Goal: Task Accomplishment & Management: Manage account settings

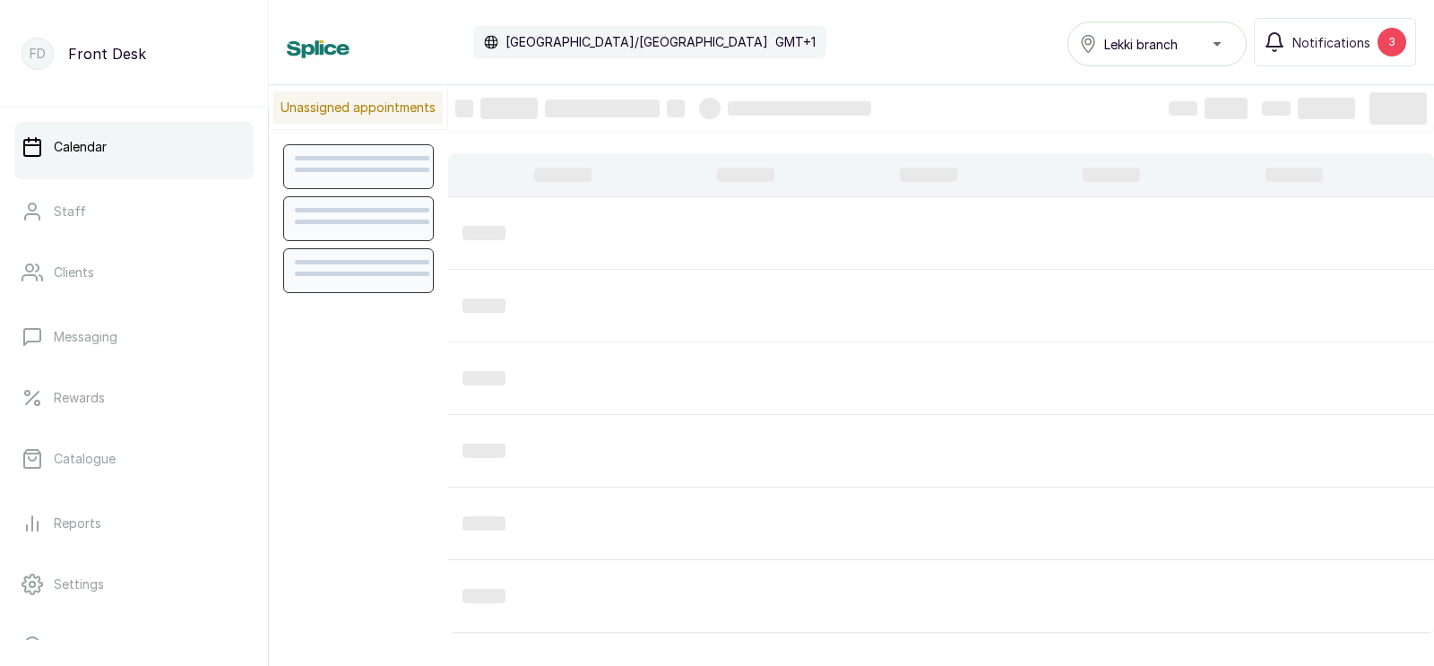
scroll to position [602, 0]
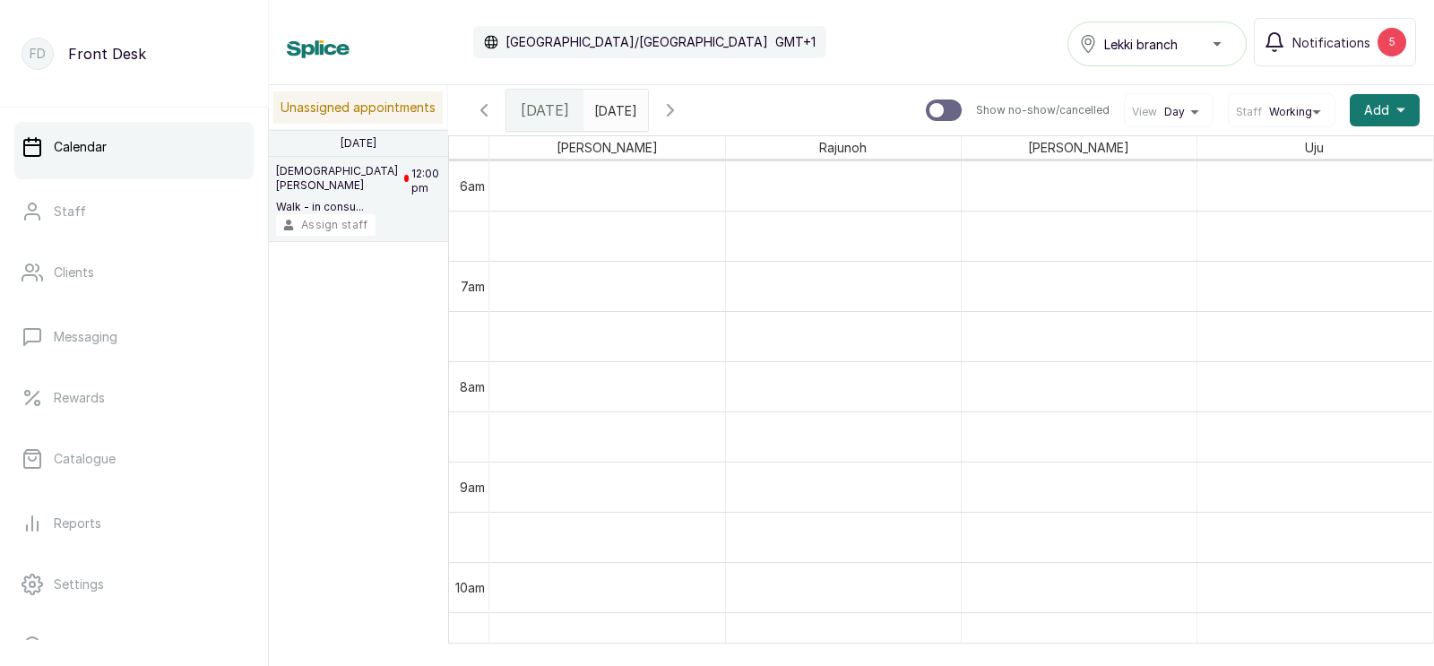
click at [338, 219] on button "Assign staff" at bounding box center [326, 225] width 100 height 22
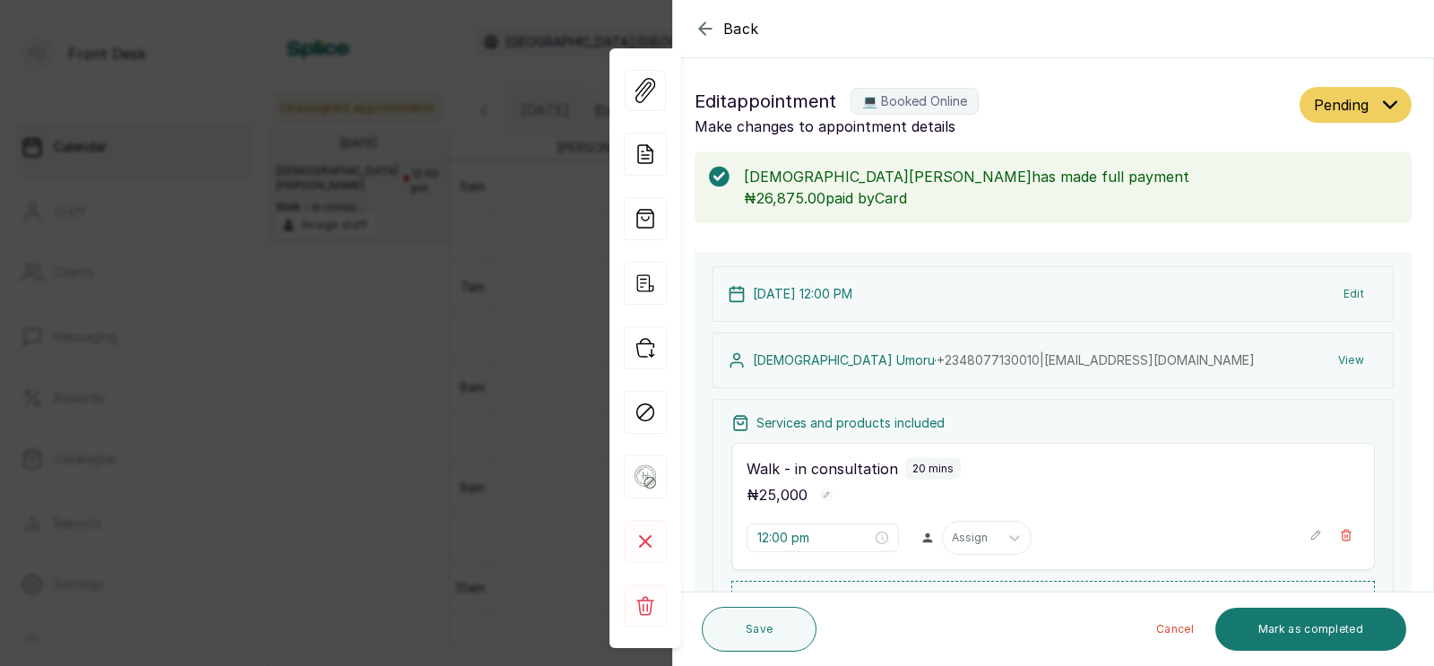
click at [739, 26] on span "Back" at bounding box center [741, 29] width 36 height 22
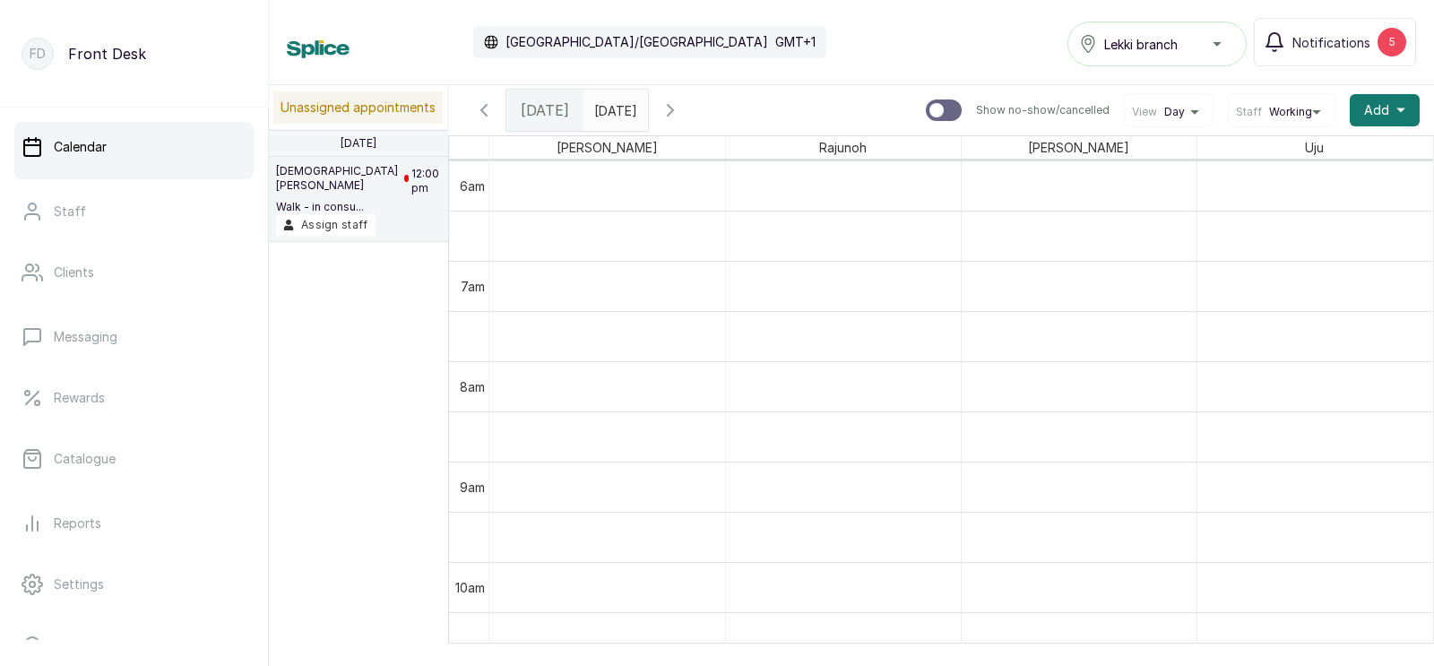
click at [613, 108] on input "text" at bounding box center [599, 106] width 29 height 30
type input "dd/MM/yyyy"
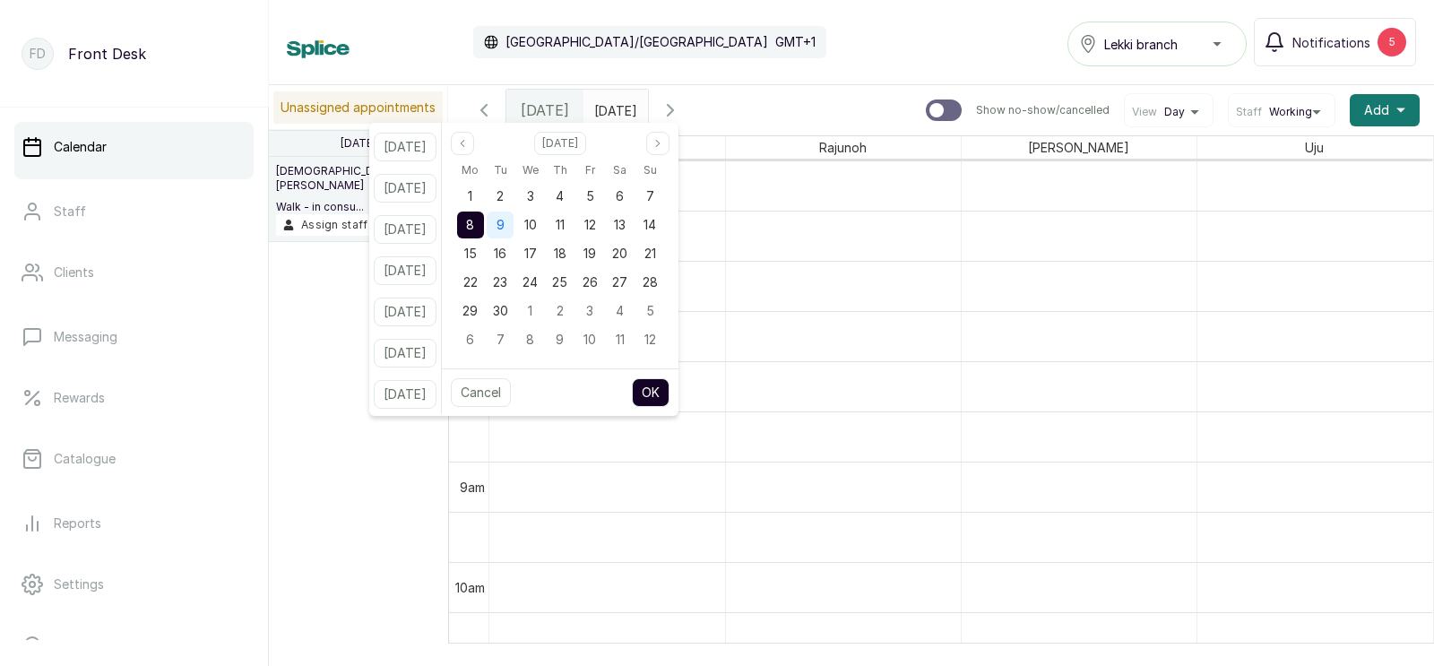
click at [514, 220] on div "9" at bounding box center [500, 225] width 27 height 27
click at [670, 386] on button "OK" at bounding box center [651, 392] width 38 height 29
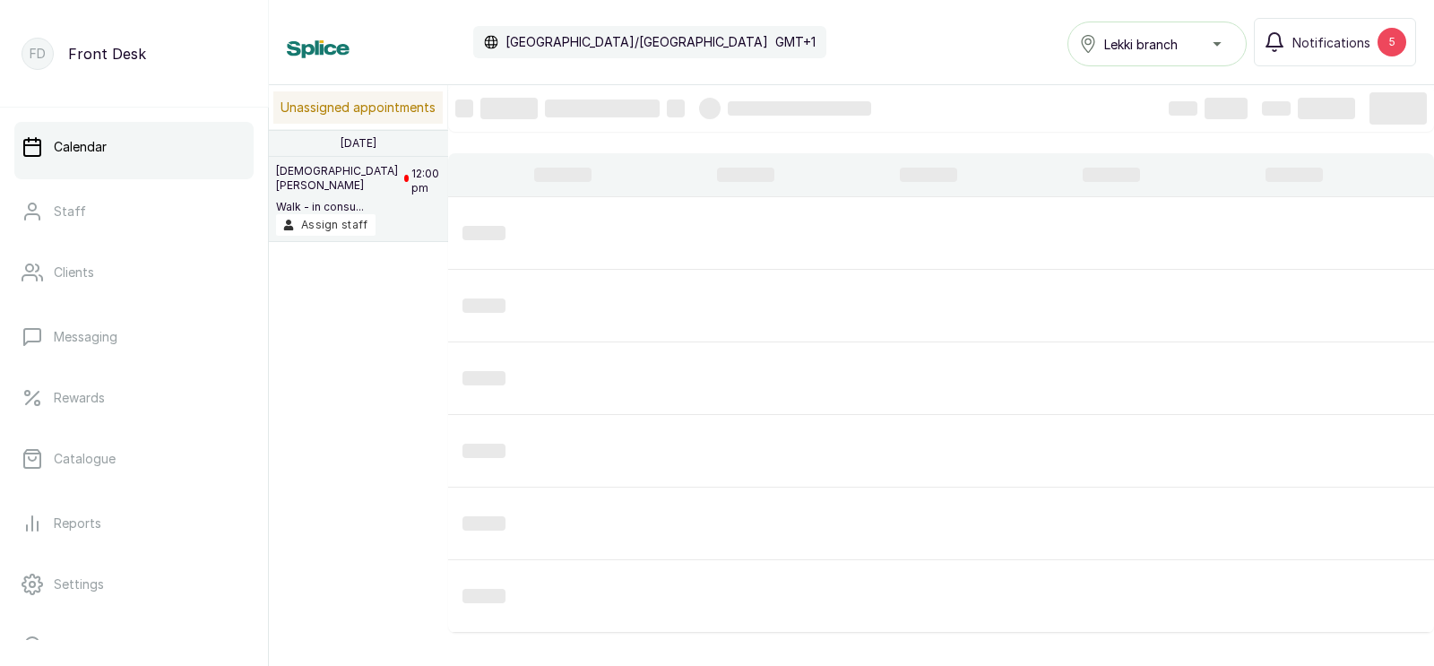
type input "[DATE]"
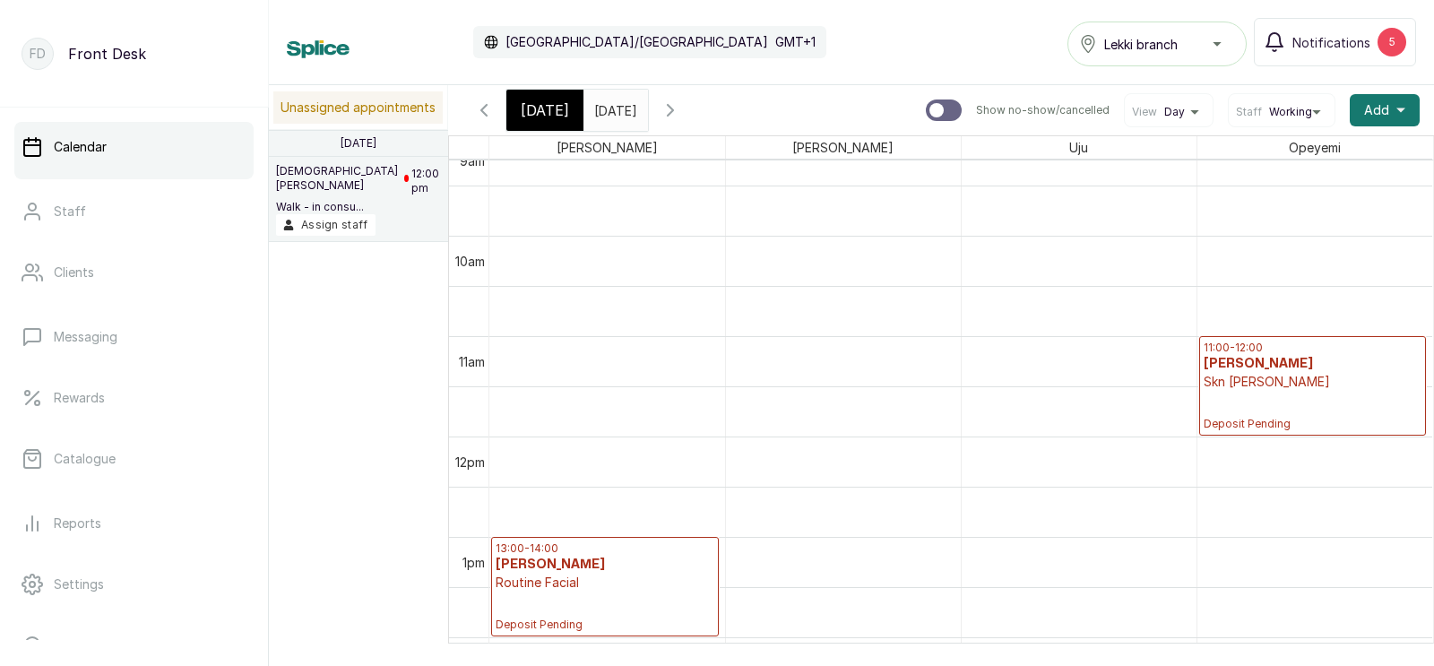
scroll to position [873, 0]
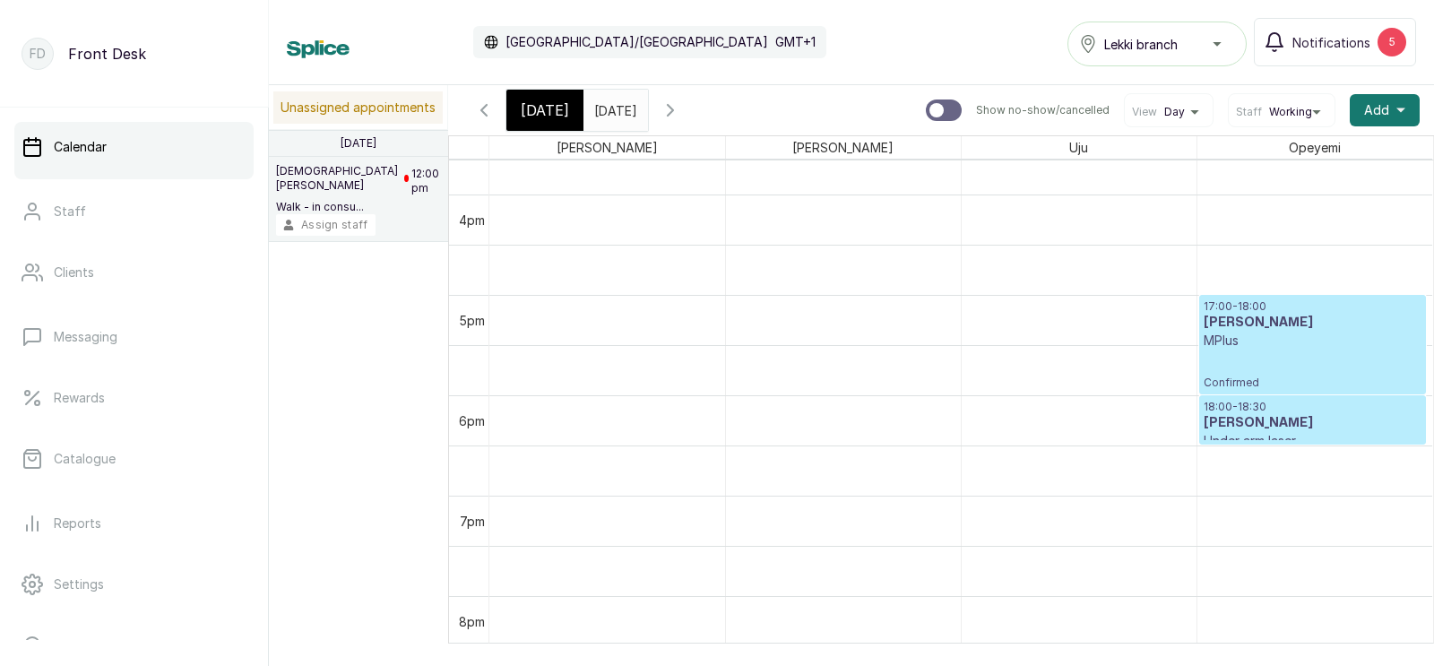
click at [360, 217] on button "Assign staff" at bounding box center [326, 225] width 100 height 22
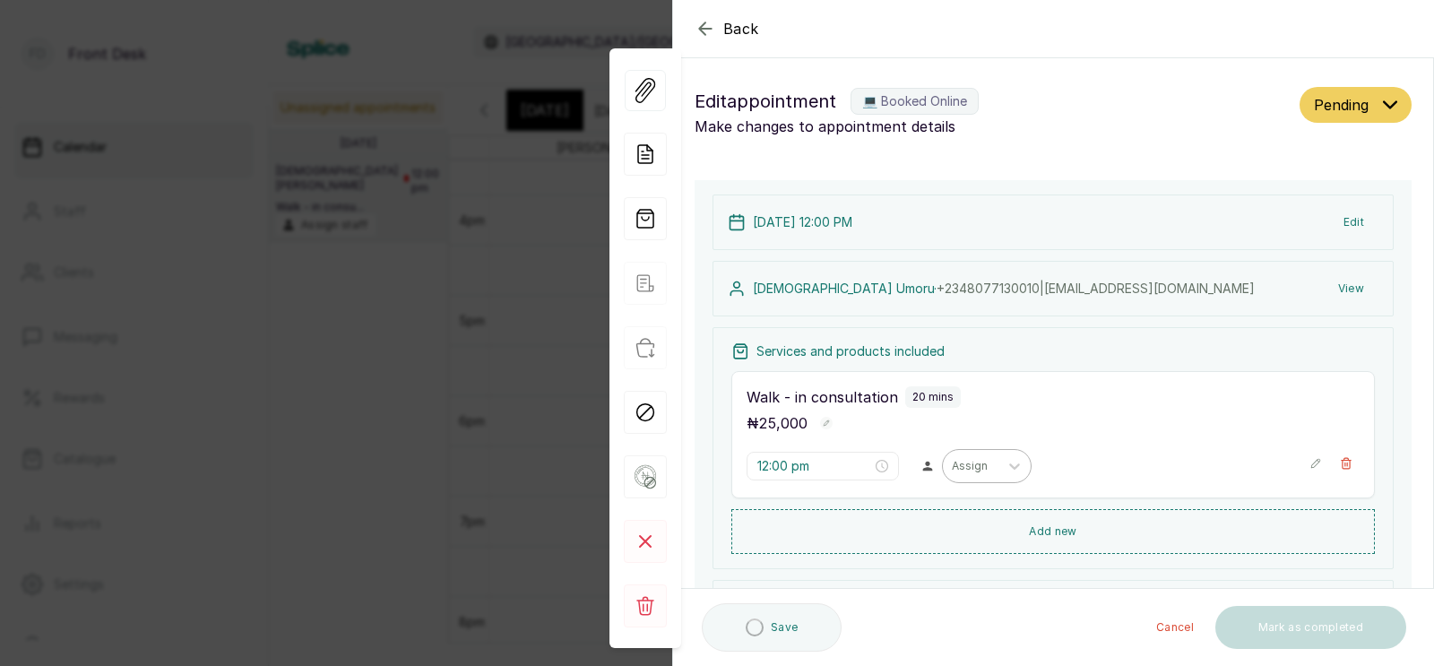
click at [952, 461] on div at bounding box center [971, 466] width 38 height 16
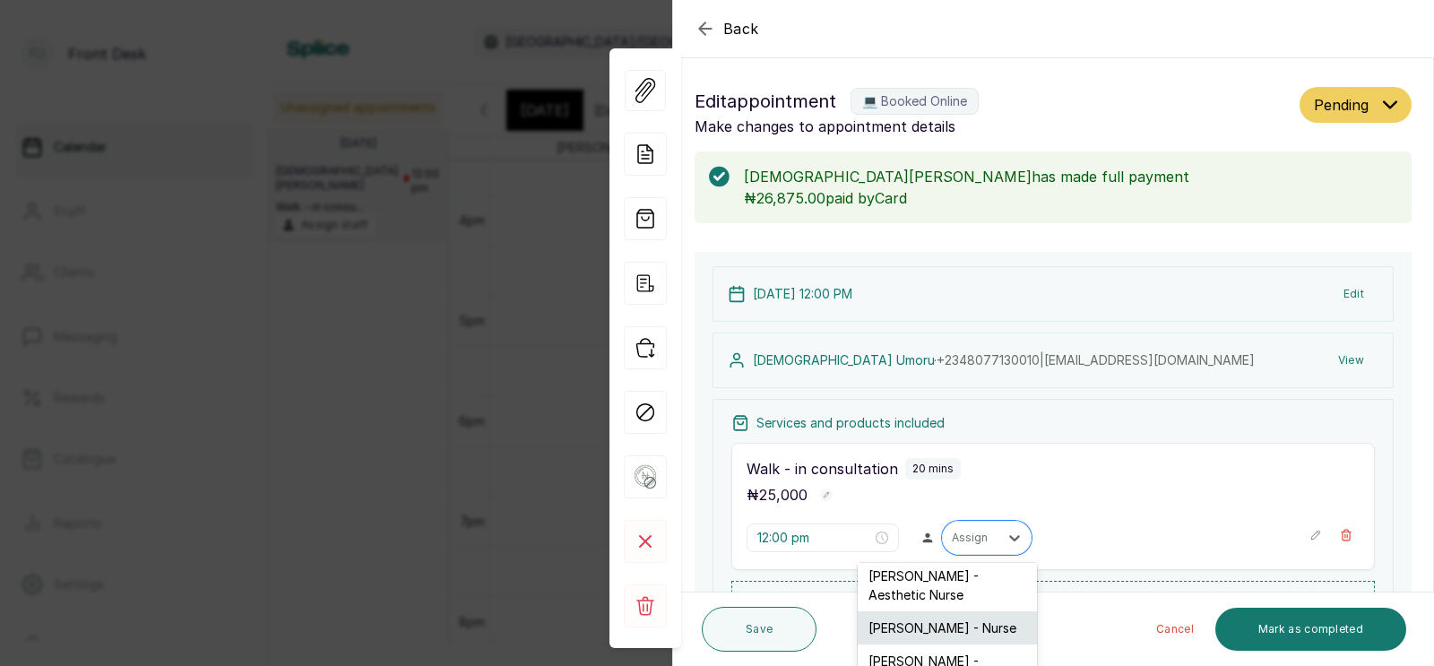
click at [932, 611] on div "[PERSON_NAME] - Nurse" at bounding box center [947, 627] width 179 height 33
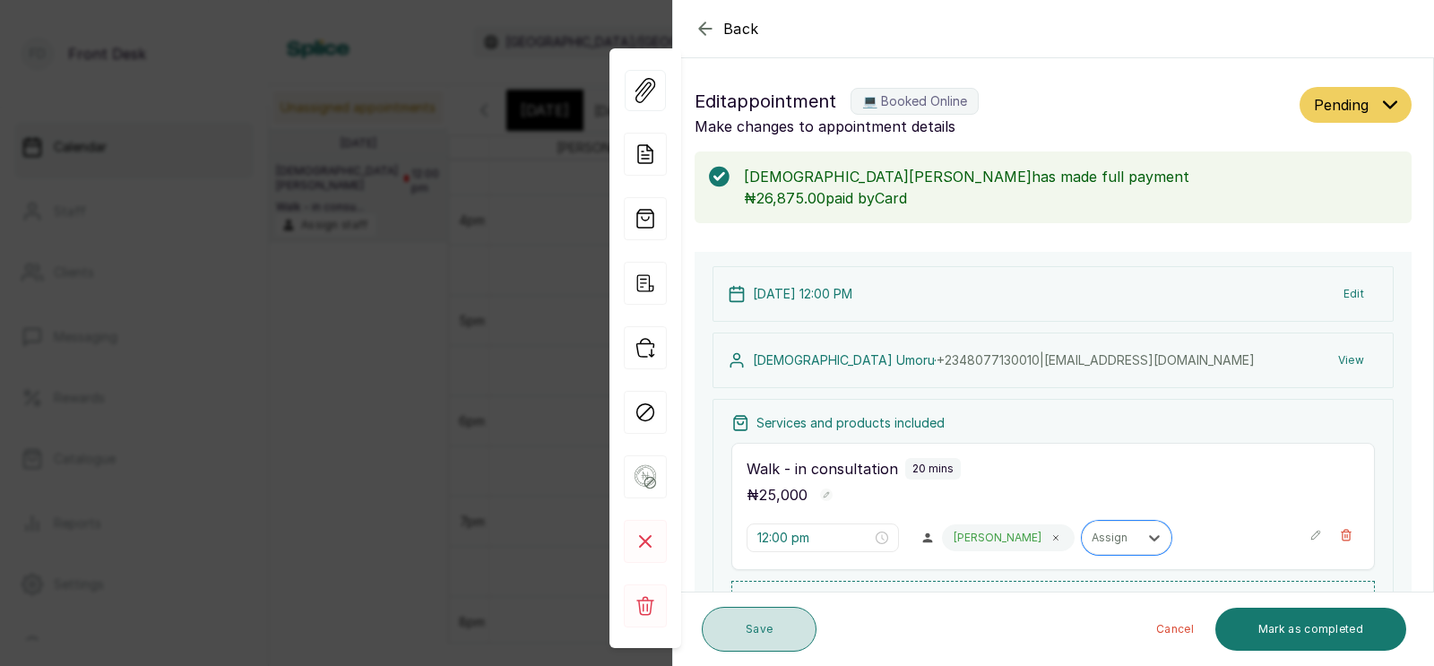
click at [767, 634] on button "Save" at bounding box center [759, 629] width 115 height 45
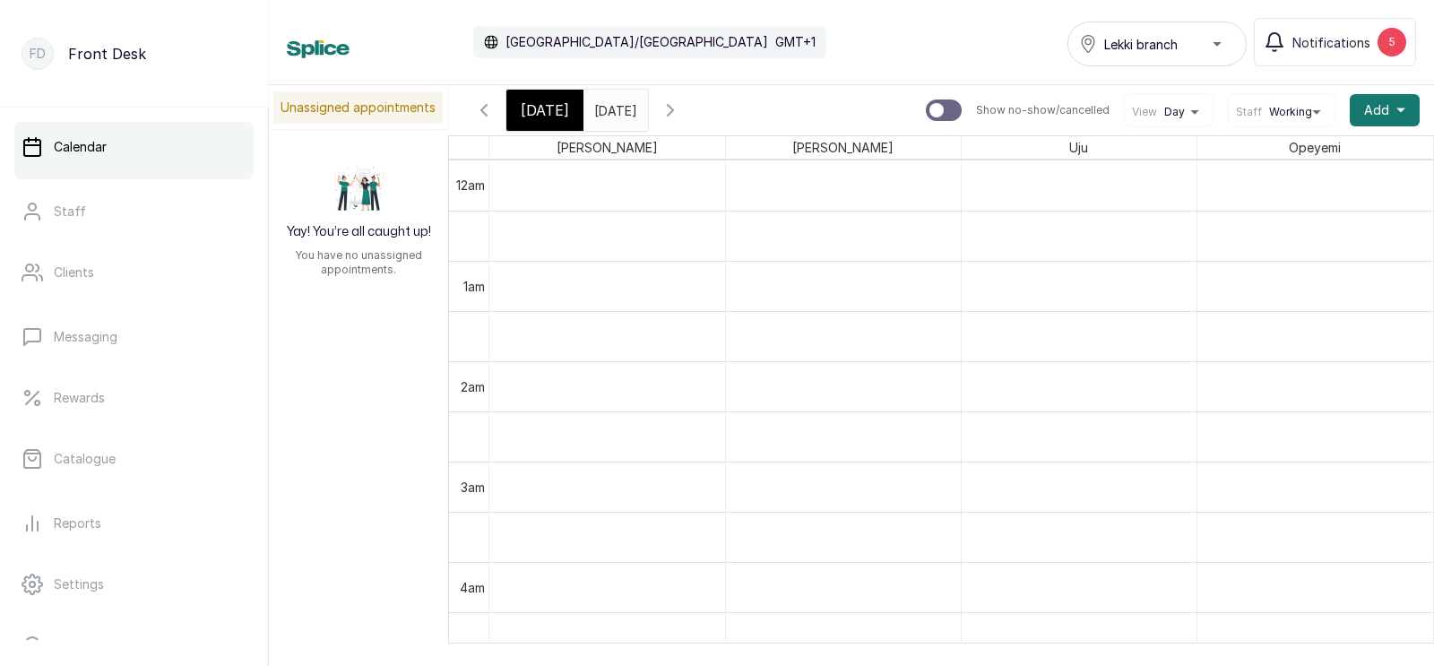
click at [541, 108] on span "[DATE]" at bounding box center [545, 111] width 48 height 22
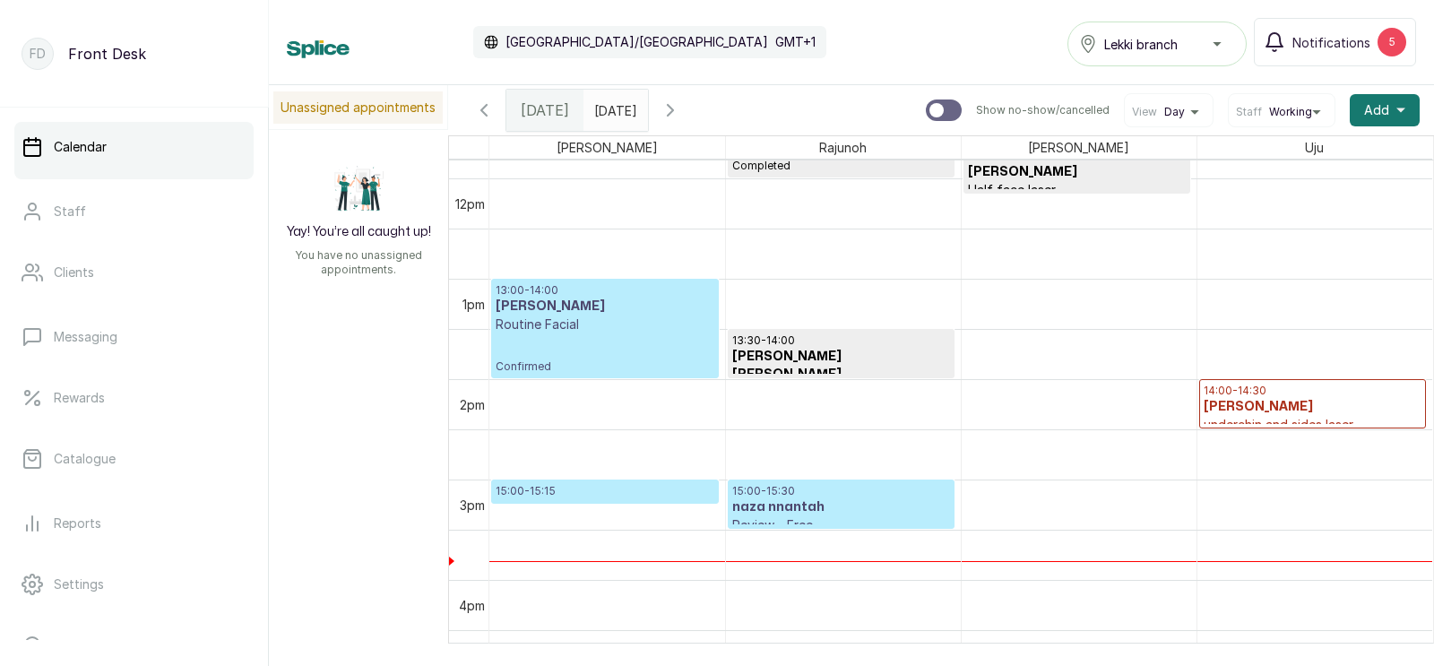
click at [608, 308] on h3 "[PERSON_NAME]" at bounding box center [605, 307] width 219 height 18
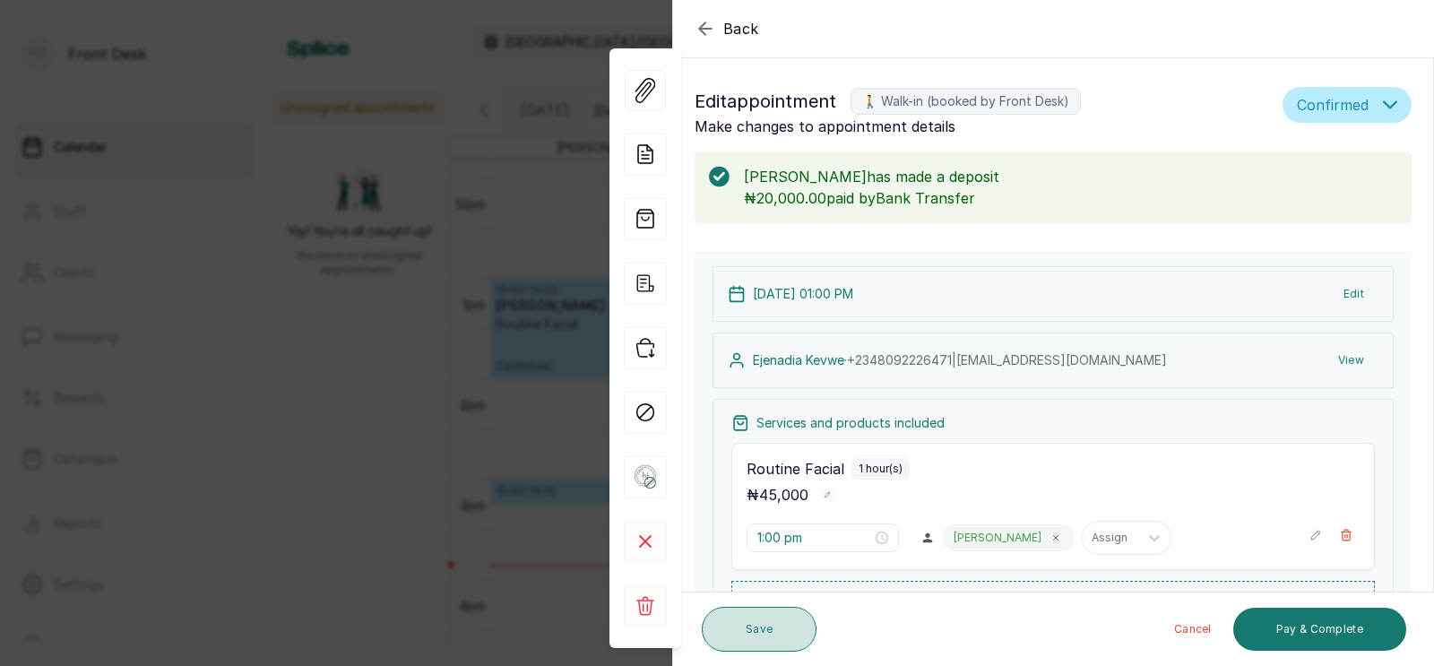
click at [763, 627] on button "Save" at bounding box center [759, 629] width 115 height 45
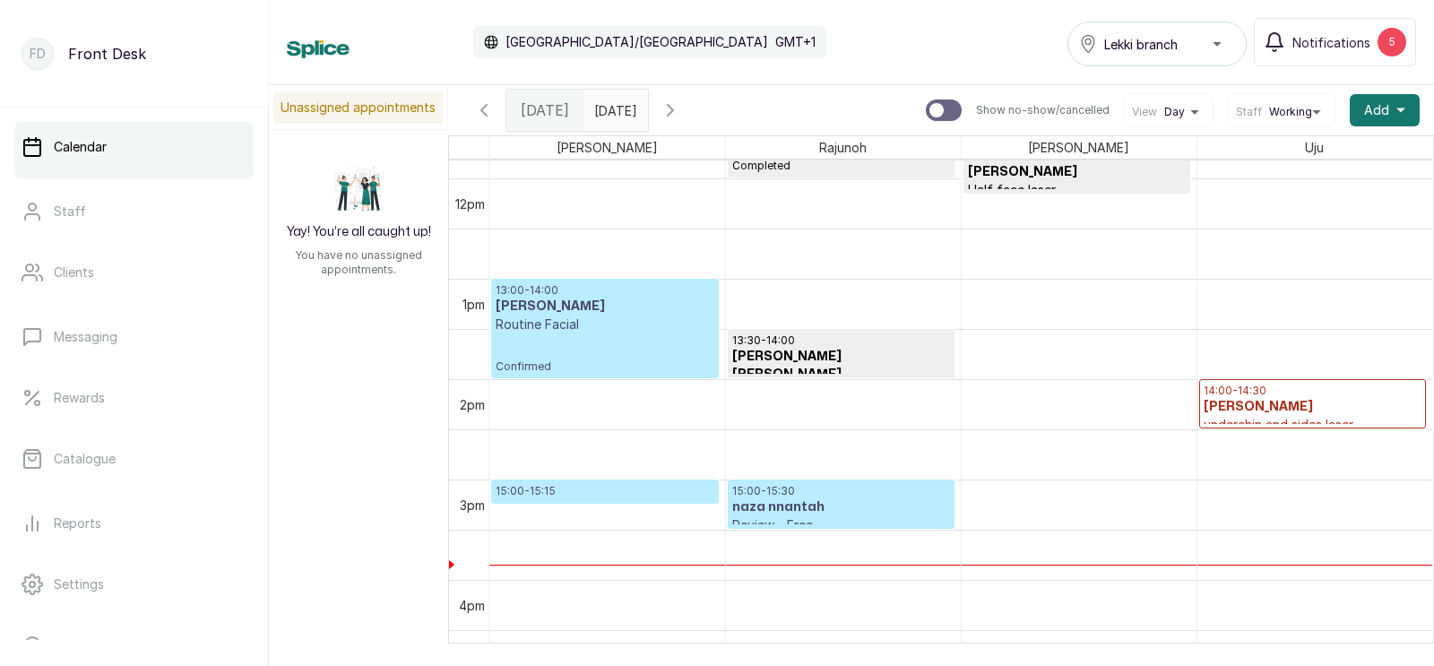
click at [613, 107] on input "[DATE]" at bounding box center [599, 106] width 29 height 30
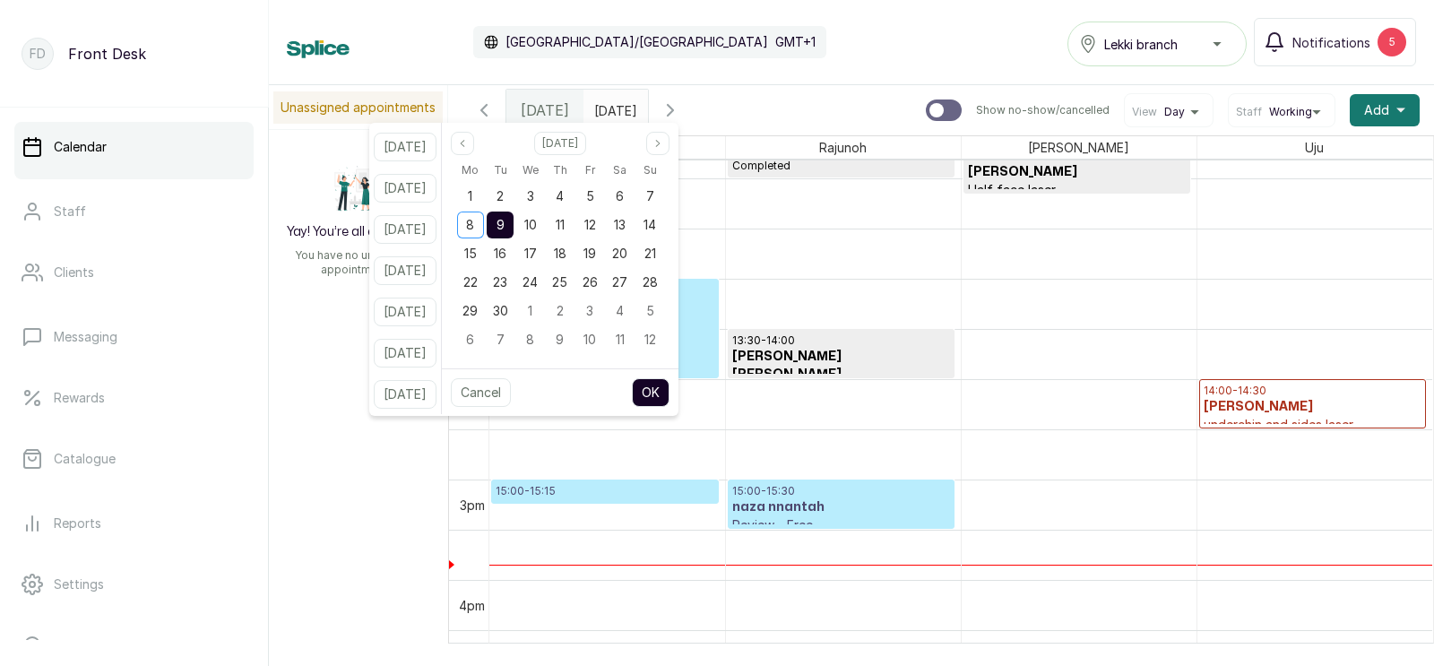
click at [670, 389] on button "OK" at bounding box center [651, 392] width 38 height 29
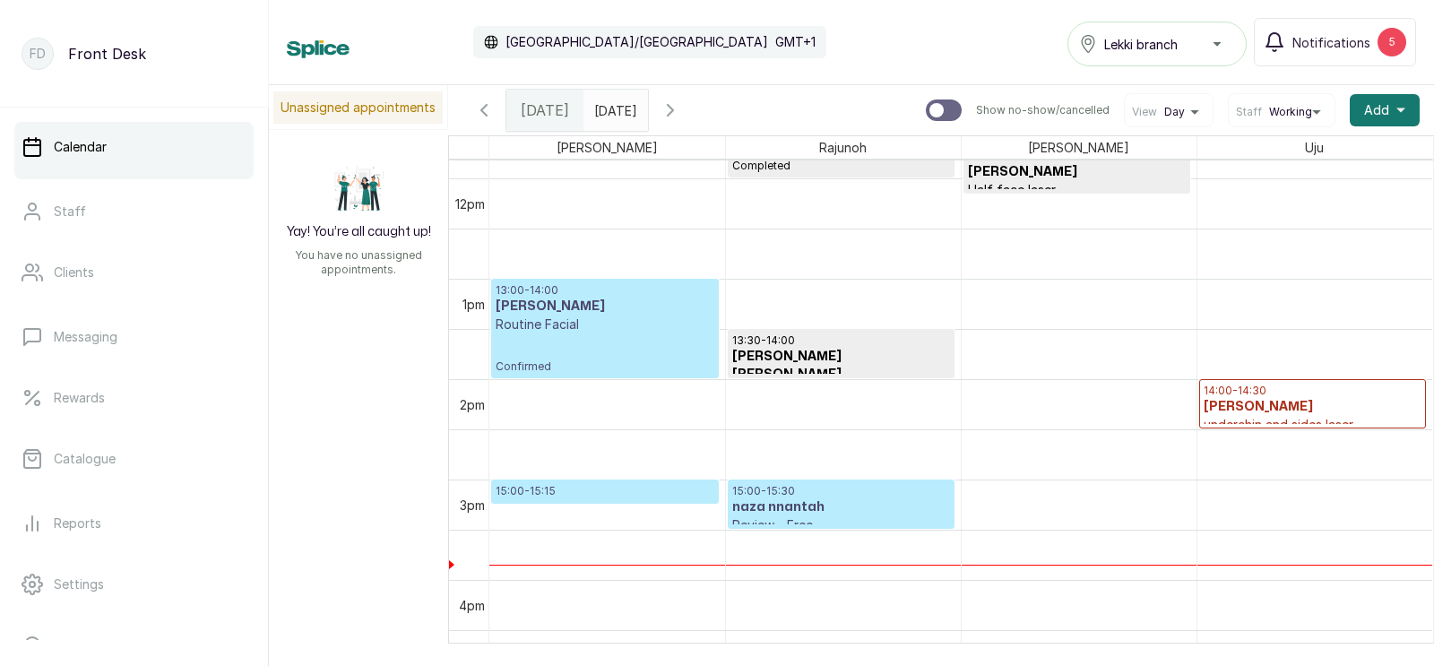
click at [637, 308] on h3 "[PERSON_NAME]" at bounding box center [605, 307] width 219 height 18
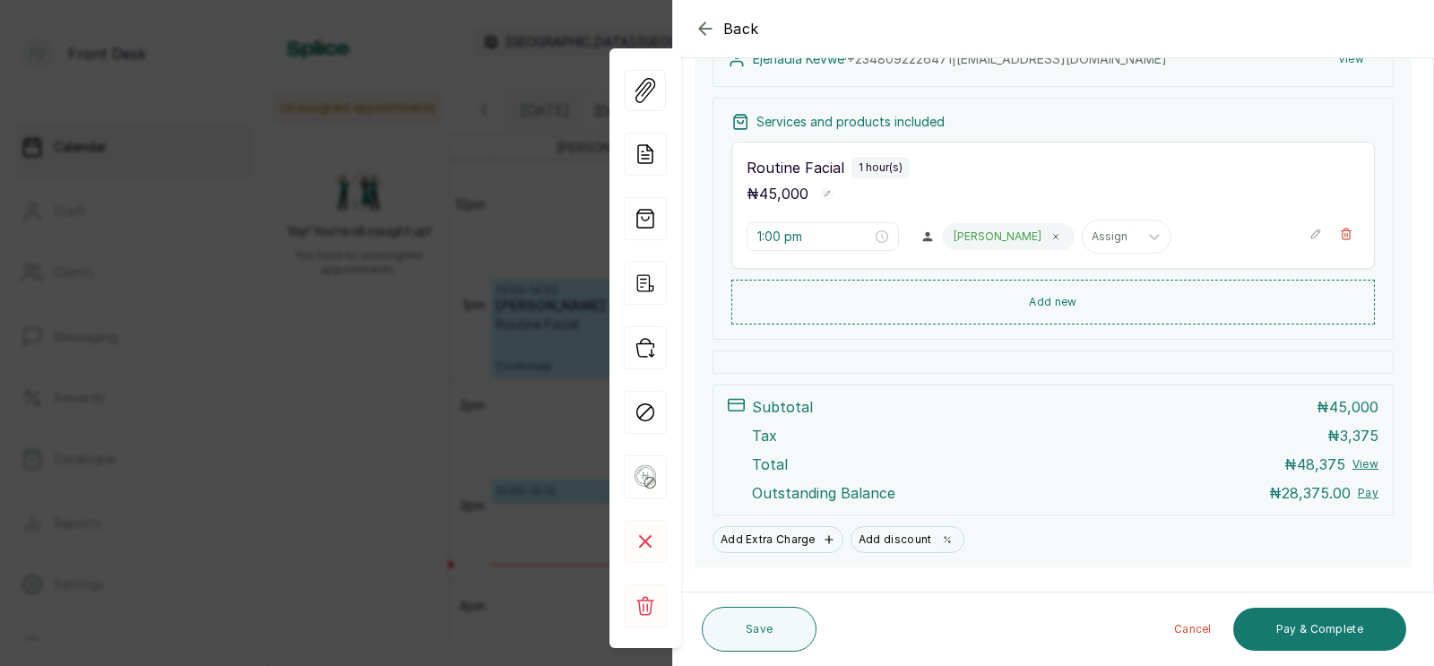
scroll to position [302, 0]
click at [1329, 633] on button "Pay & Complete" at bounding box center [1320, 629] width 173 height 43
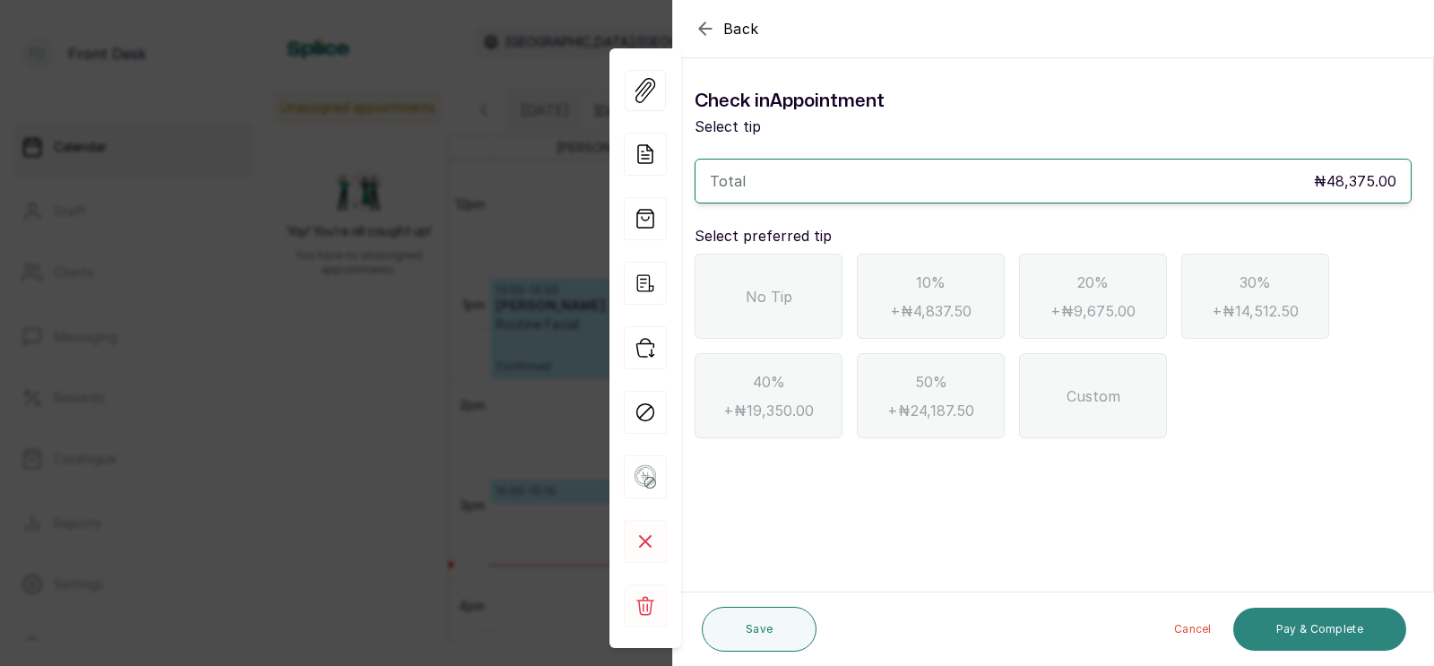
scroll to position [0, 0]
click at [761, 282] on div "No Tip" at bounding box center [769, 296] width 148 height 85
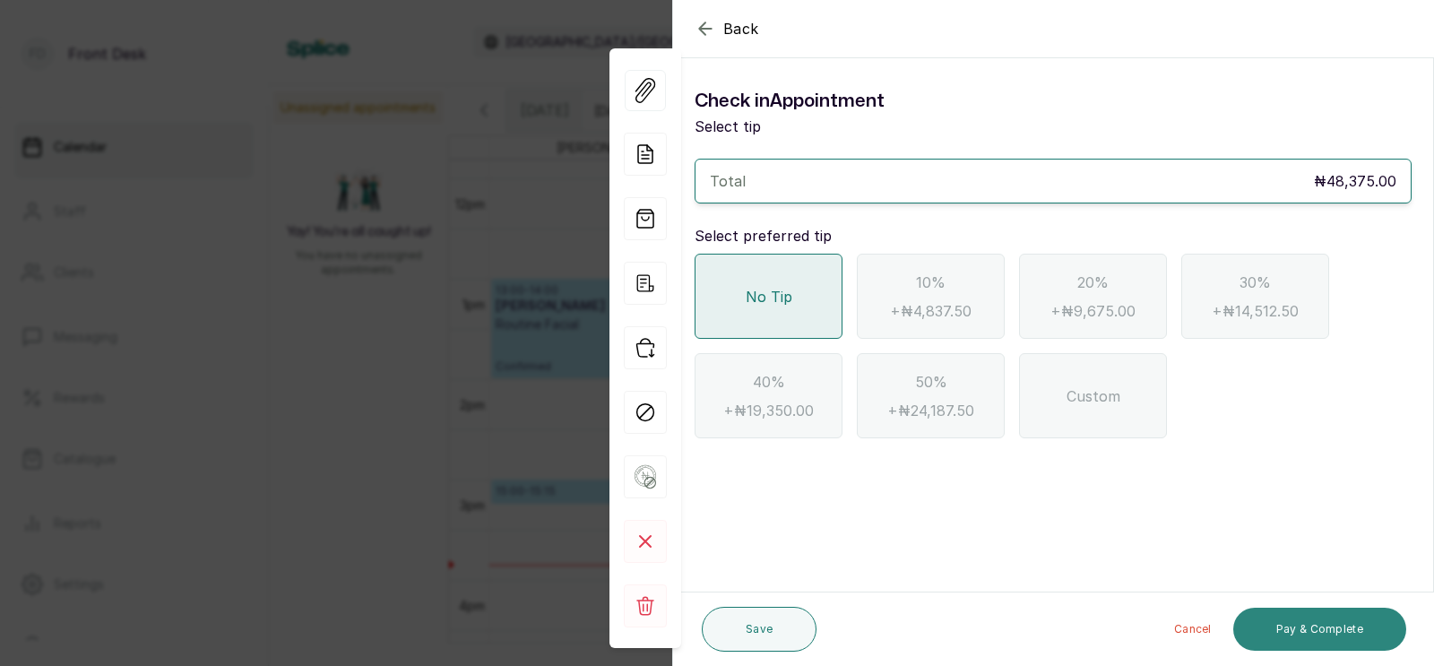
click at [1338, 628] on button "Pay & Complete" at bounding box center [1320, 629] width 173 height 43
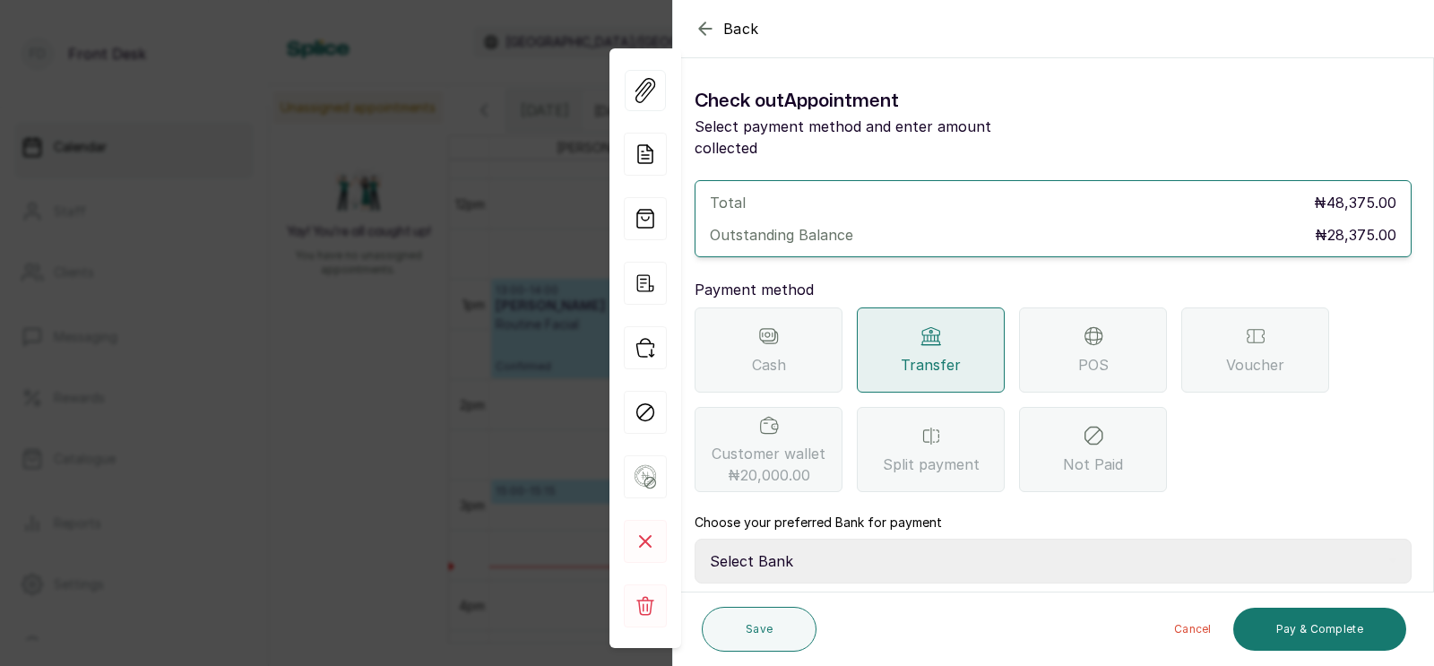
click at [872, 539] on select "Select Bank [PERSON_NAME] Fairmoney Microfinance Bank SKN ANALYTICS MED AESTH. …" at bounding box center [1053, 561] width 717 height 45
select select "43272bc0-21c6-4b19-b9fb-c2093b8603c2"
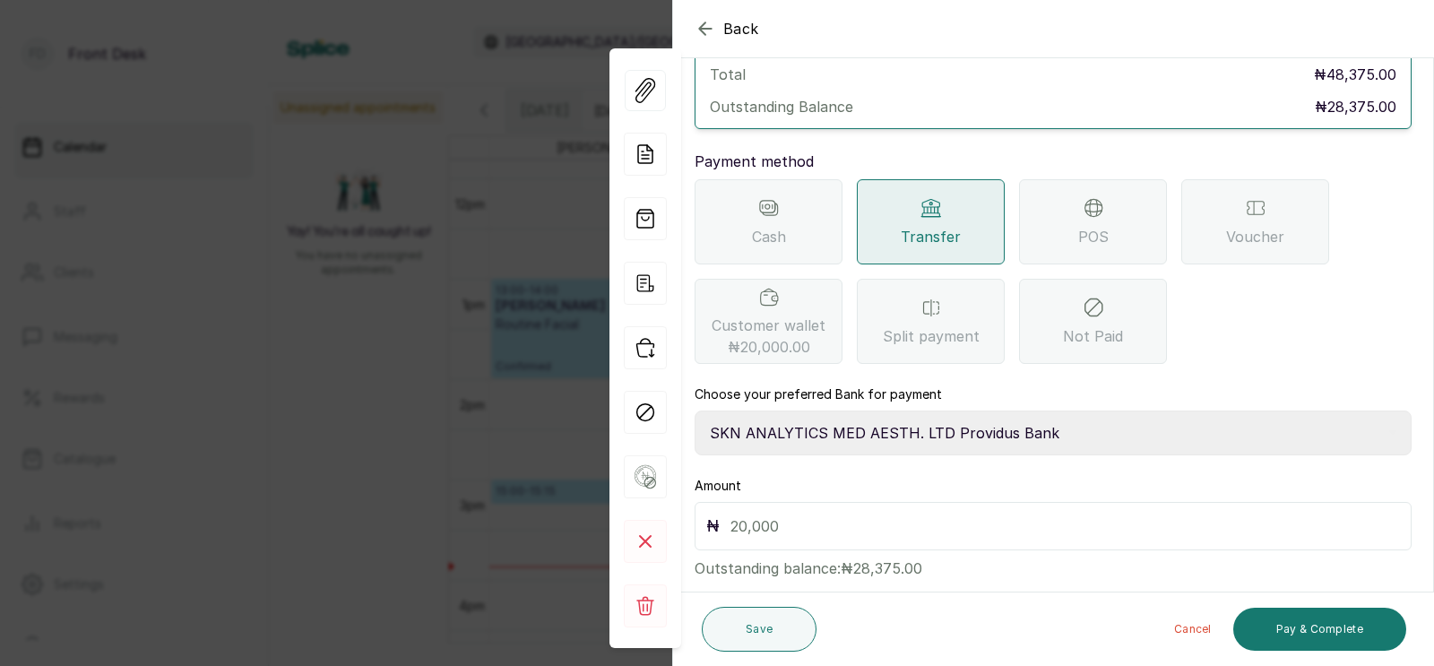
scroll to position [142, 0]
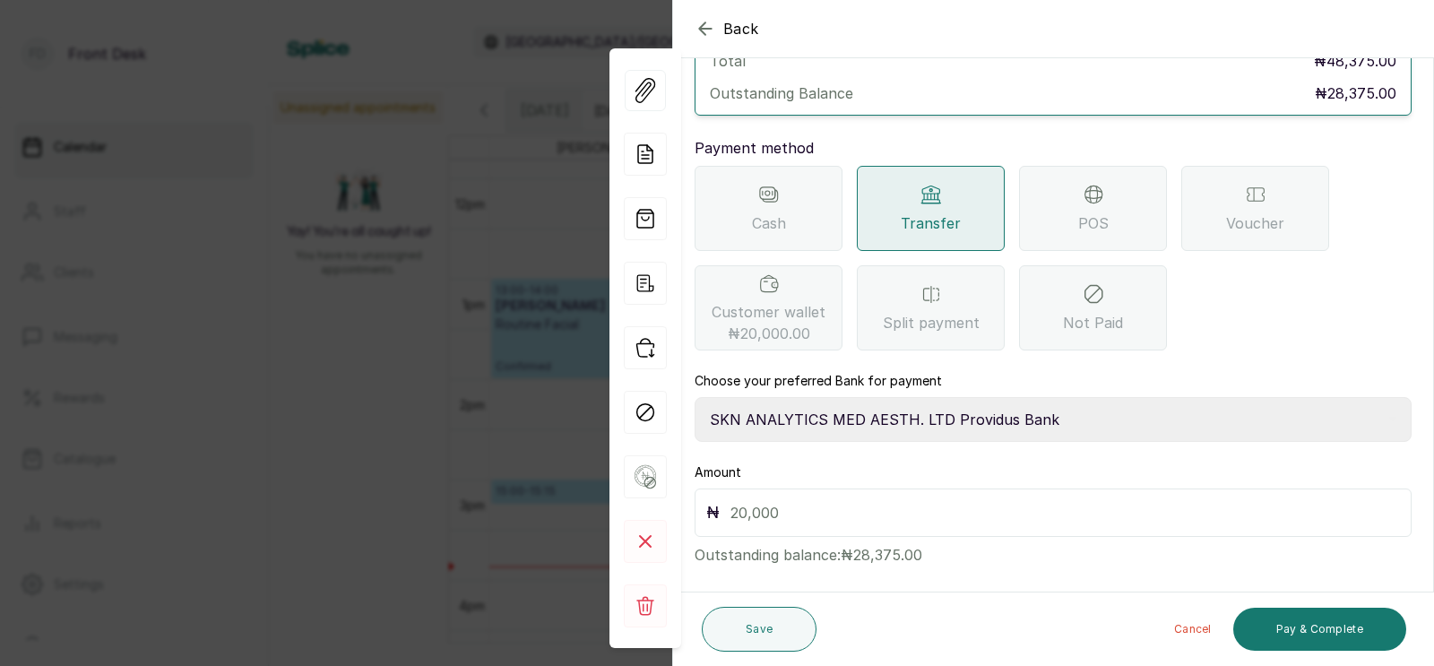
click at [845, 500] on input "text" at bounding box center [1066, 512] width 670 height 25
type input "28,375"
click at [1356, 623] on button "Pay & Complete" at bounding box center [1320, 629] width 173 height 43
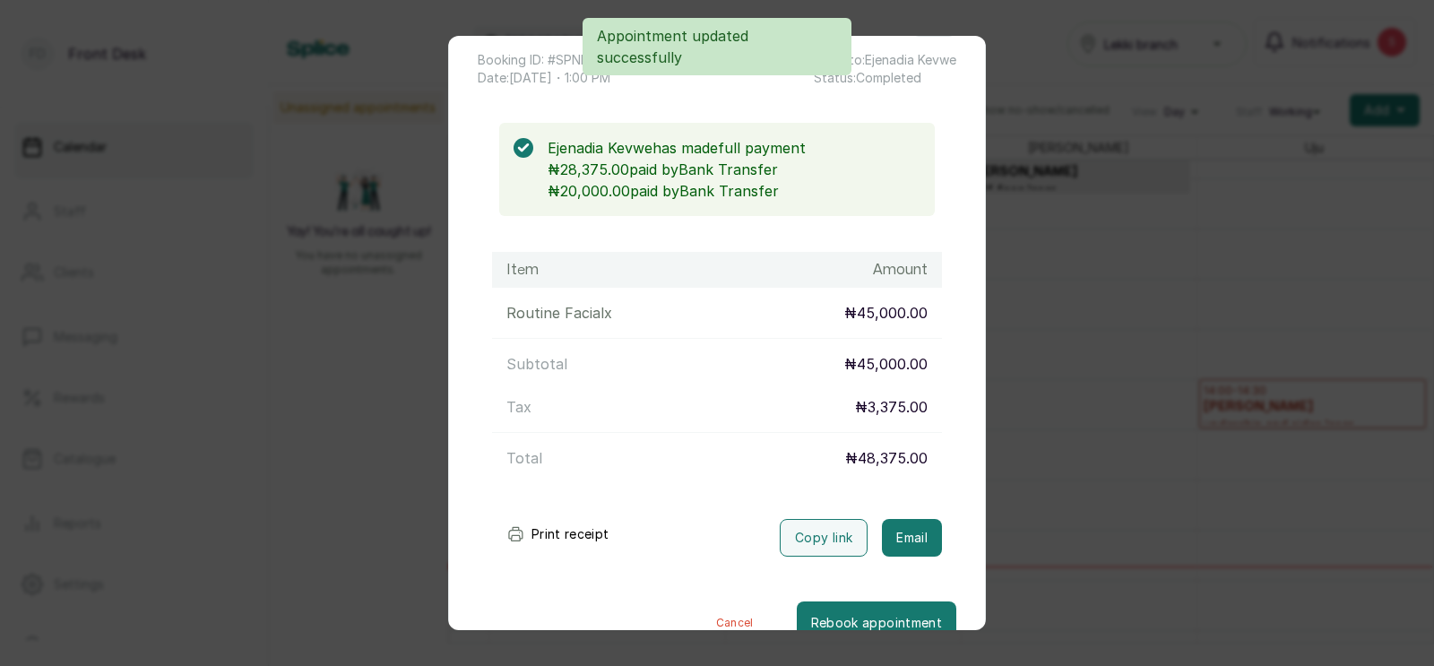
scroll to position [131, 0]
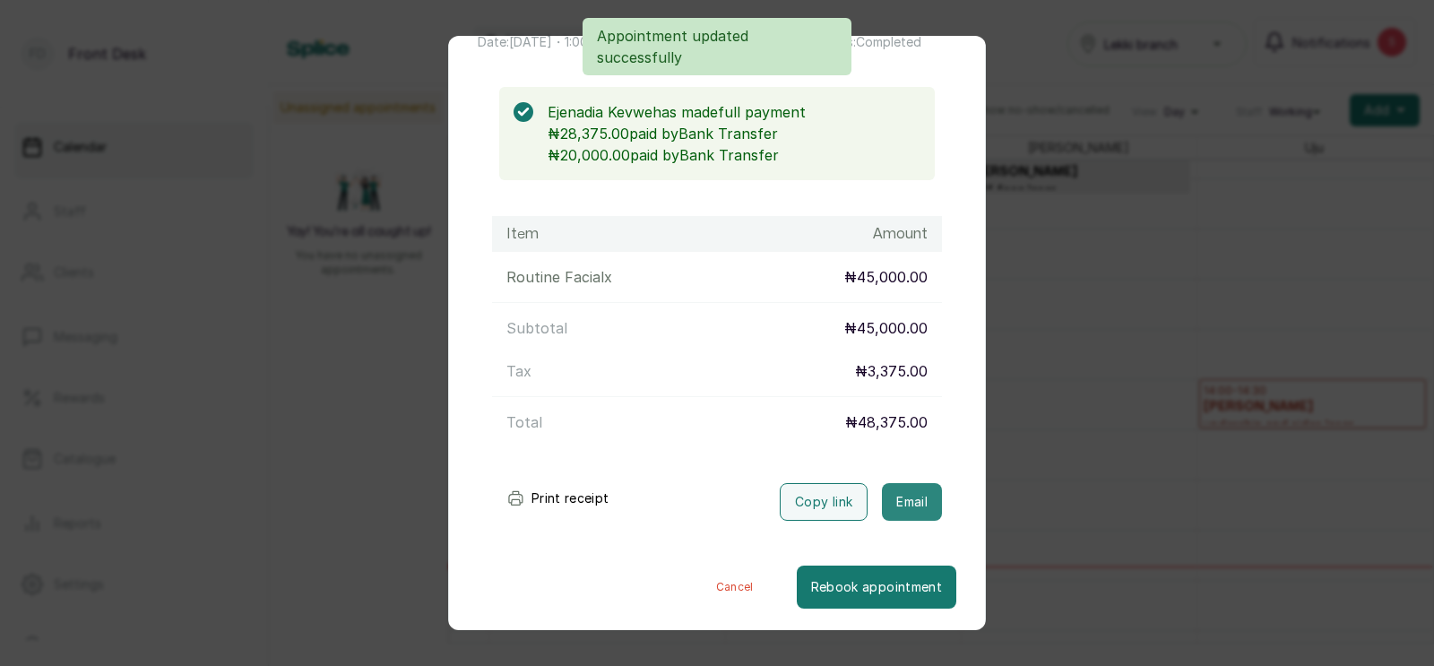
click at [914, 492] on button "Email" at bounding box center [912, 502] width 60 height 38
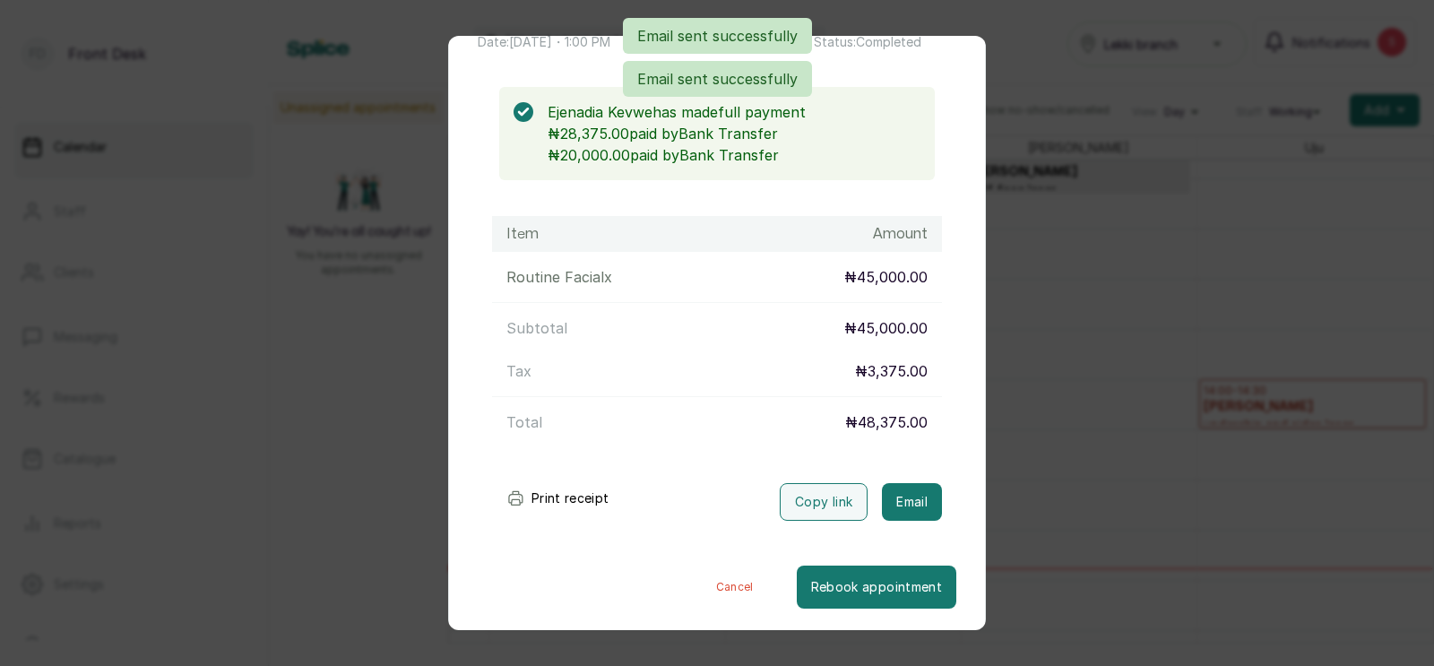
click at [308, 415] on div "Transaction Details Booking ID: # SPNBbAsQ Date: [DATE] ・ 1:00 PM Billed to: Ej…" at bounding box center [717, 333] width 1434 height 666
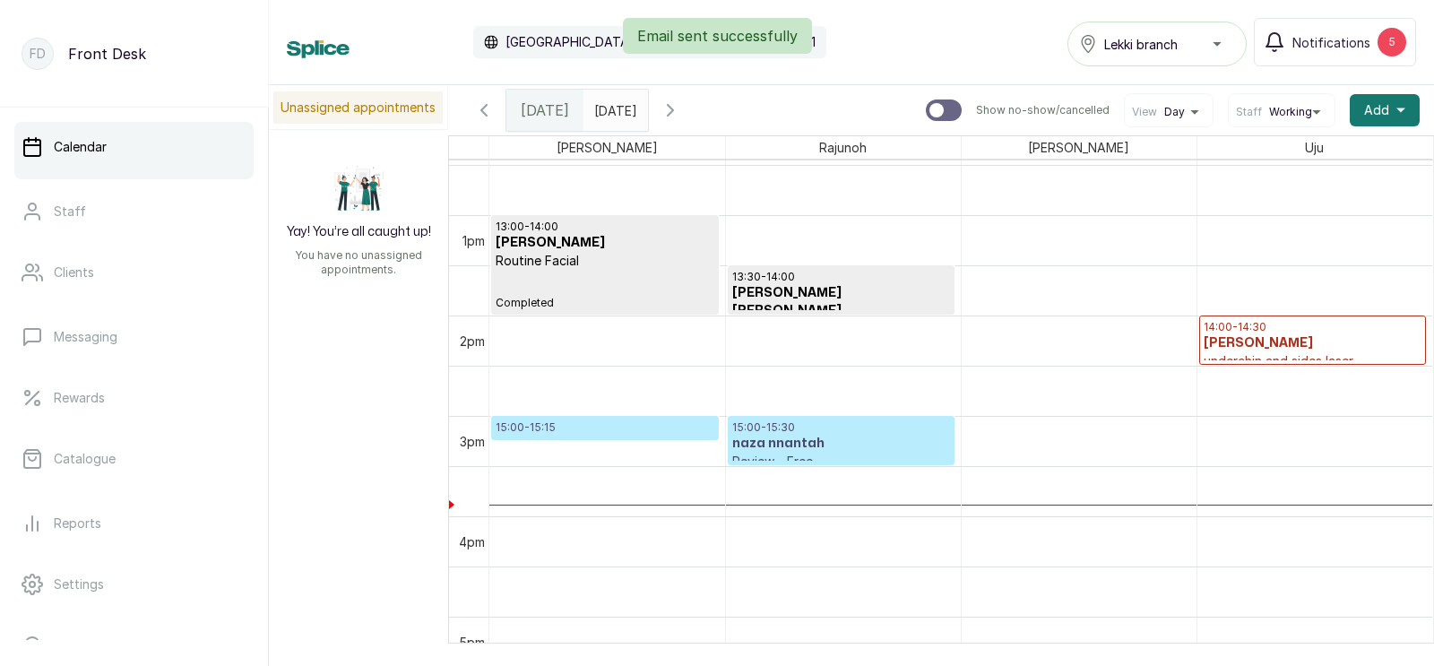
scroll to position [1258, 0]
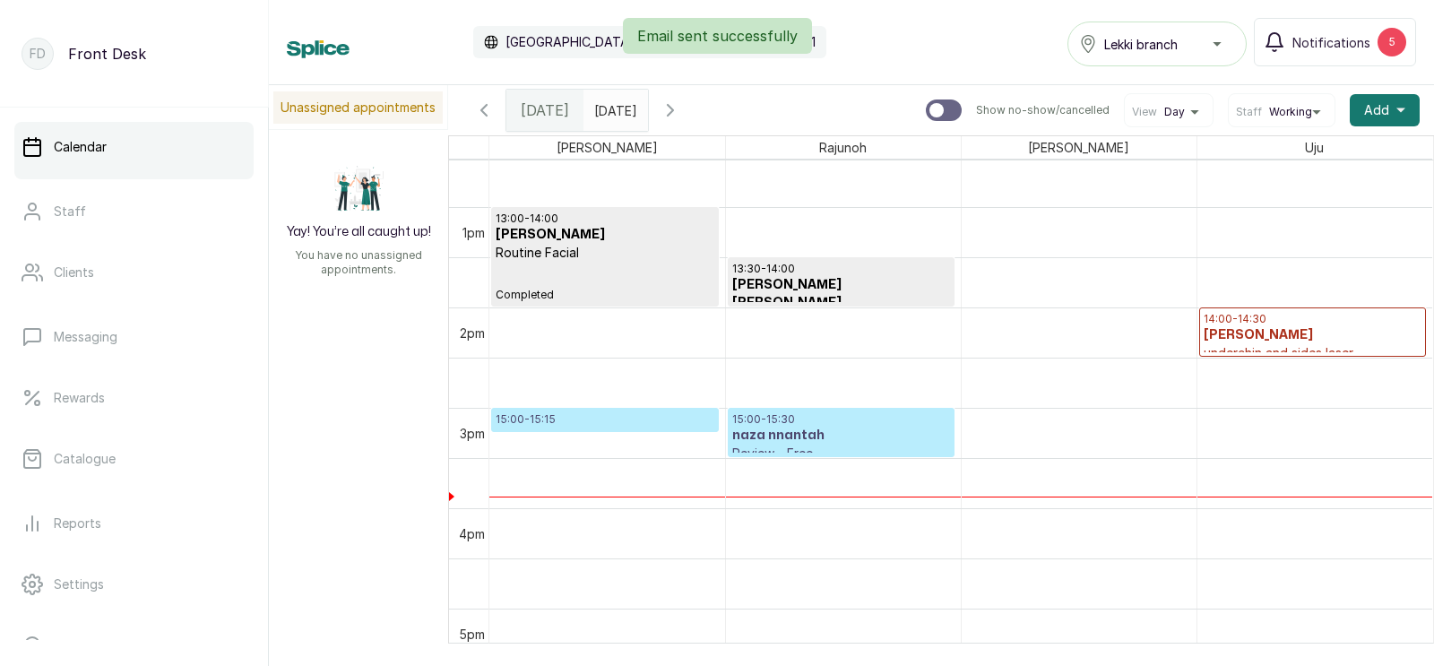
click at [606, 416] on p "15:00 - 15:15" at bounding box center [605, 419] width 219 height 14
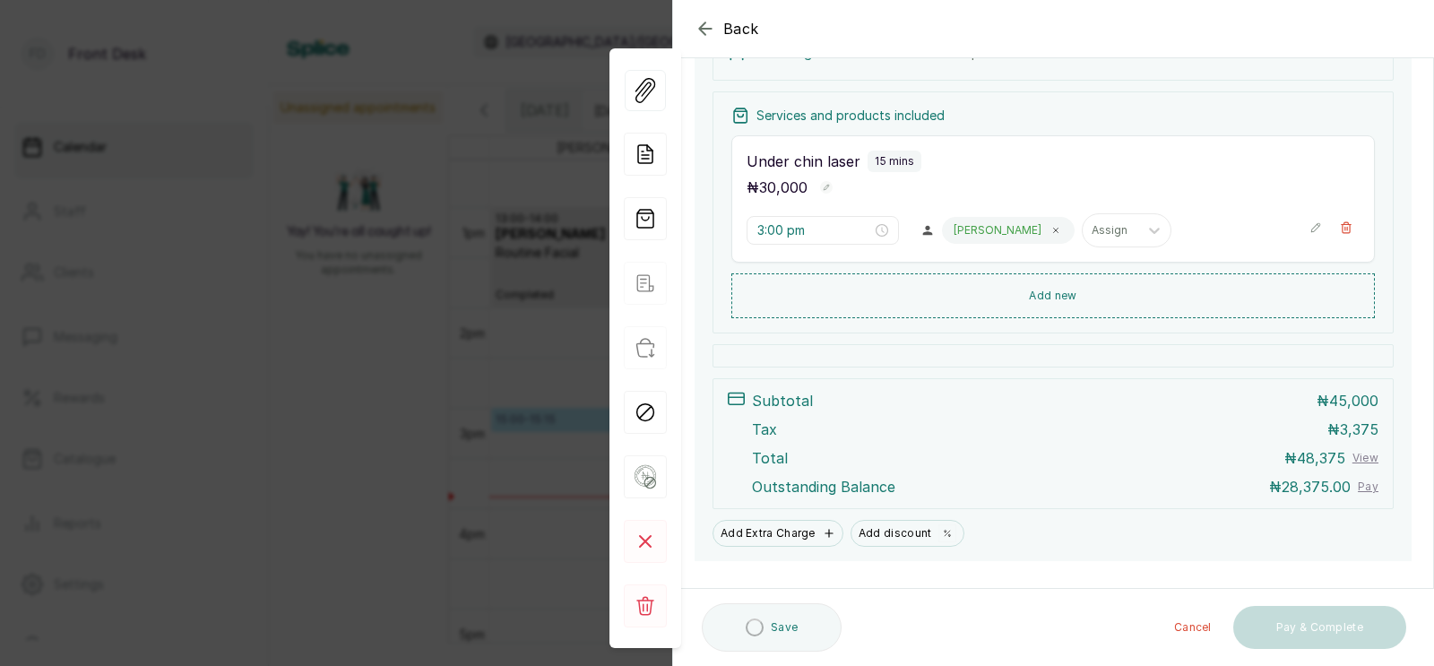
scroll to position [341, 0]
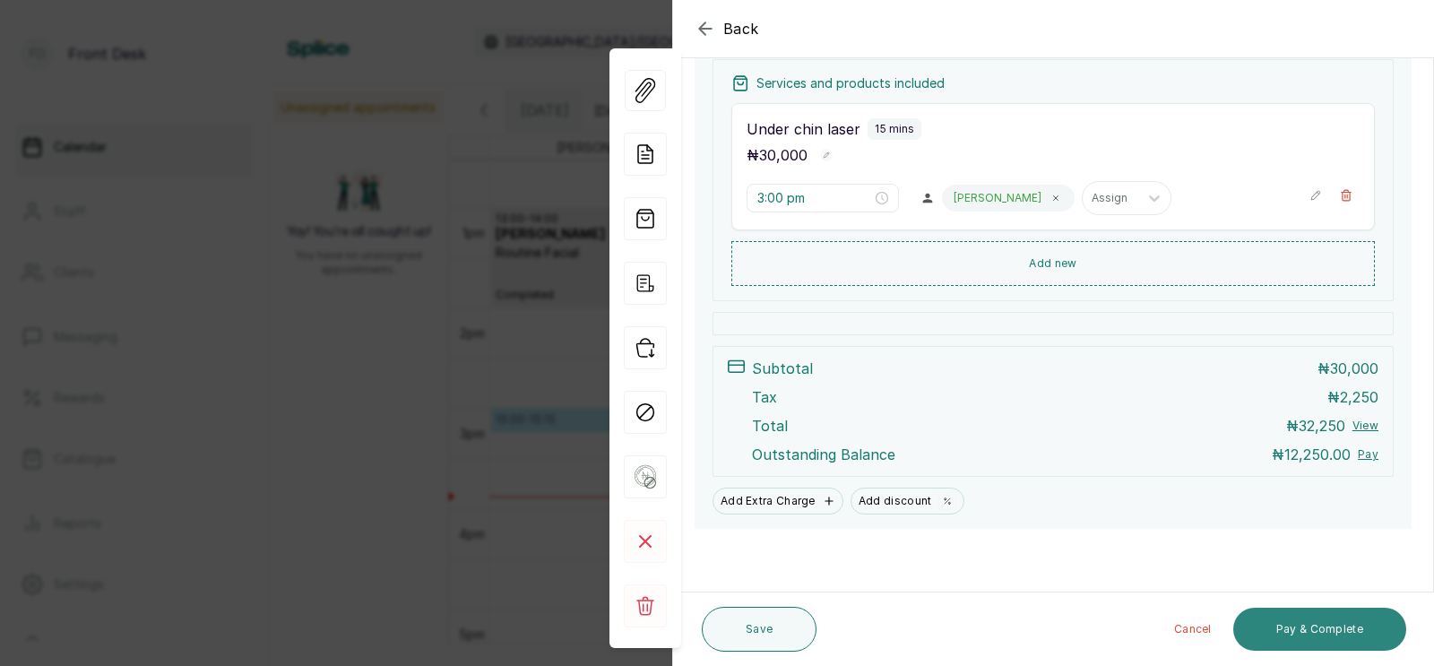
click at [1320, 626] on button "Pay & Complete" at bounding box center [1320, 629] width 173 height 43
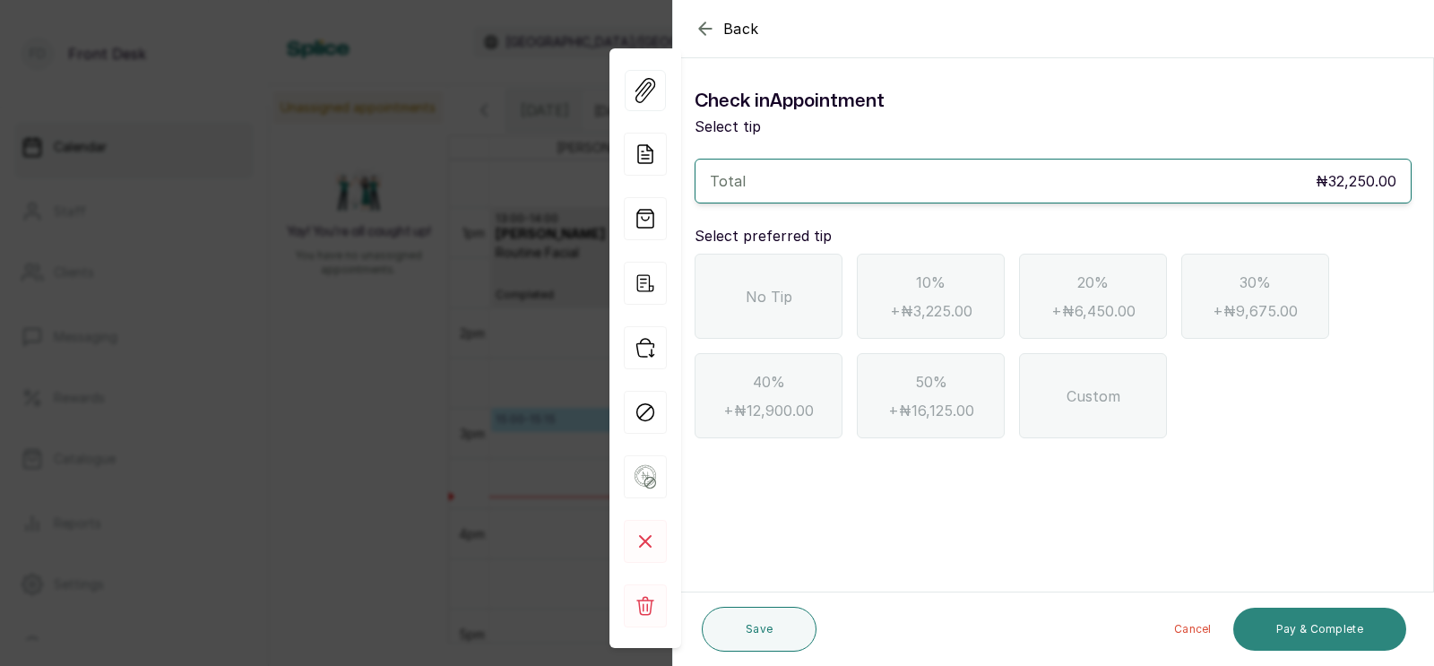
scroll to position [0, 0]
click at [809, 280] on div "No Tip" at bounding box center [769, 296] width 148 height 85
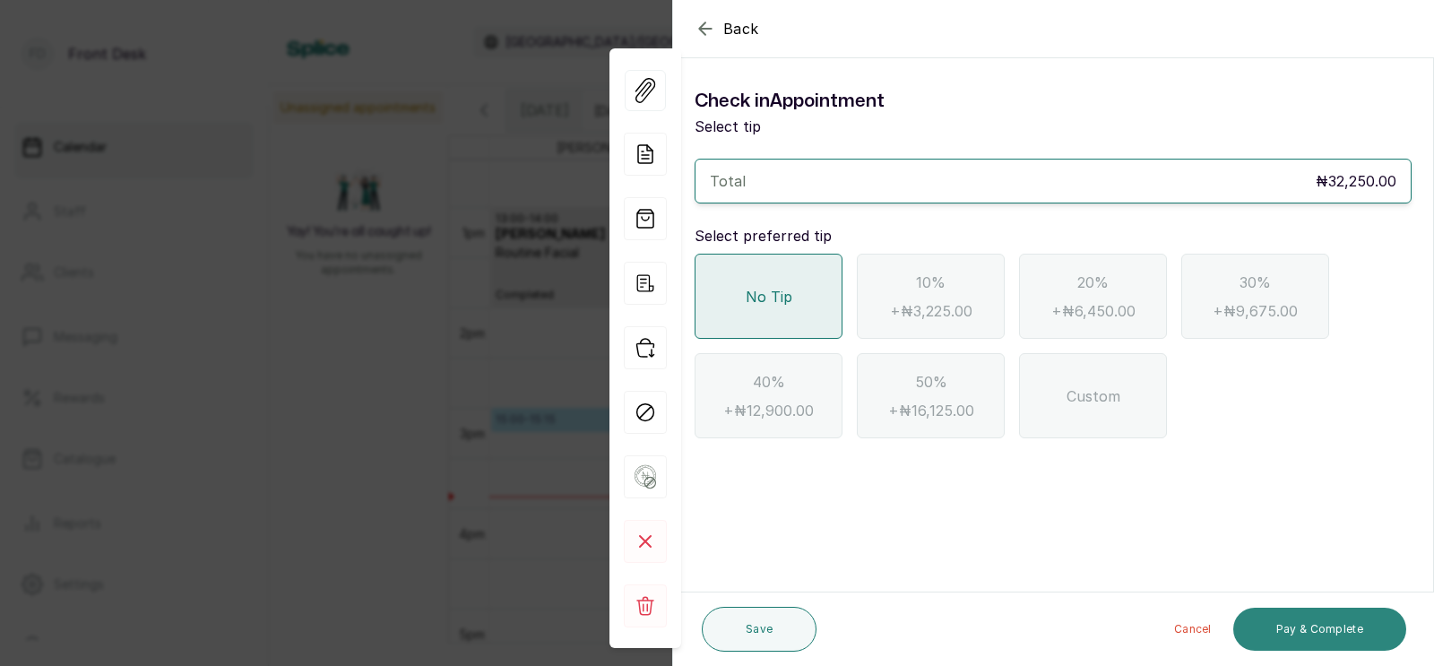
click at [1312, 633] on button "Pay & Complete" at bounding box center [1320, 629] width 173 height 43
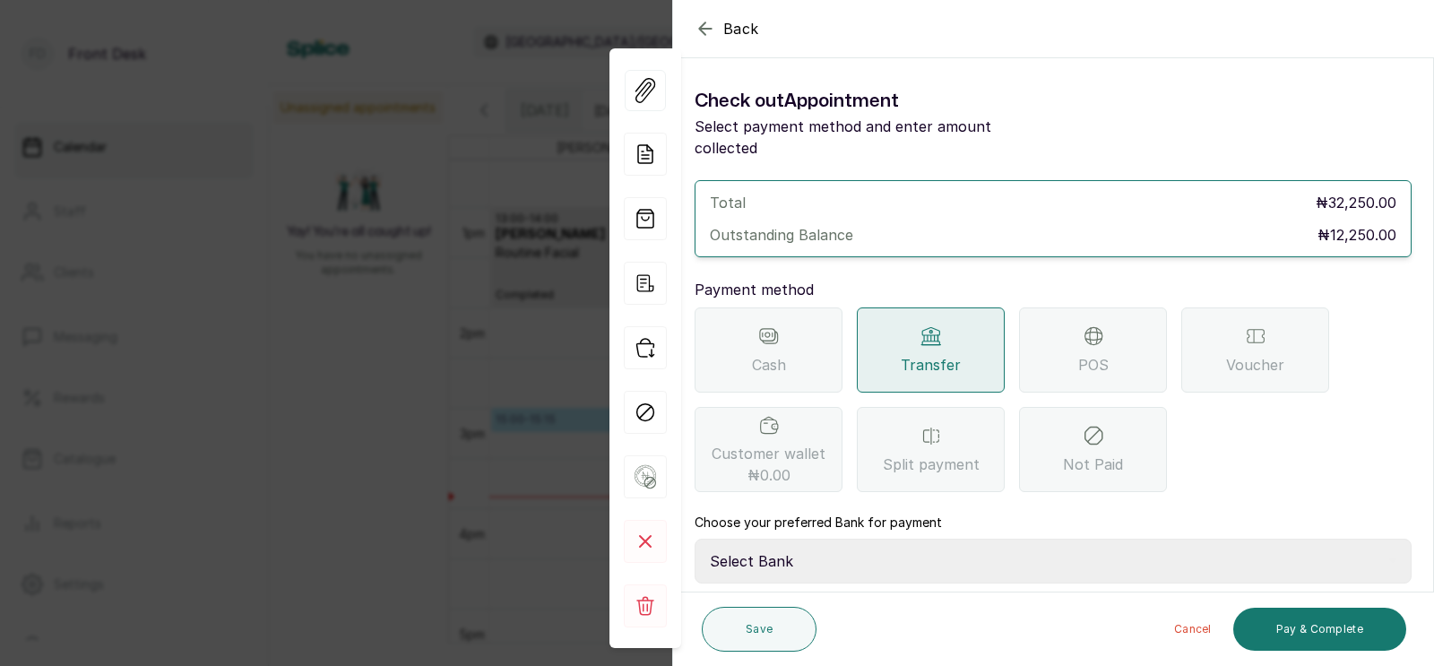
click at [1103, 360] on div "POS" at bounding box center [1093, 350] width 148 height 85
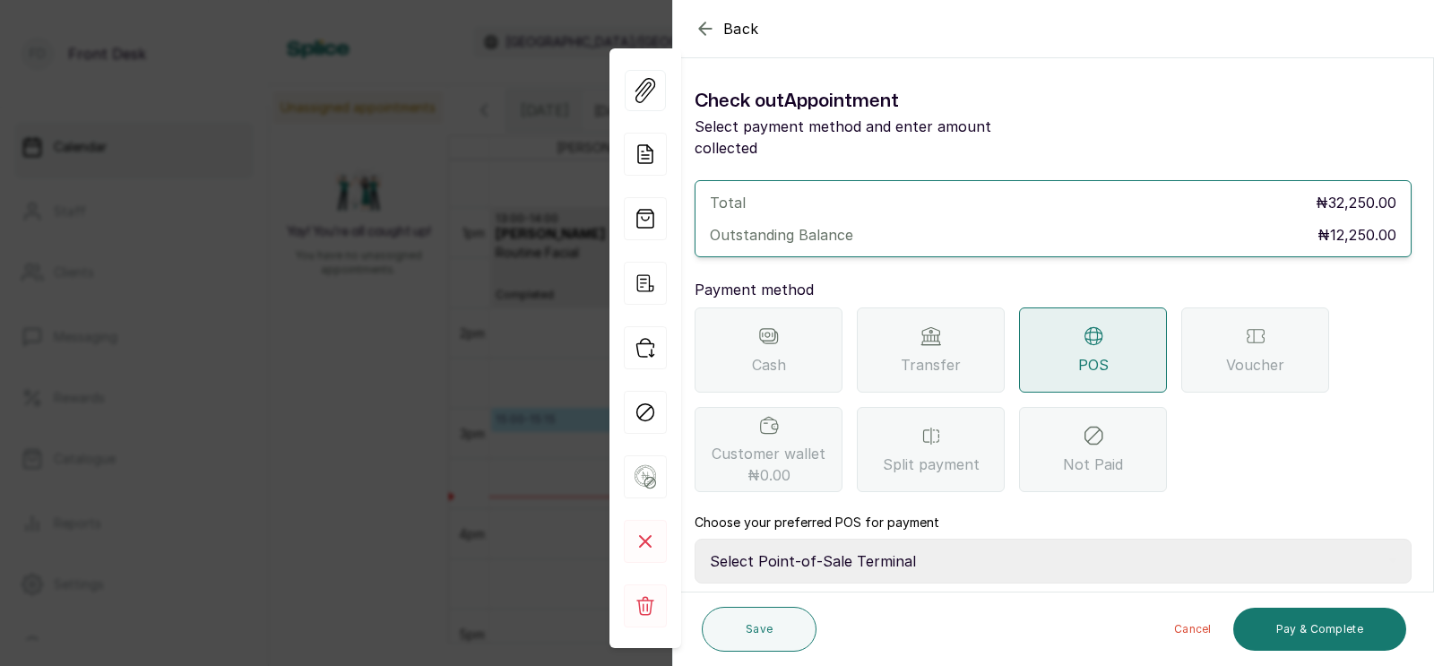
click at [1070, 539] on select "Select Point-of-Sale Terminal SKN ANALYTICS MED AESTHETIC LIMITED Fairmoney Mic…" at bounding box center [1053, 561] width 717 height 45
select select "43129536-bd7e-4b6d-8e8c-ab2c46322d67"
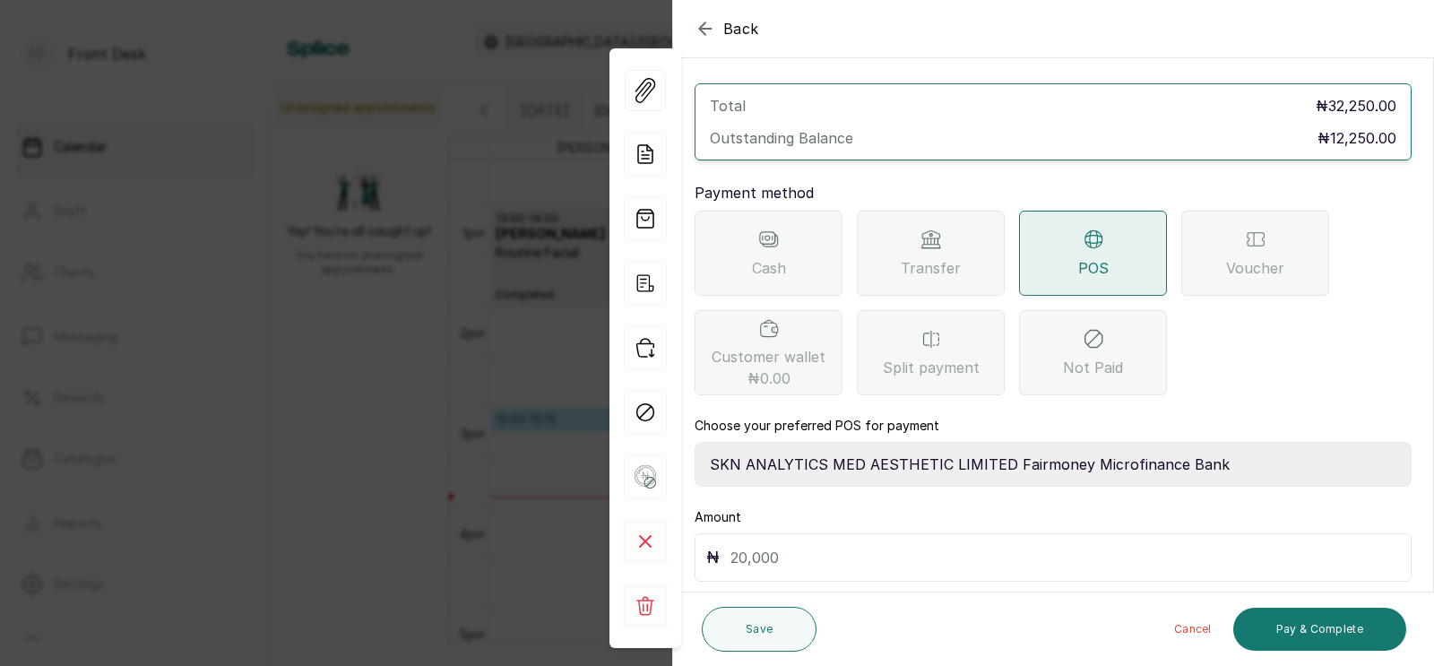
scroll to position [142, 0]
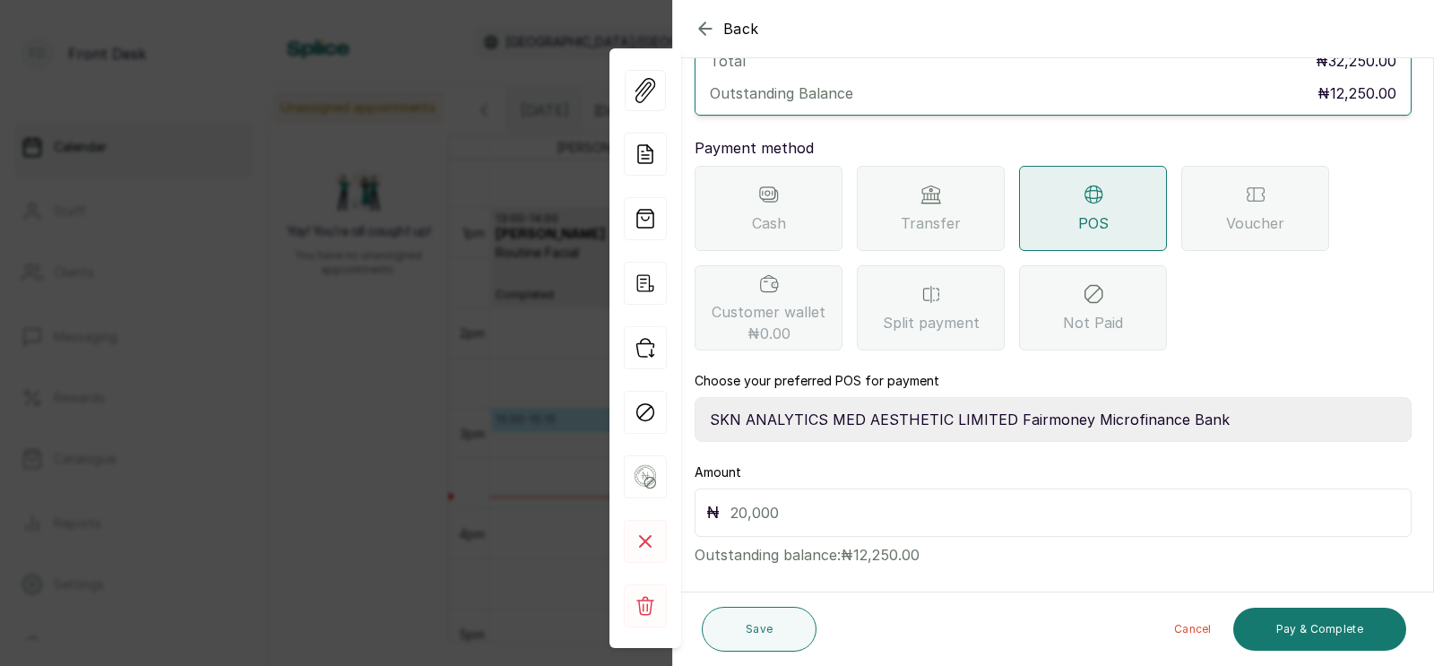
click at [1007, 500] on input "text" at bounding box center [1066, 512] width 670 height 25
type input "12,250"
click at [1313, 628] on button "Pay & Complete" at bounding box center [1320, 629] width 173 height 43
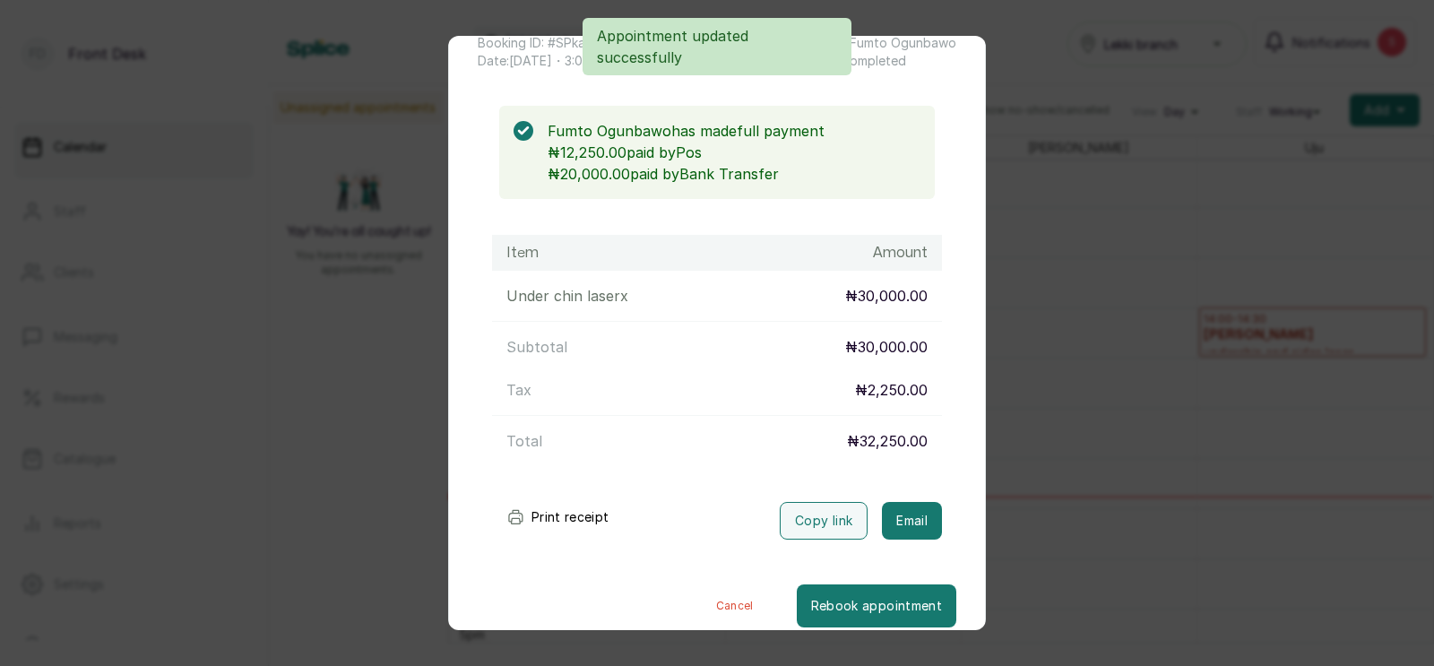
scroll to position [131, 0]
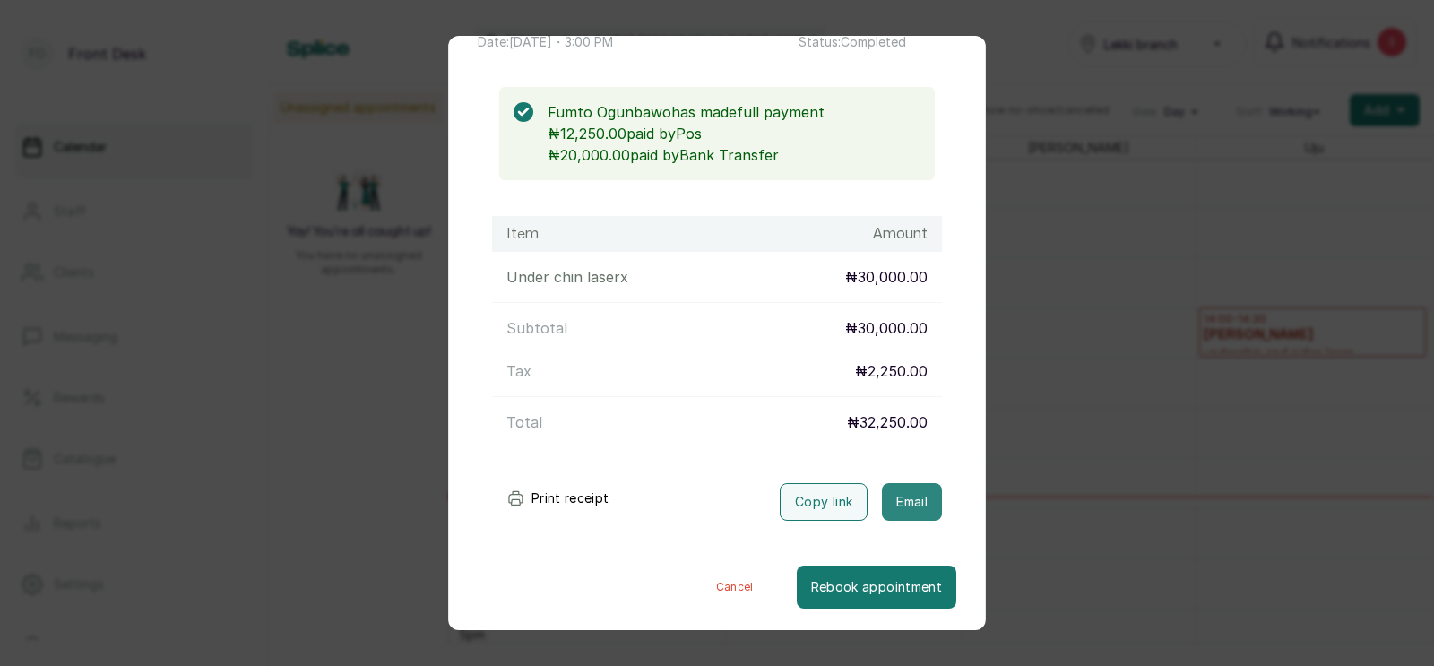
click at [920, 500] on button "Email" at bounding box center [912, 502] width 60 height 38
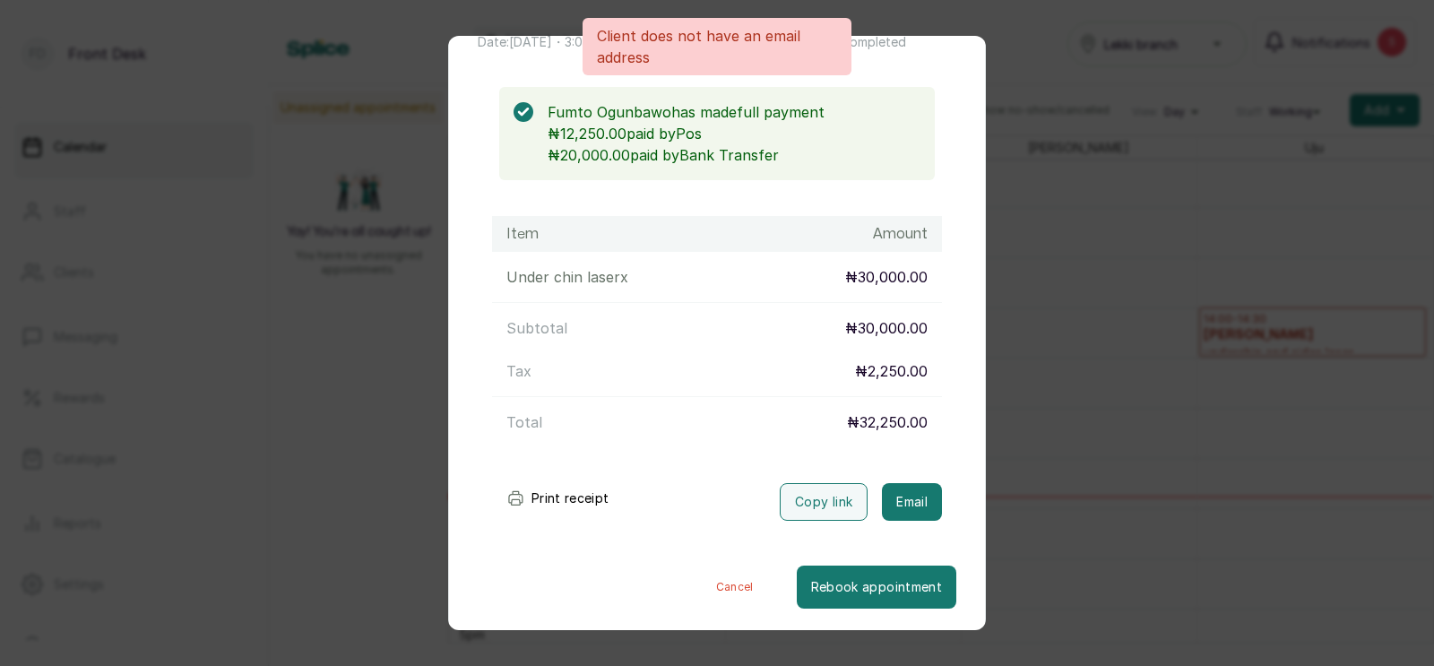
click at [1030, 519] on div "Transaction Details Booking ID: # SPkaRuXz Date: [DATE] ・ 3:00 PM Billed to: Fu…" at bounding box center [717, 333] width 1434 height 666
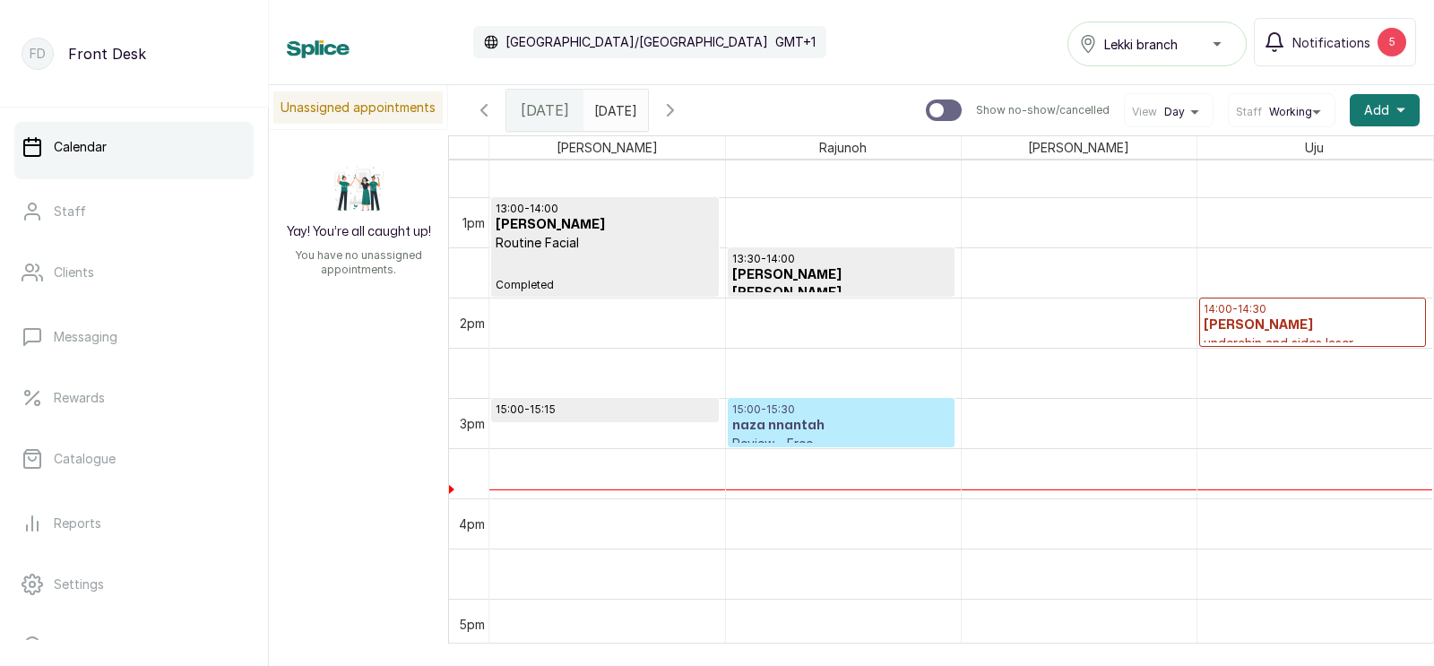
scroll to position [1262, 0]
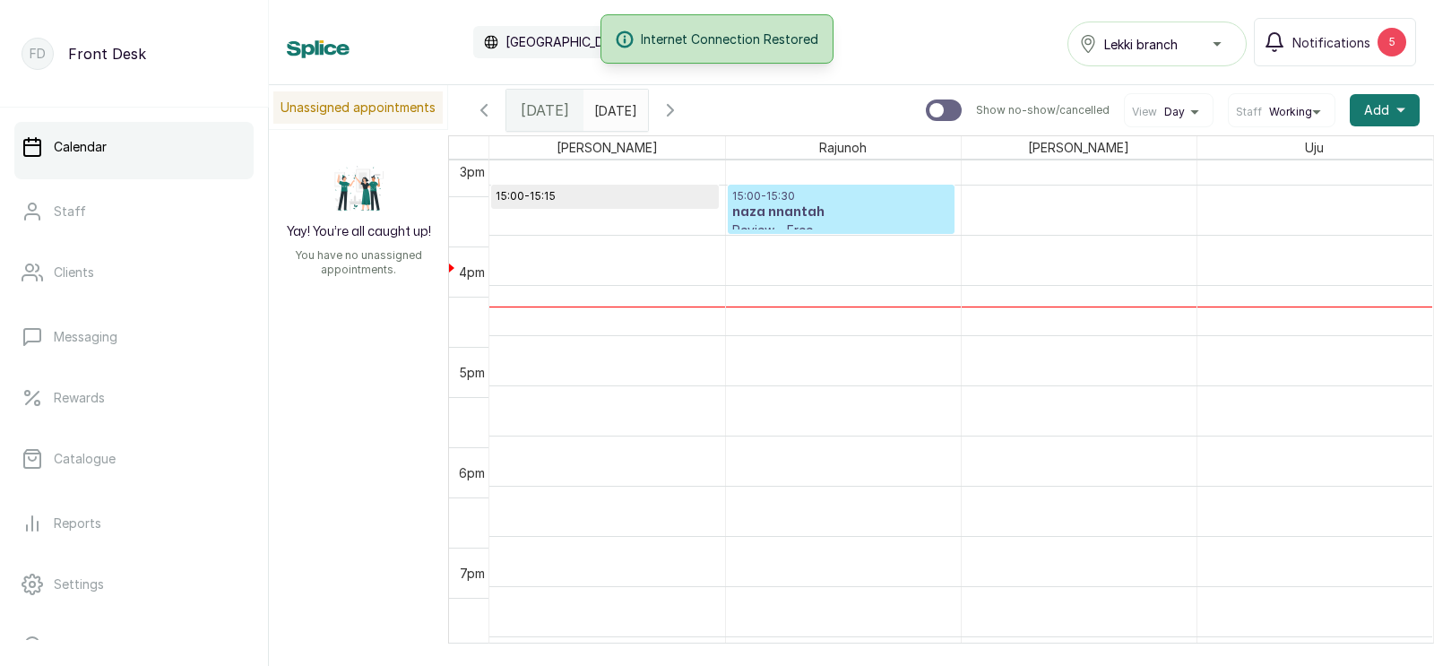
scroll to position [1482, 0]
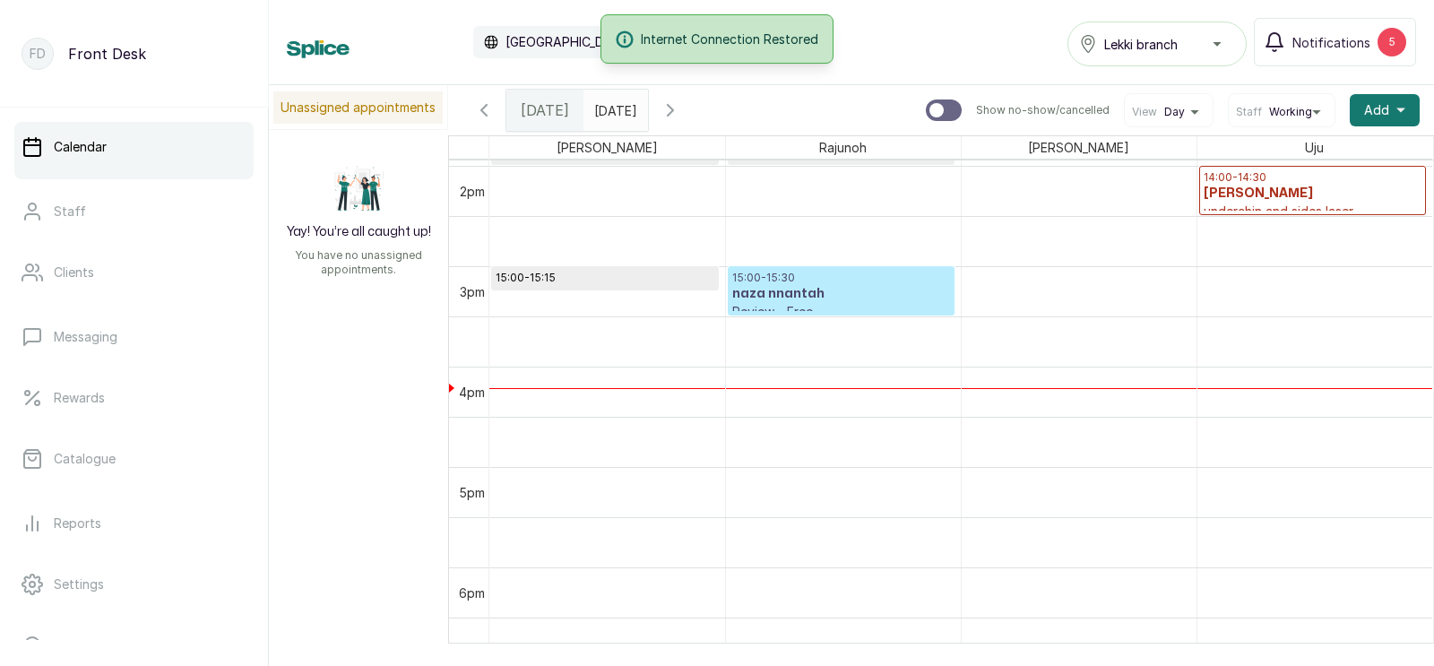
click at [798, 300] on h3 "naza nnantah" at bounding box center [841, 294] width 218 height 18
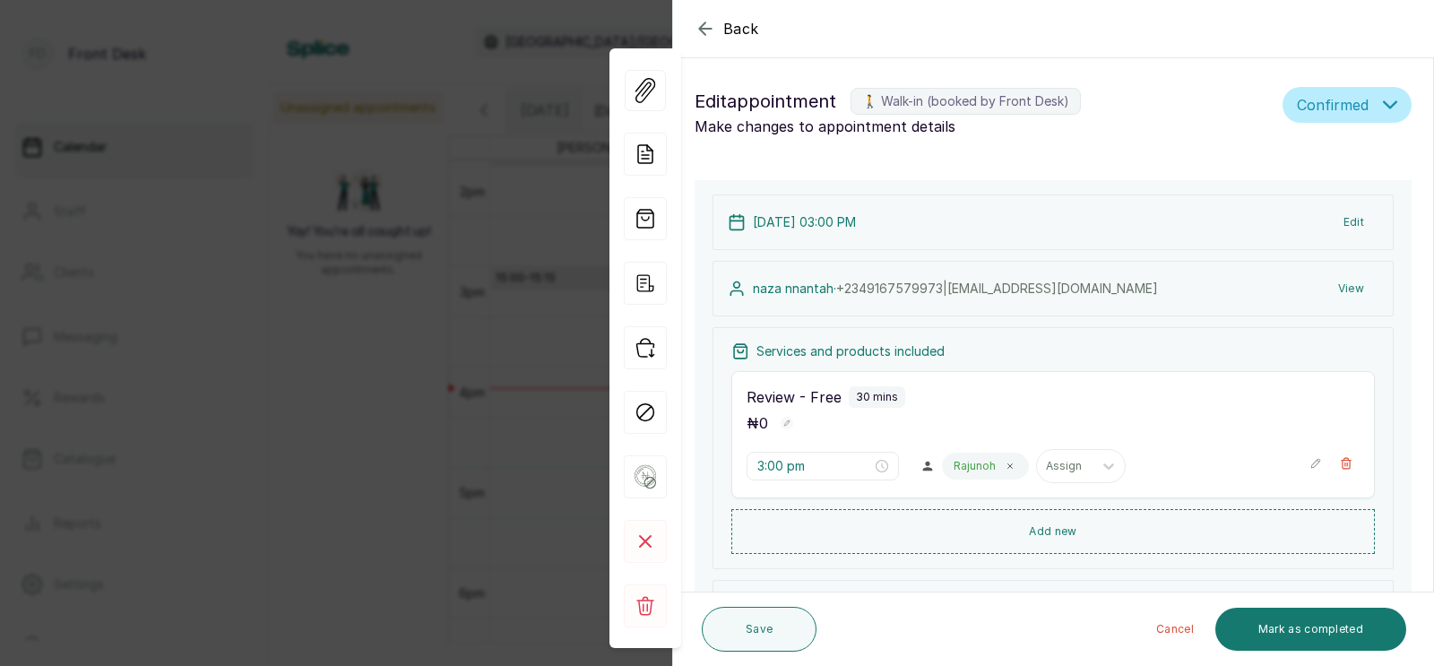
click at [219, 464] on div "Back Appointment Details Edit appointment 🚶 Walk-in (booked by Front Desk) Make…" at bounding box center [717, 333] width 1434 height 666
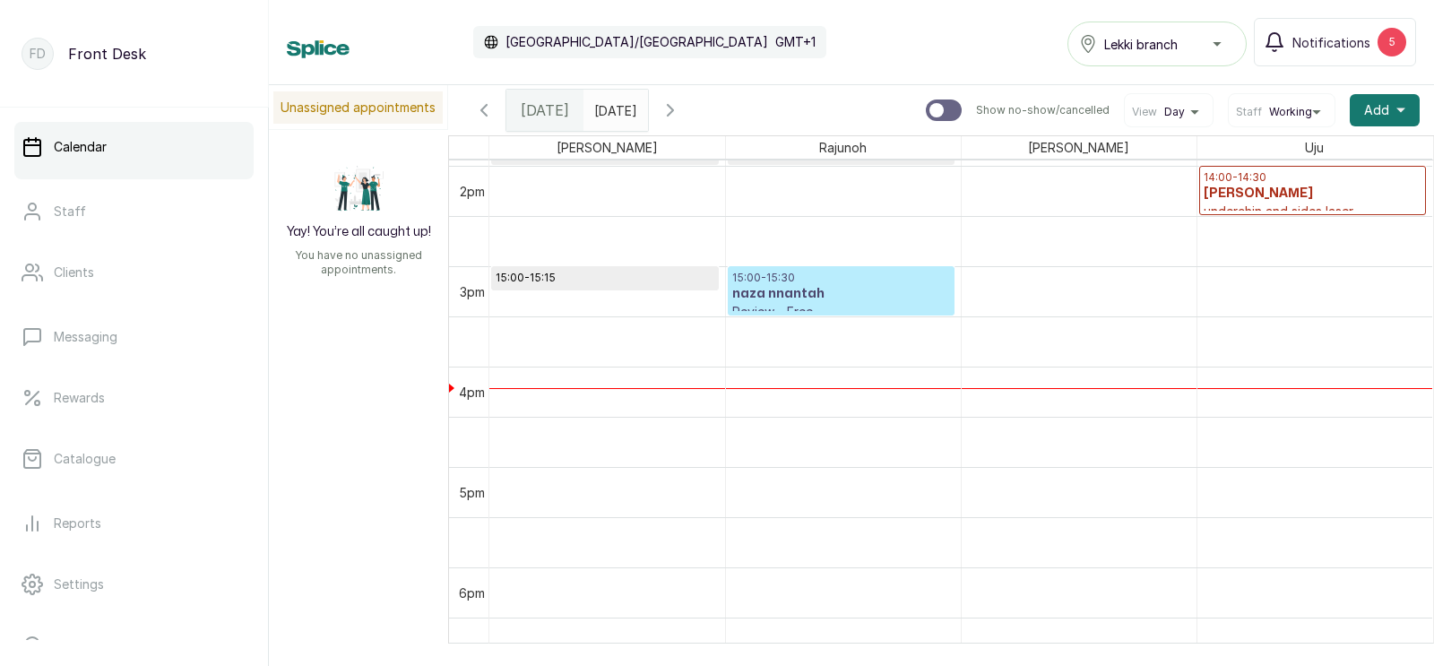
click at [891, 287] on h3 "naza nnantah" at bounding box center [841, 294] width 218 height 18
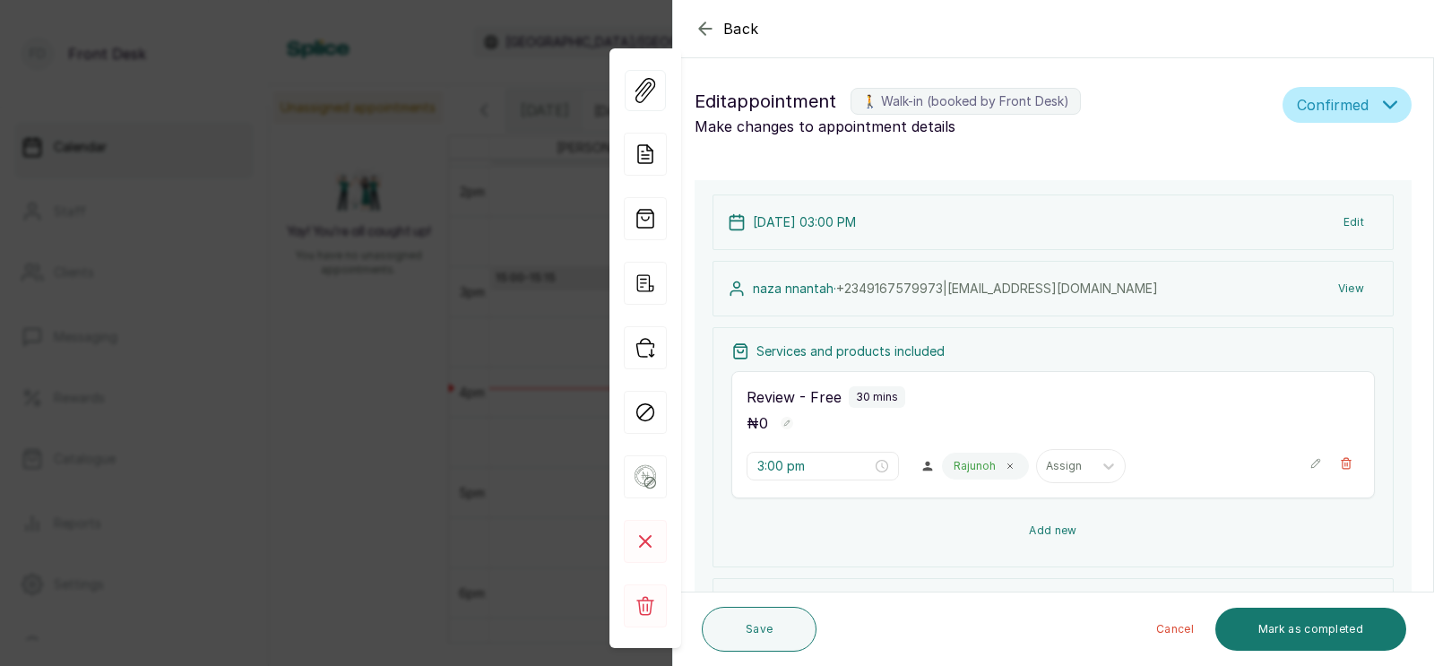
click at [1042, 531] on button "Add new" at bounding box center [1054, 530] width 644 height 43
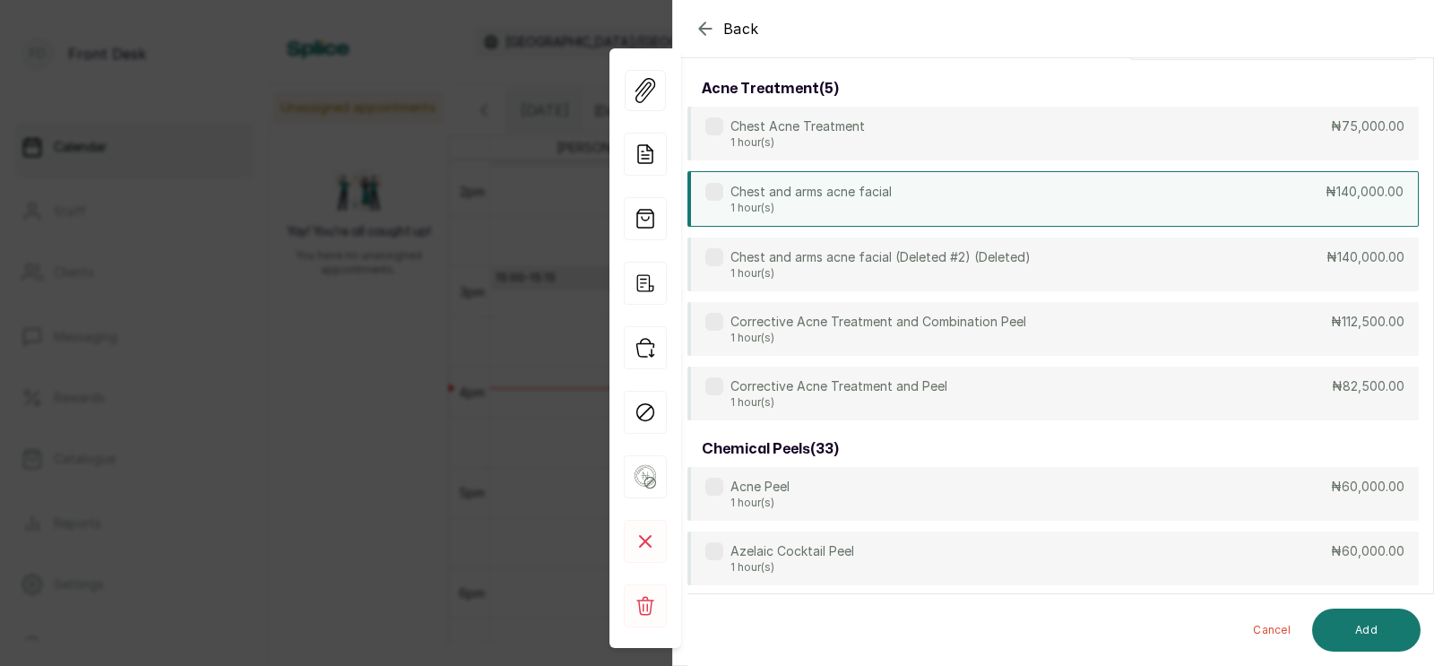
scroll to position [0, 0]
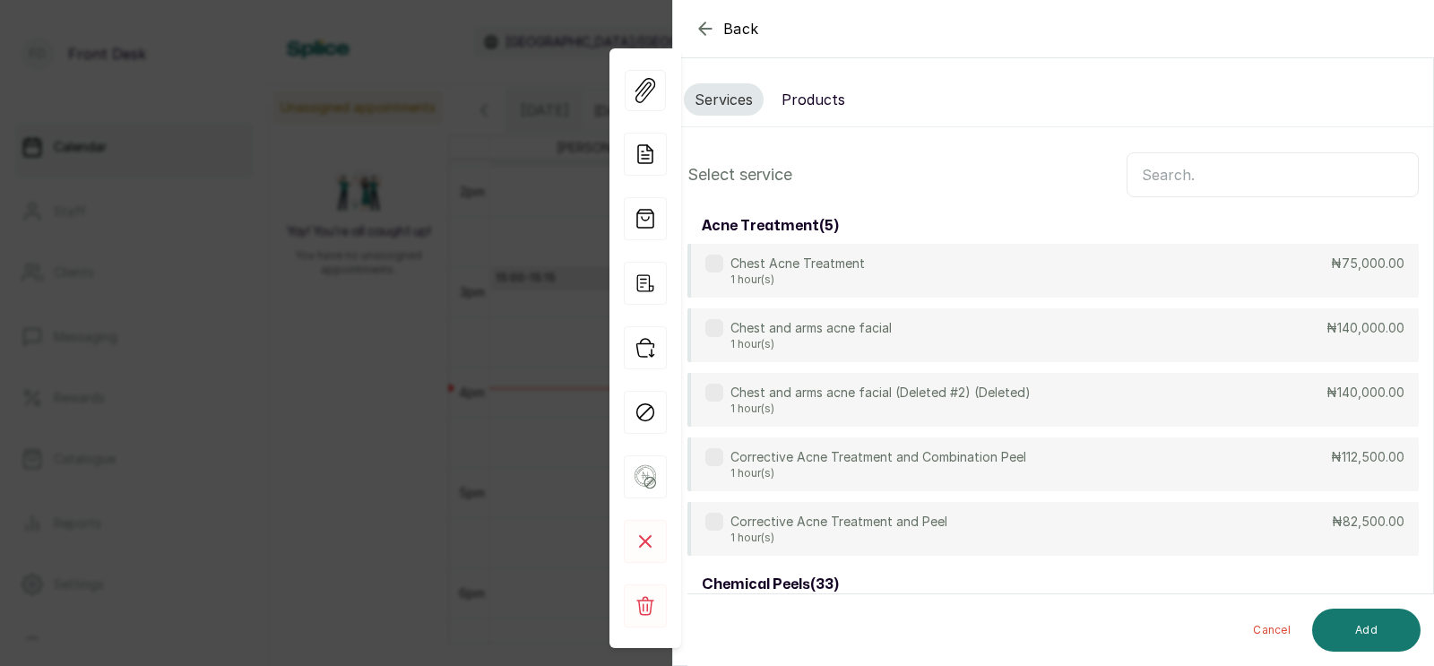
click at [1156, 170] on input "text" at bounding box center [1273, 174] width 292 height 45
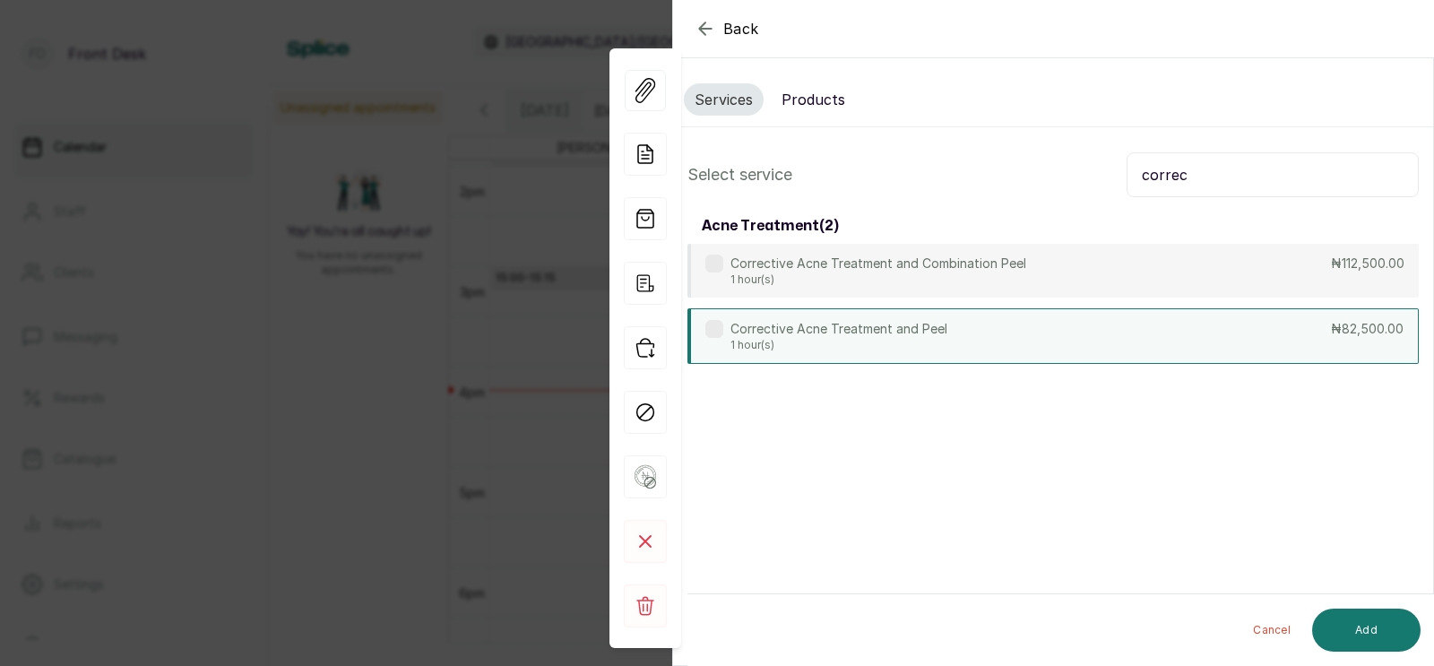
type input "correc"
click at [956, 334] on div "Corrective Acne Treatment and Peel 1 hour(s) ₦82,500.00" at bounding box center [1054, 336] width 732 height 56
click at [1370, 627] on button "Add" at bounding box center [1366, 630] width 108 height 43
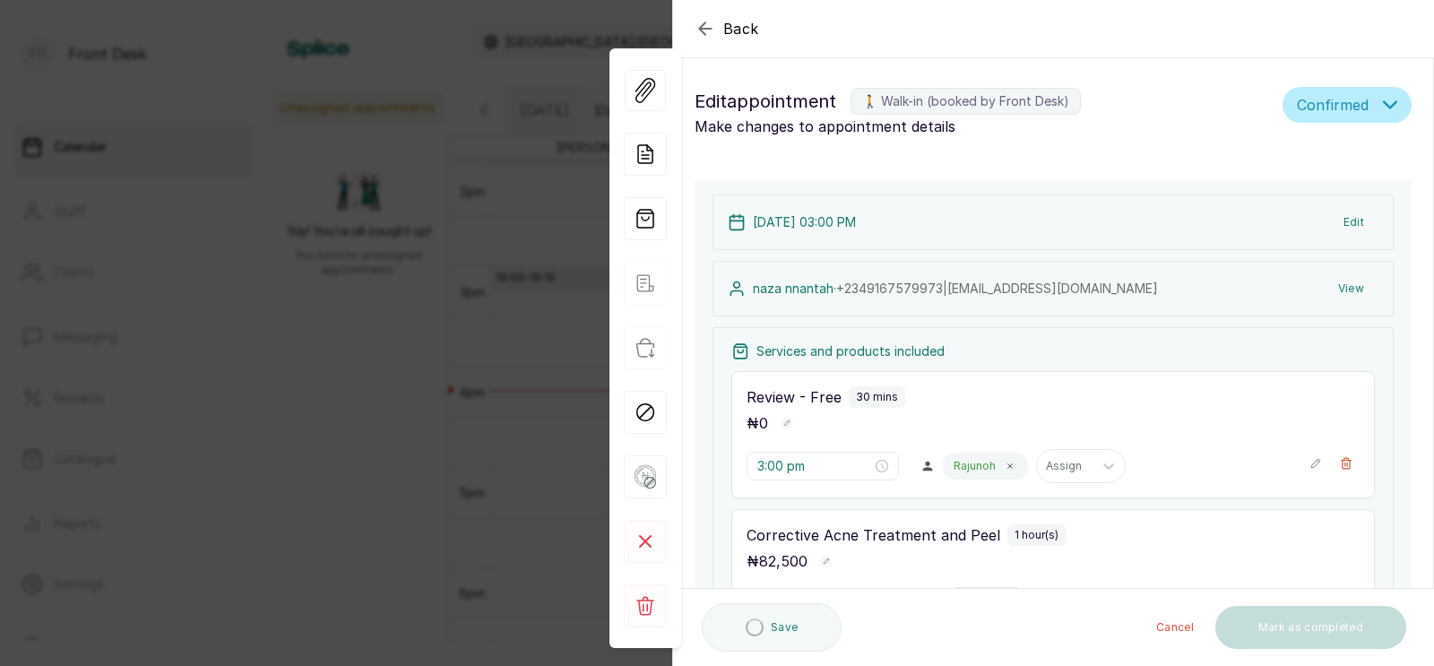
type input "3:30 pm"
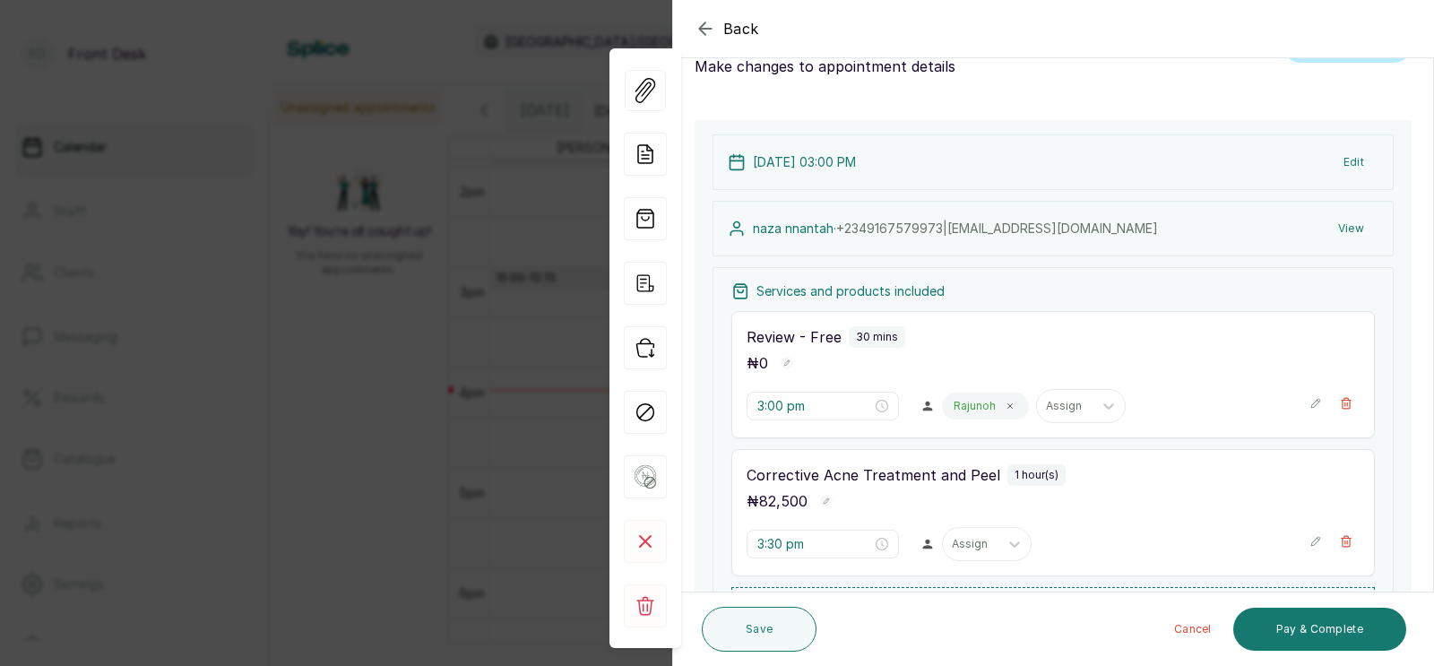
scroll to position [85, 0]
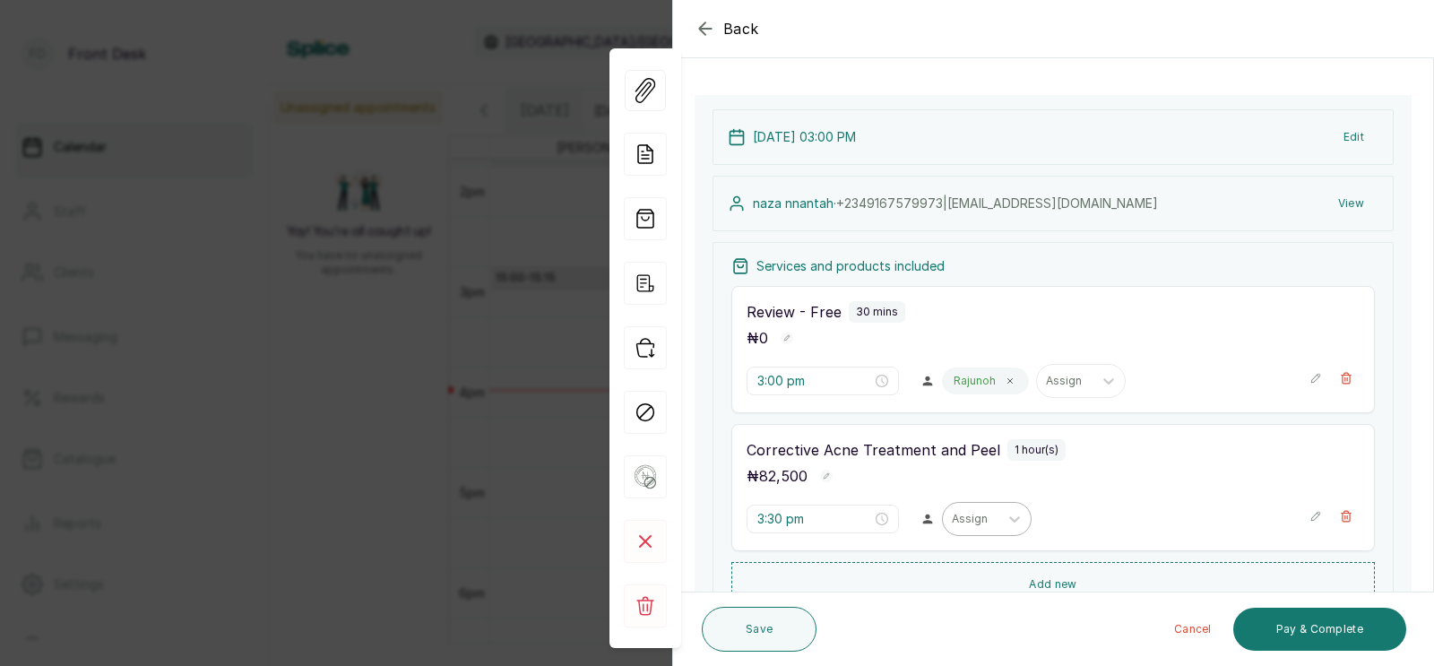
click at [952, 521] on div at bounding box center [971, 519] width 38 height 16
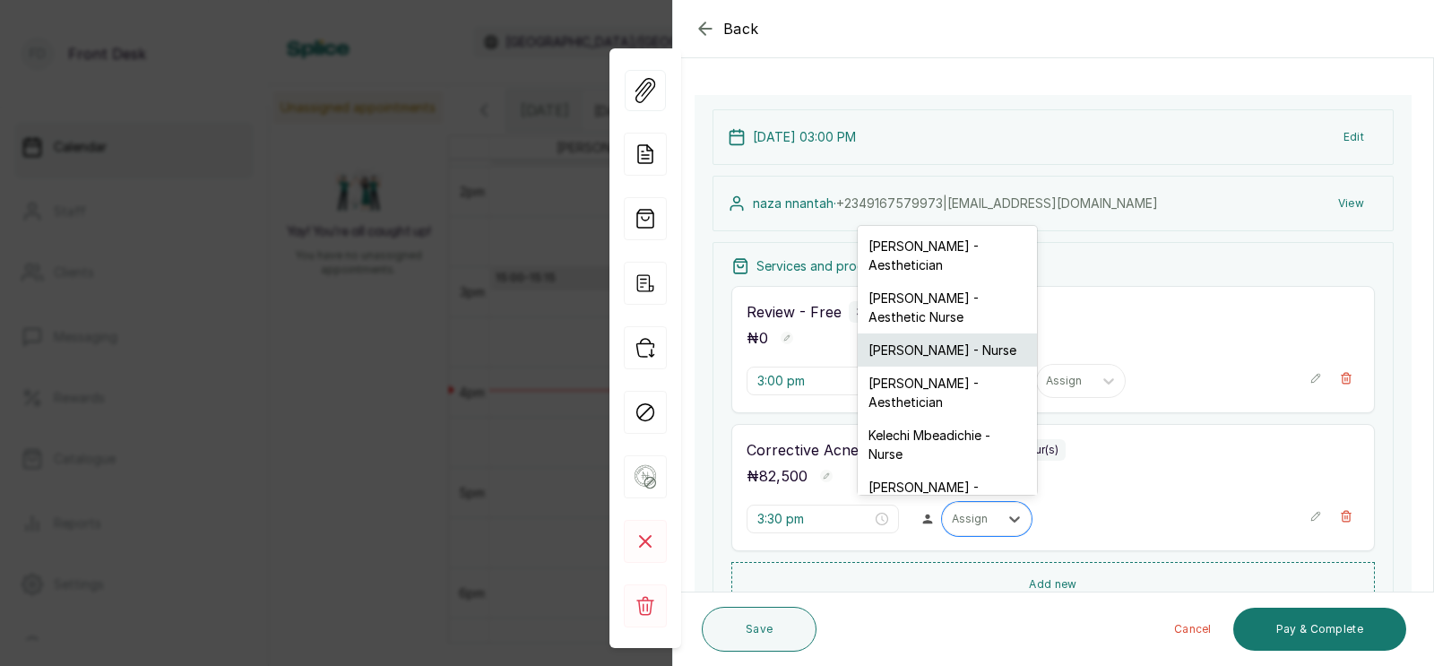
scroll to position [1, 0]
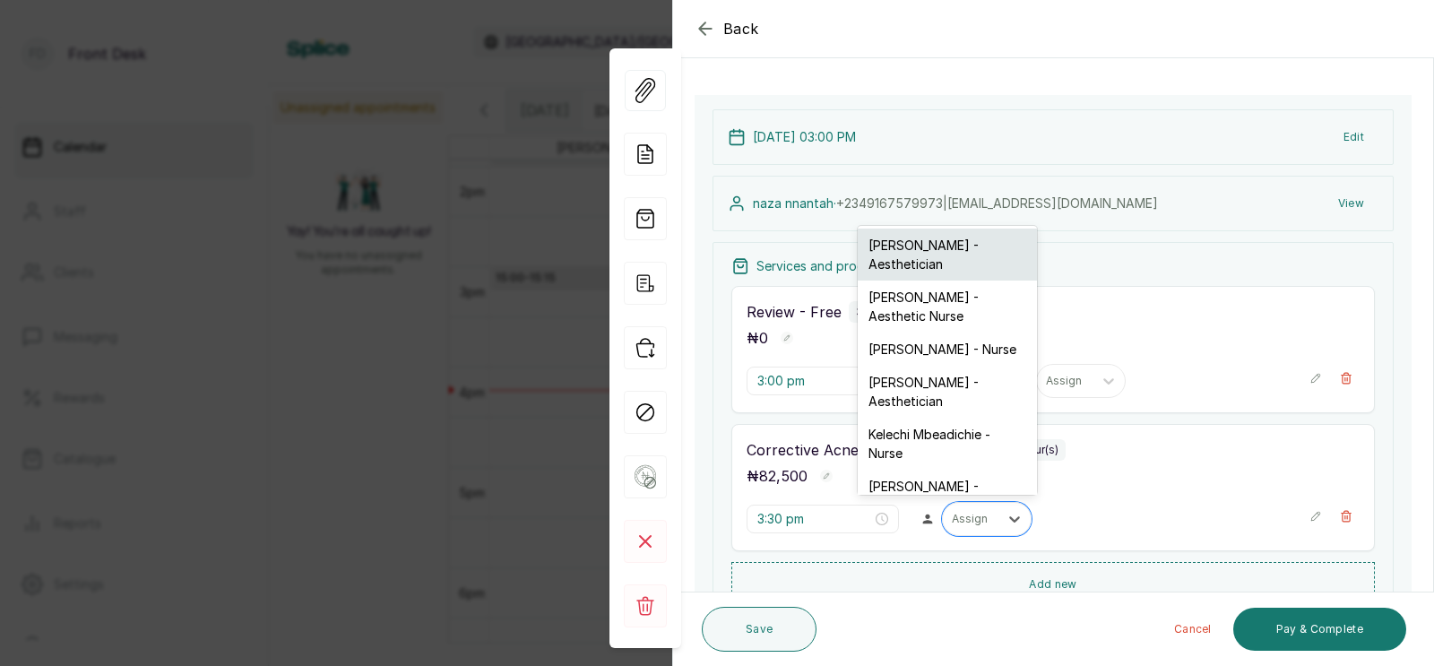
click at [926, 248] on div "[PERSON_NAME] - Aesthetician" at bounding box center [947, 255] width 179 height 52
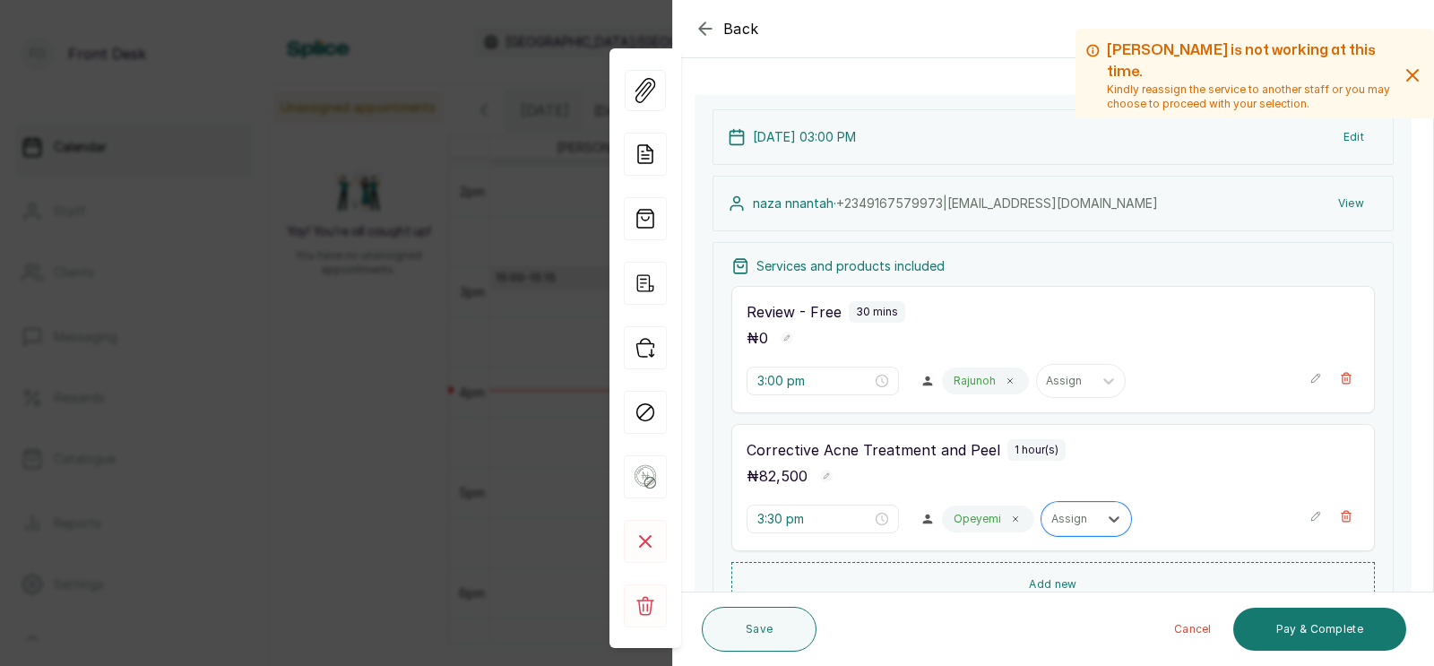
click at [949, 527] on div "Opeyemi" at bounding box center [988, 519] width 92 height 27
click at [1011, 523] on icon at bounding box center [1015, 519] width 9 height 9
click at [1009, 519] on icon at bounding box center [1014, 519] width 11 height 6
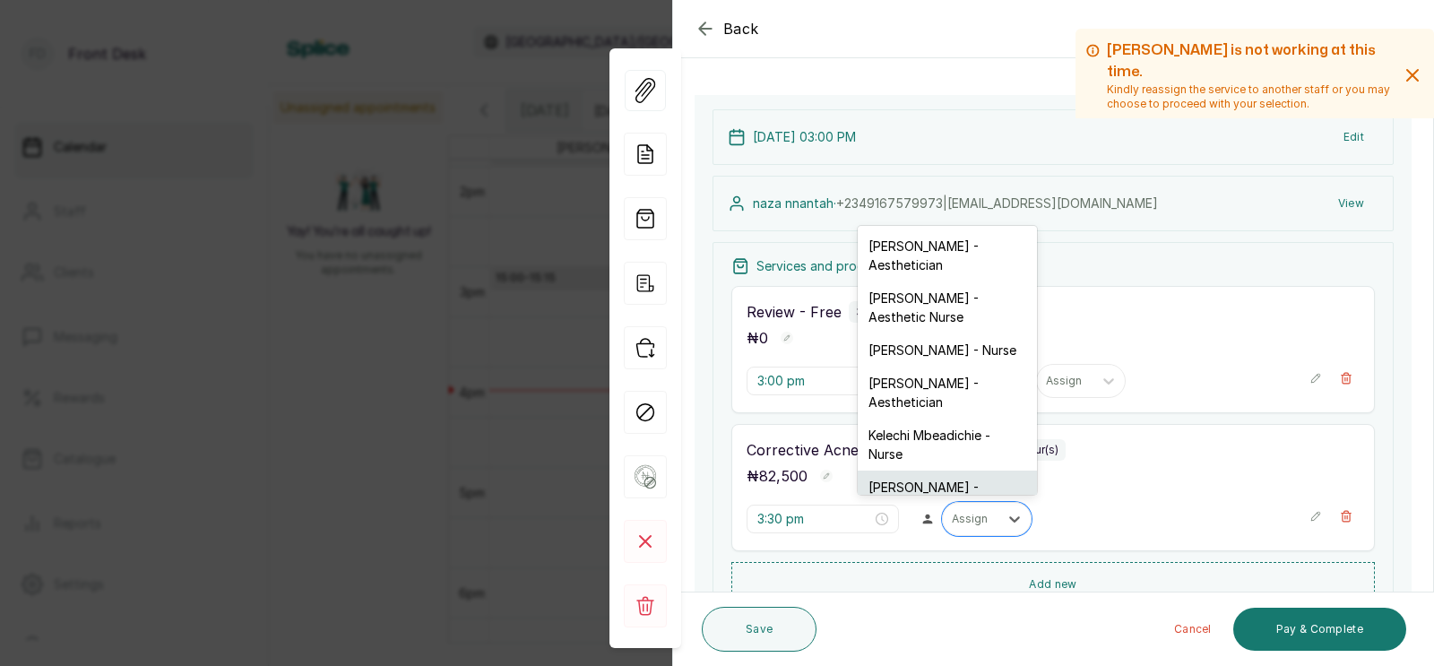
scroll to position [46, 0]
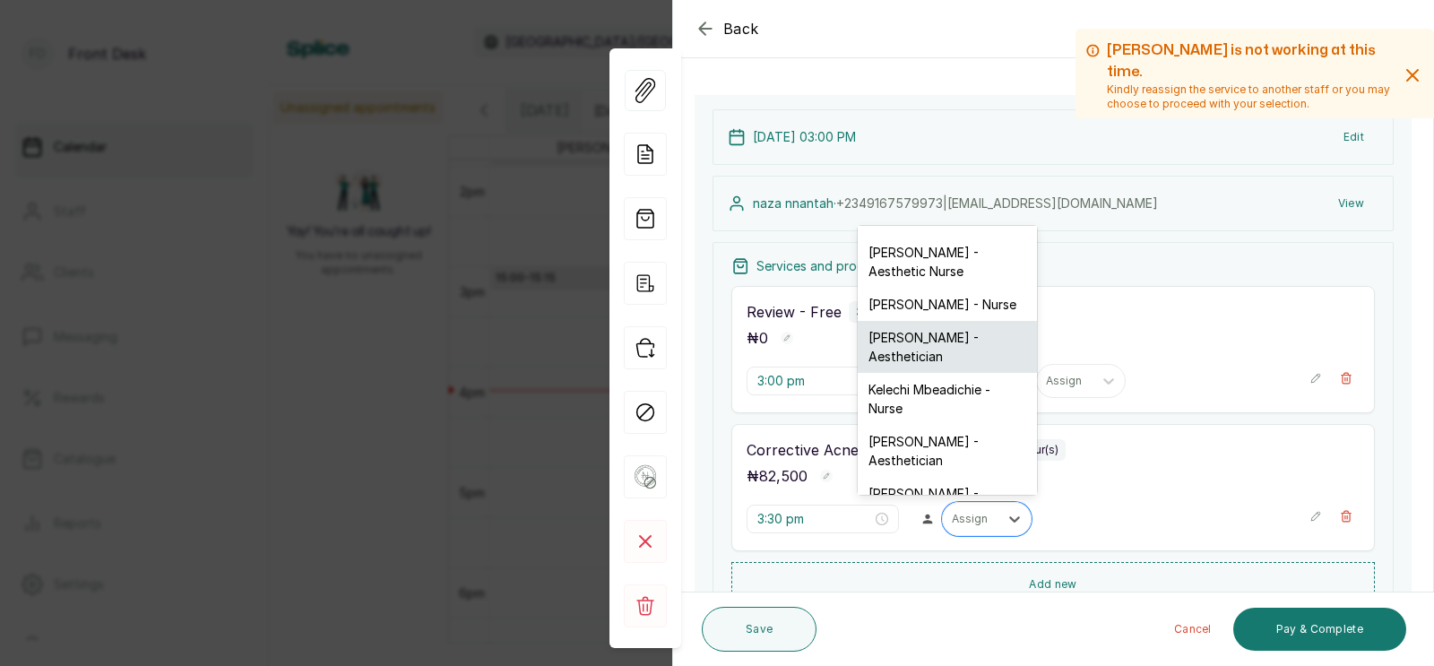
click at [914, 330] on div "[PERSON_NAME] - Aesthetician" at bounding box center [947, 347] width 179 height 52
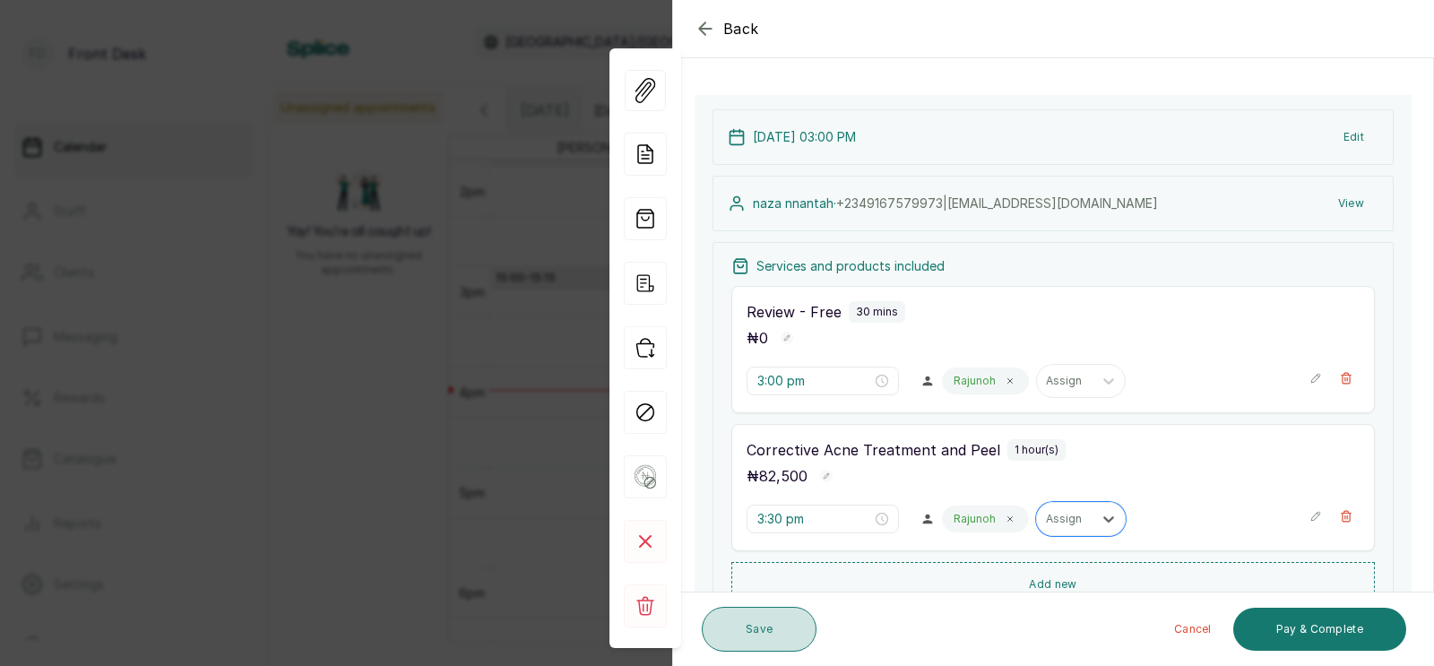
click at [781, 618] on button "Save" at bounding box center [759, 629] width 115 height 45
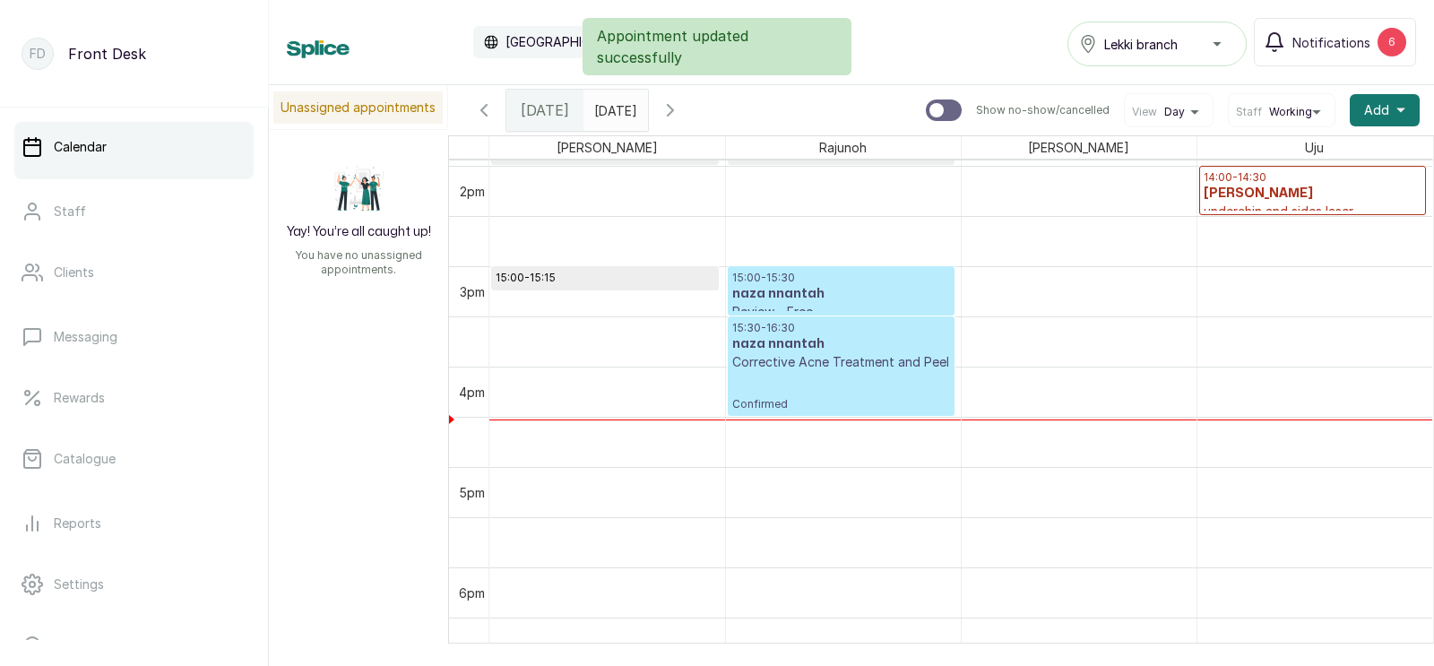
click at [859, 342] on h3 "naza nnantah" at bounding box center [841, 344] width 218 height 18
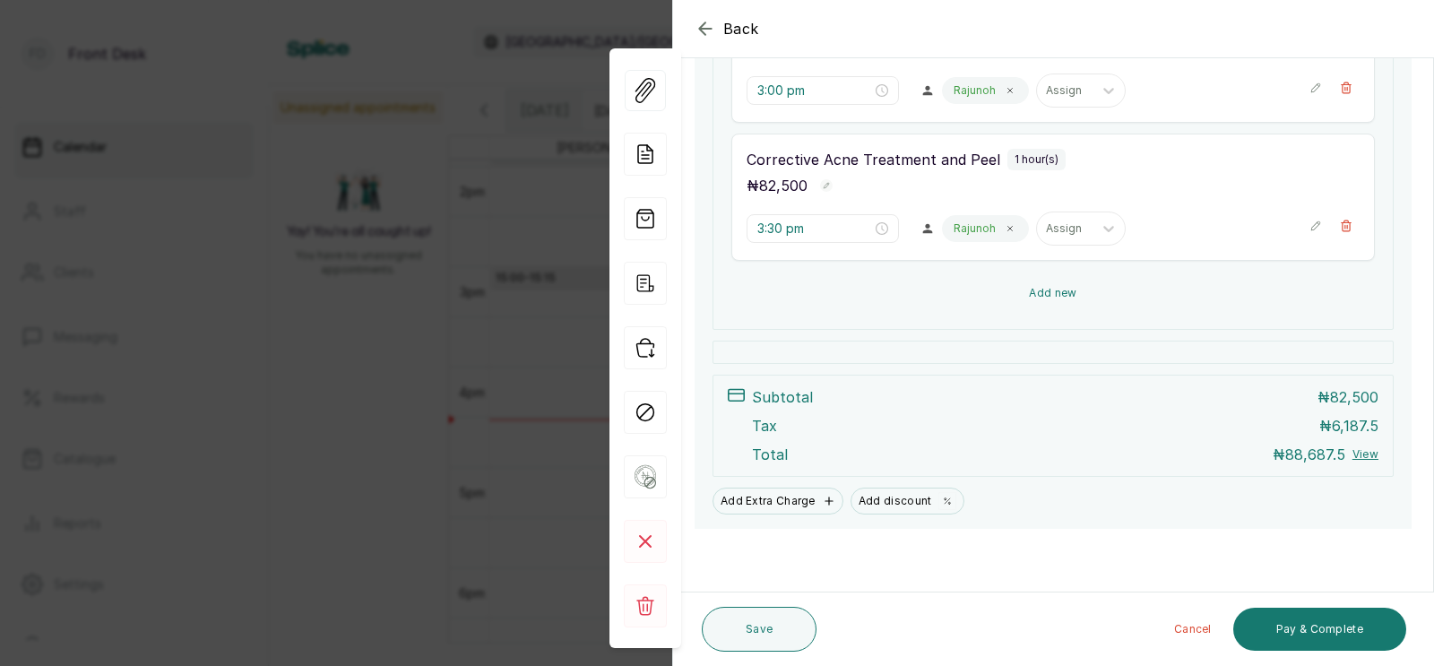
scroll to position [377, 0]
click at [1056, 294] on button "Add new" at bounding box center [1054, 293] width 644 height 43
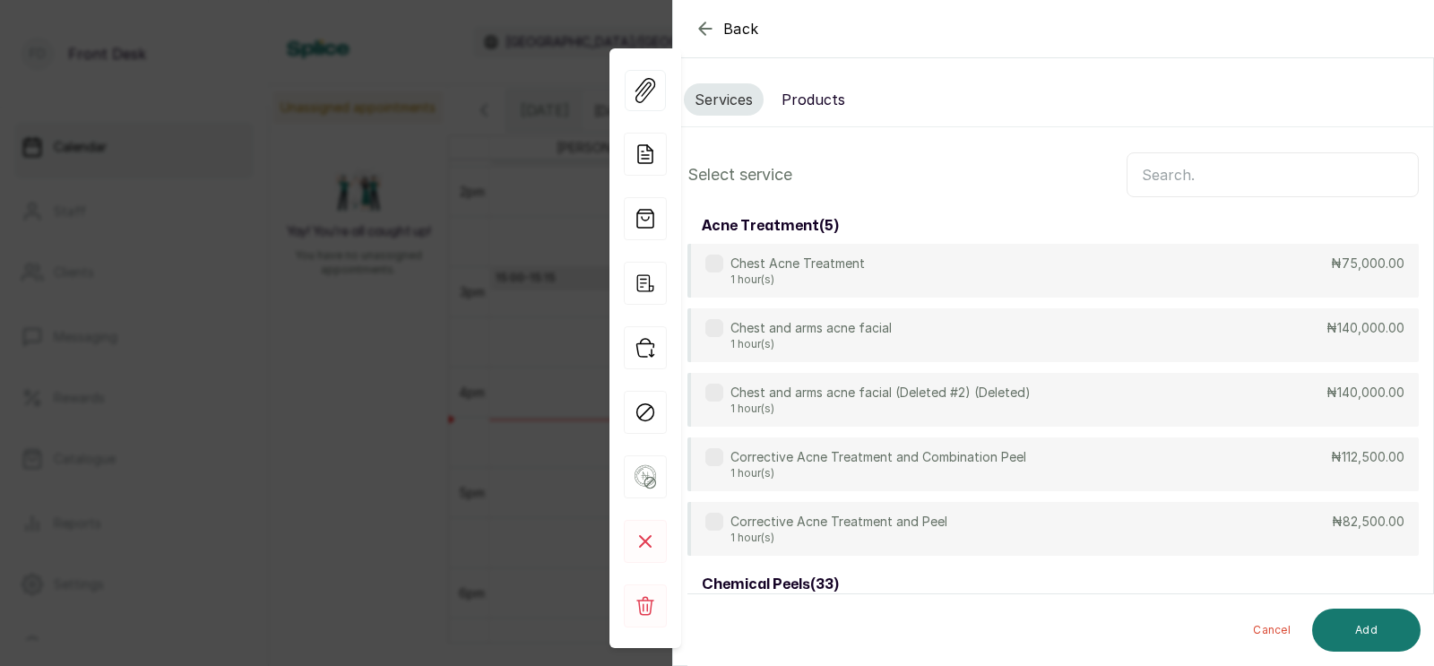
click at [826, 91] on button "Products" at bounding box center [813, 99] width 85 height 32
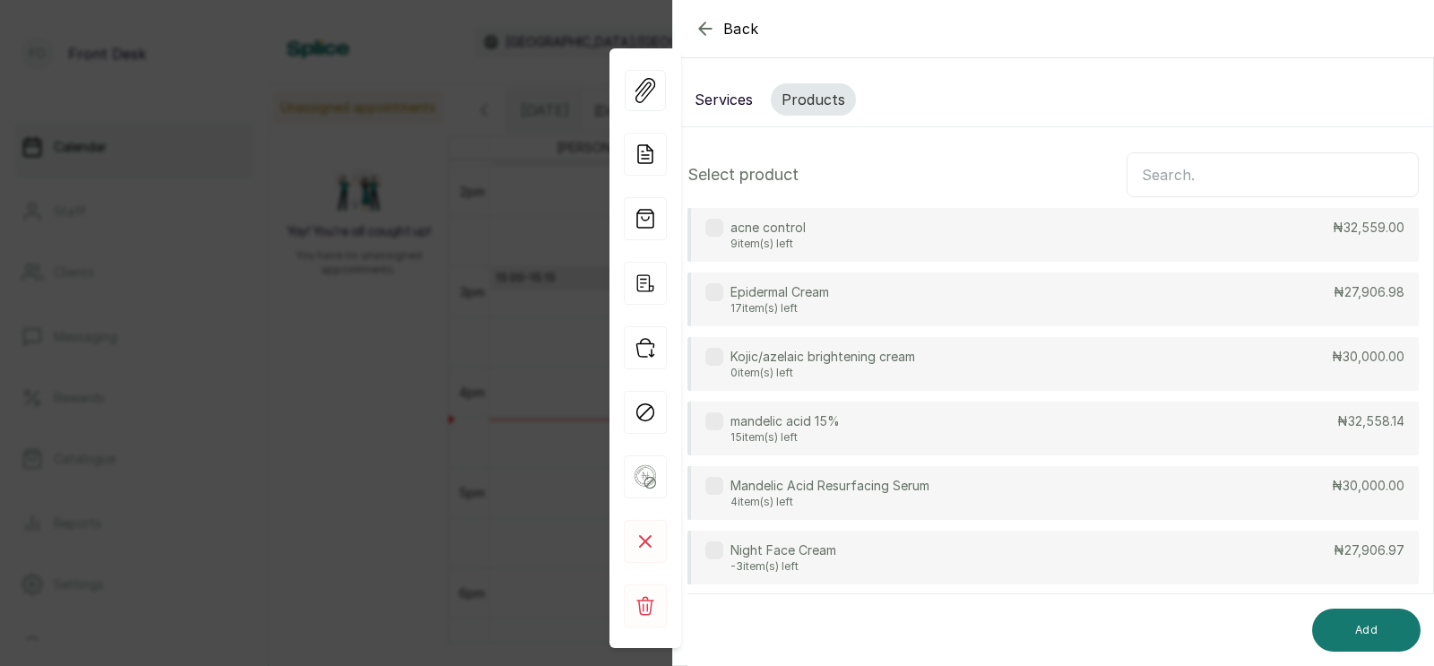
click at [911, 236] on div "acne control 9 item(s) left ₦32,559.00" at bounding box center [1054, 235] width 732 height 54
click at [1358, 629] on button "Add" at bounding box center [1366, 630] width 108 height 43
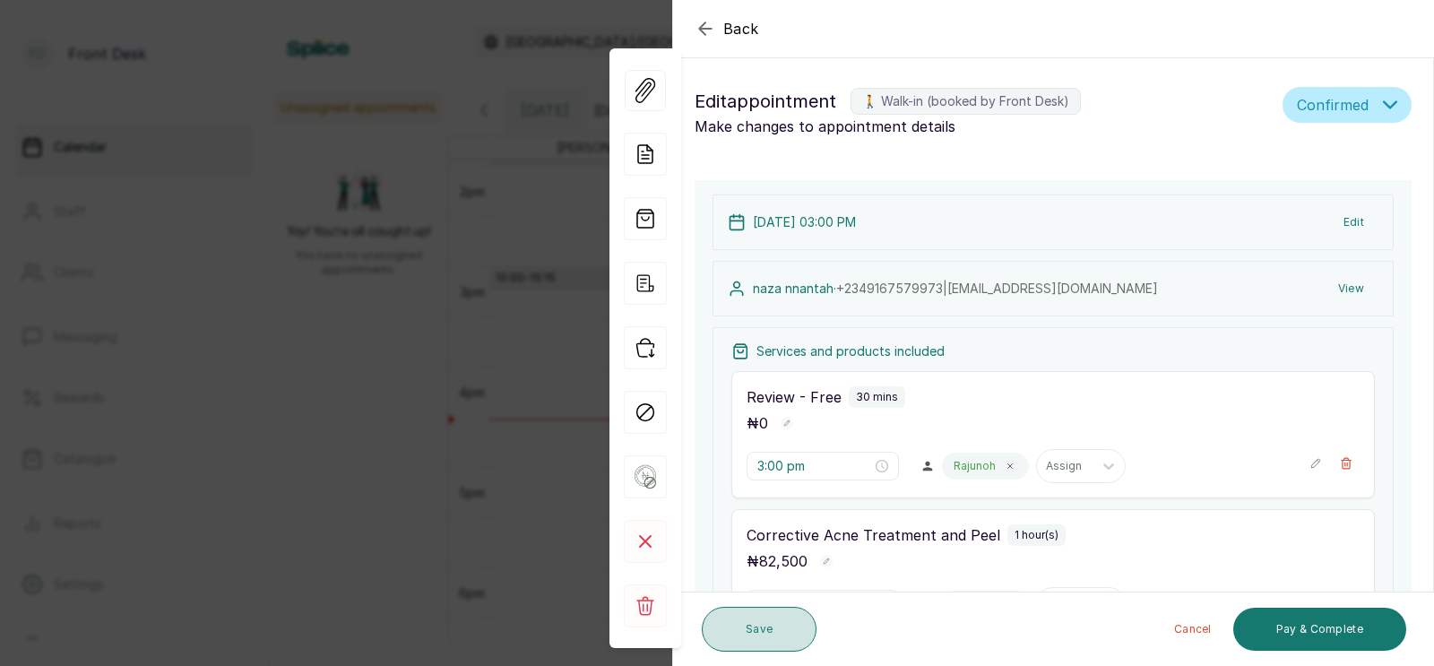
click at [764, 614] on button "Save" at bounding box center [759, 629] width 115 height 45
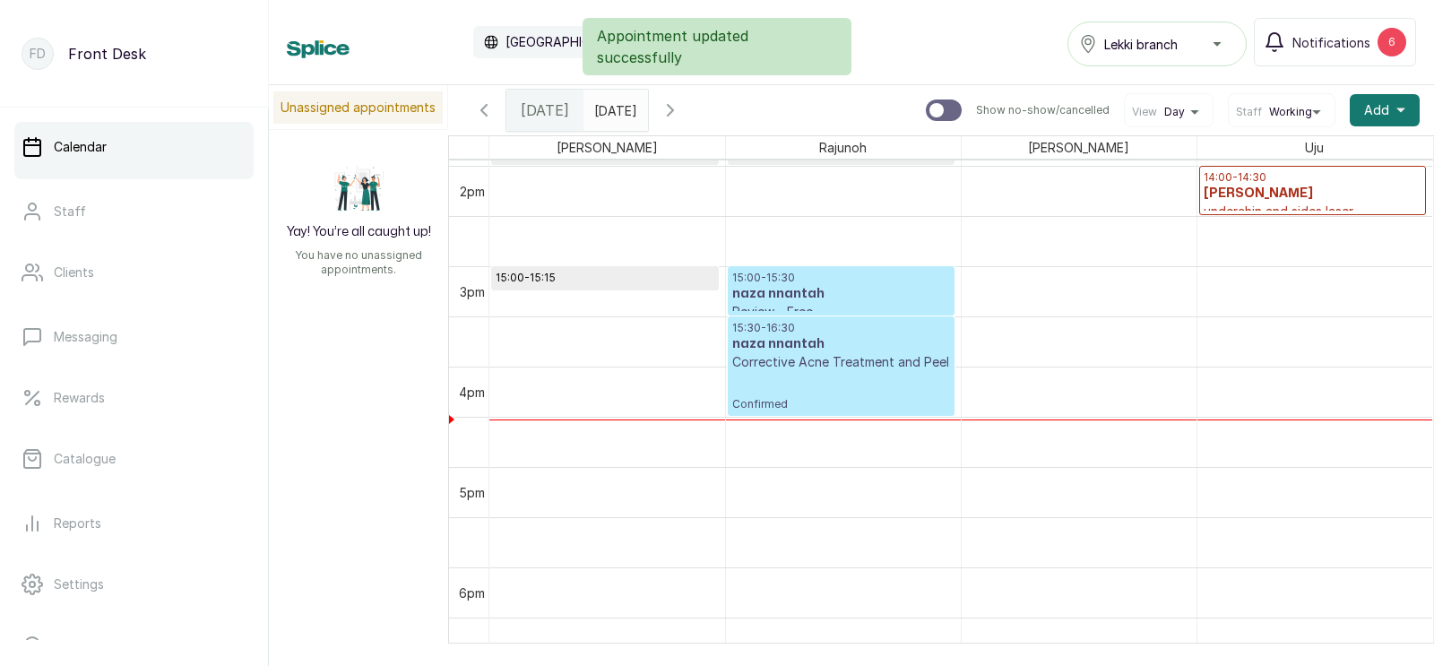
click at [849, 368] on p "Corrective Acne Treatment and Peel" at bounding box center [841, 362] width 218 height 18
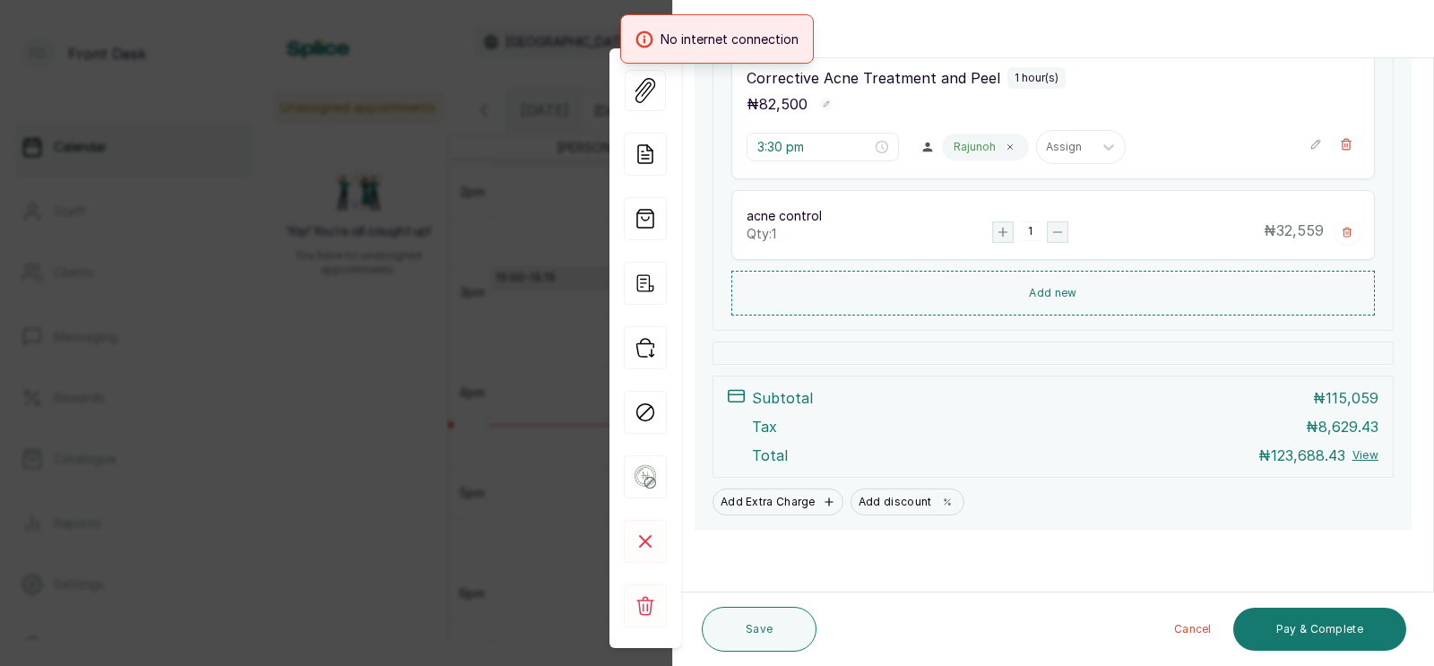
scroll to position [459, 0]
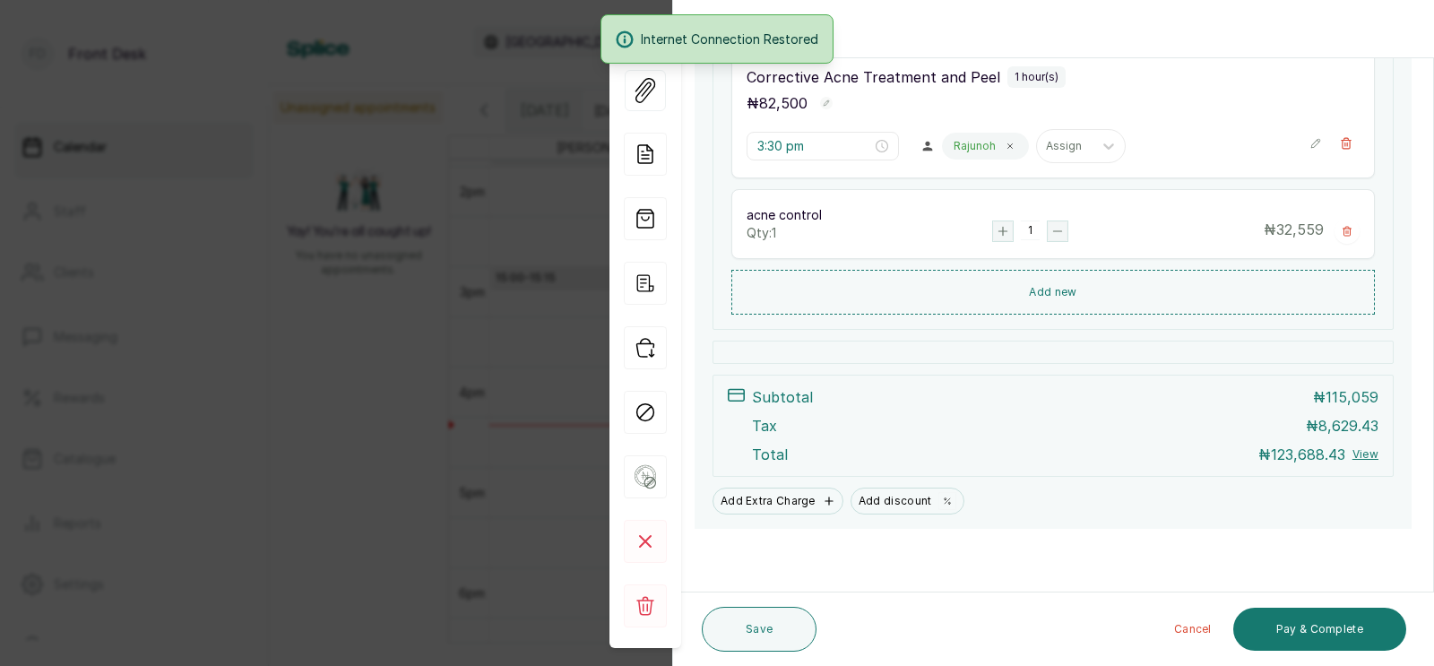
click at [333, 377] on div "Back Appointment Details Edit appointment 🚶 Walk-in (booked by Front Desk) Make…" at bounding box center [717, 333] width 1434 height 666
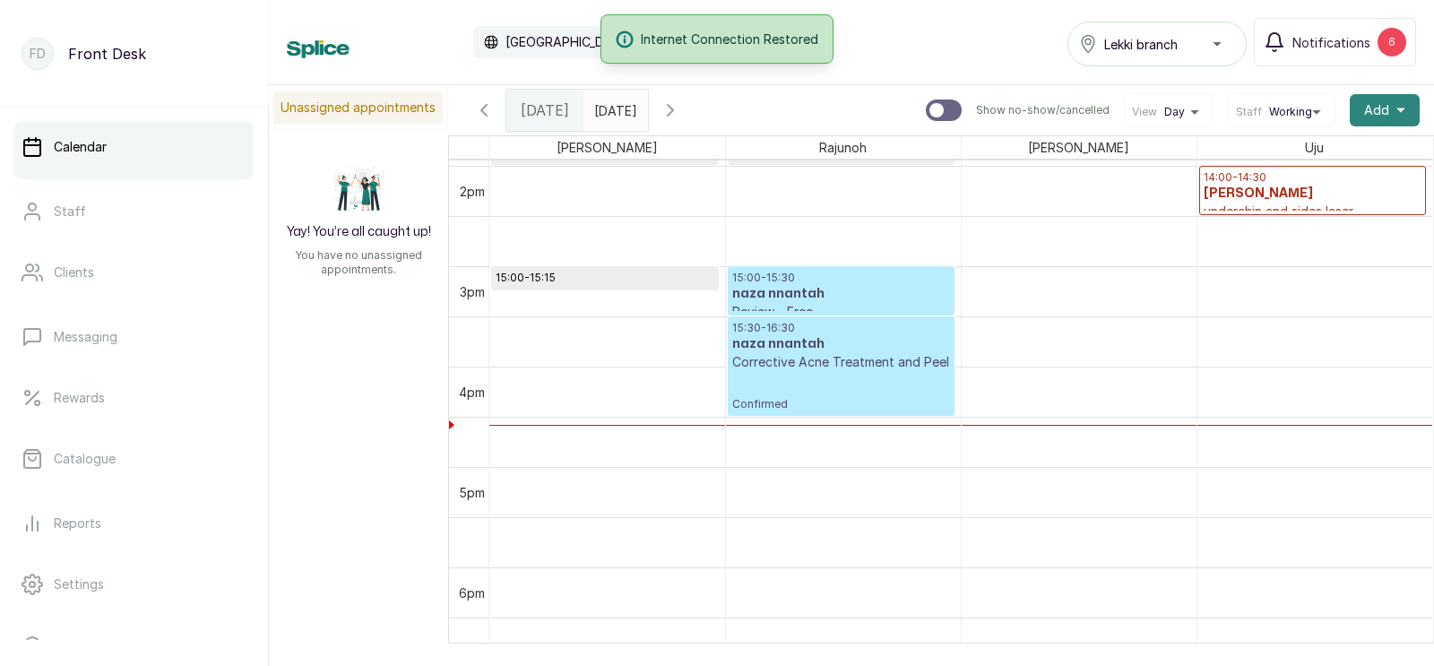
click at [1390, 108] on button "Add +" at bounding box center [1385, 110] width 70 height 32
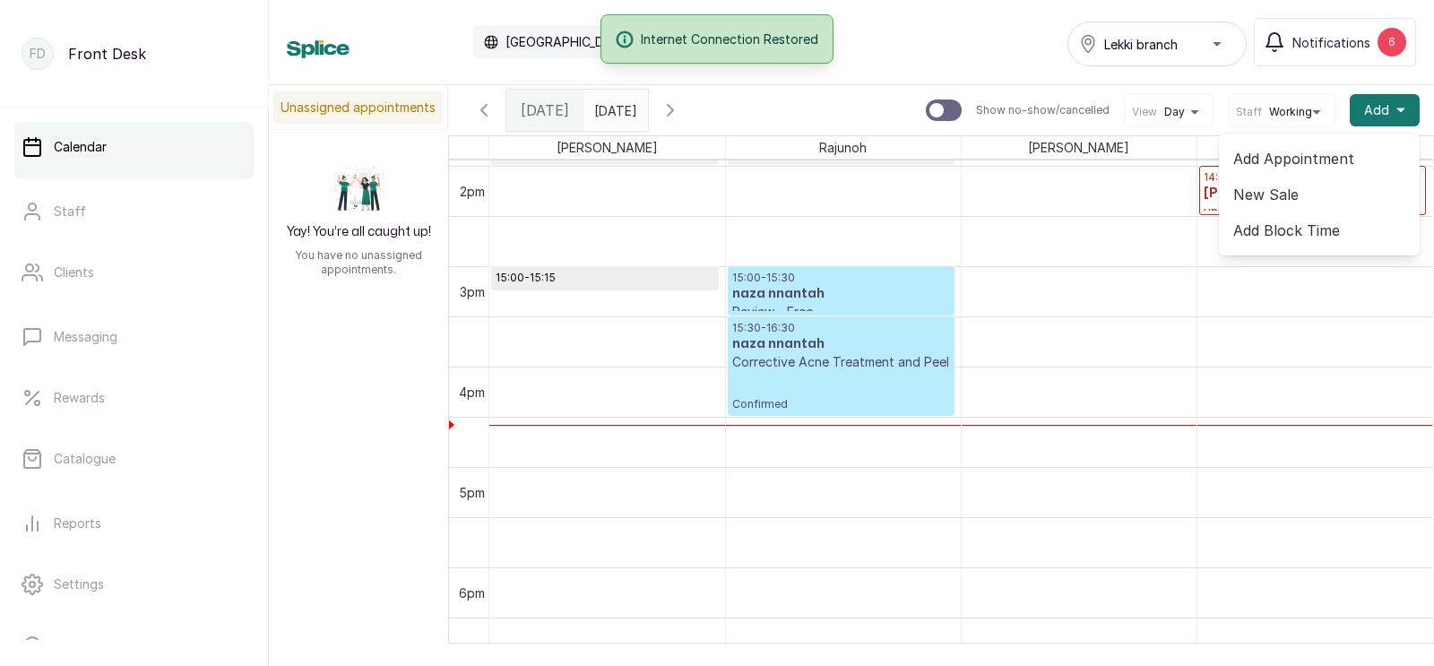
click at [1315, 160] on span "Add Appointment" at bounding box center [1320, 159] width 172 height 22
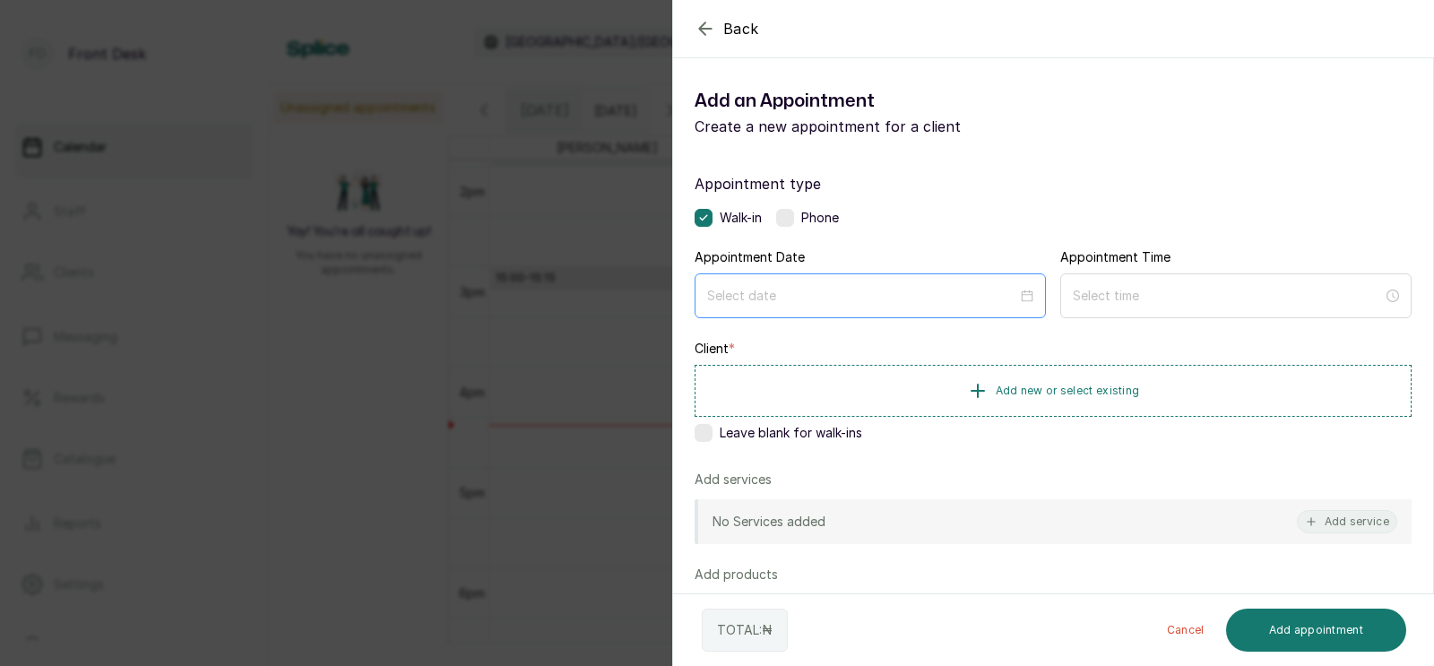
click at [898, 307] on div at bounding box center [870, 295] width 351 height 45
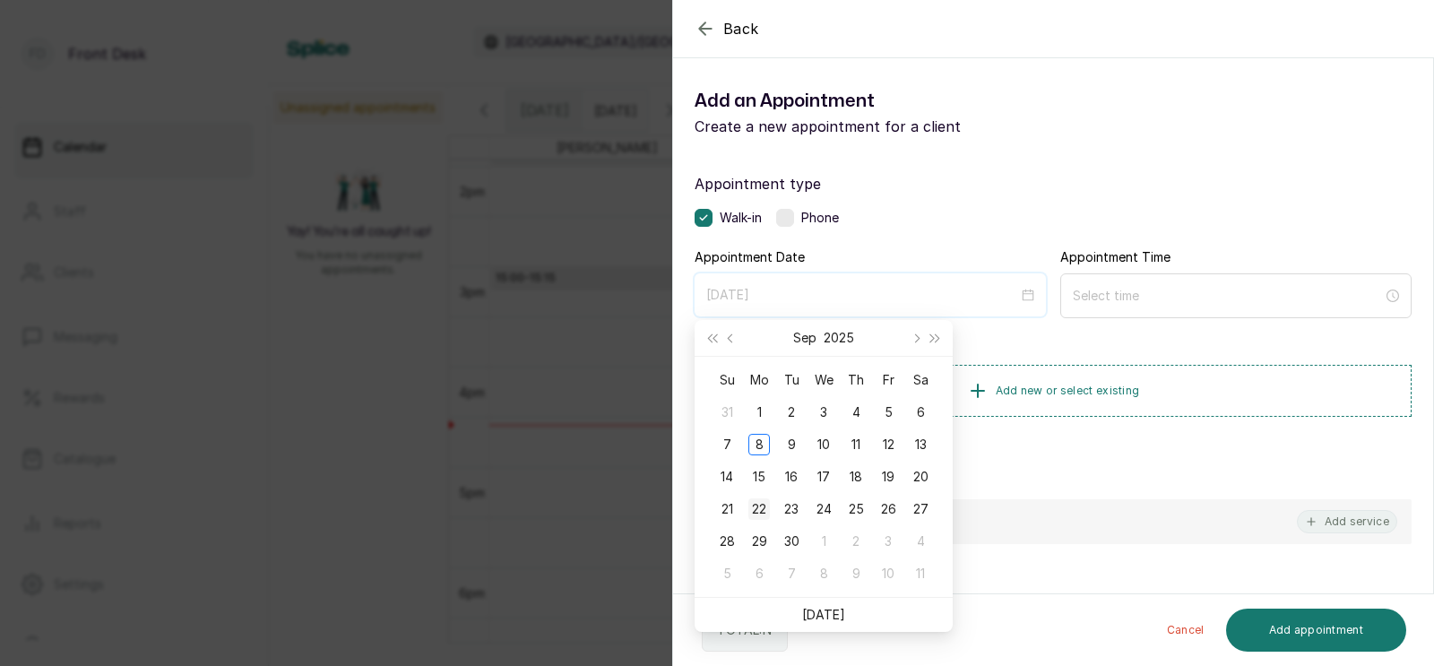
type input "2025/09/22"
click at [763, 511] on div "22" at bounding box center [760, 509] width 22 height 22
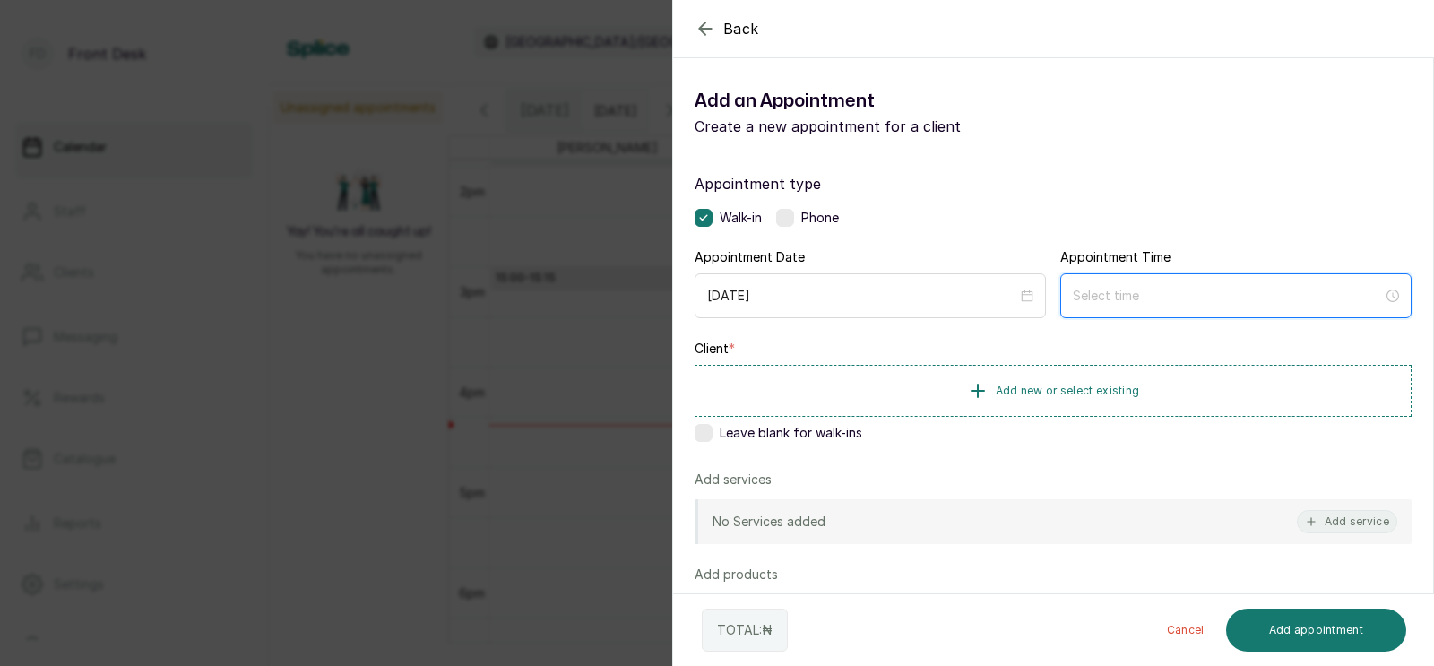
click at [1143, 292] on input at bounding box center [1228, 296] width 310 height 20
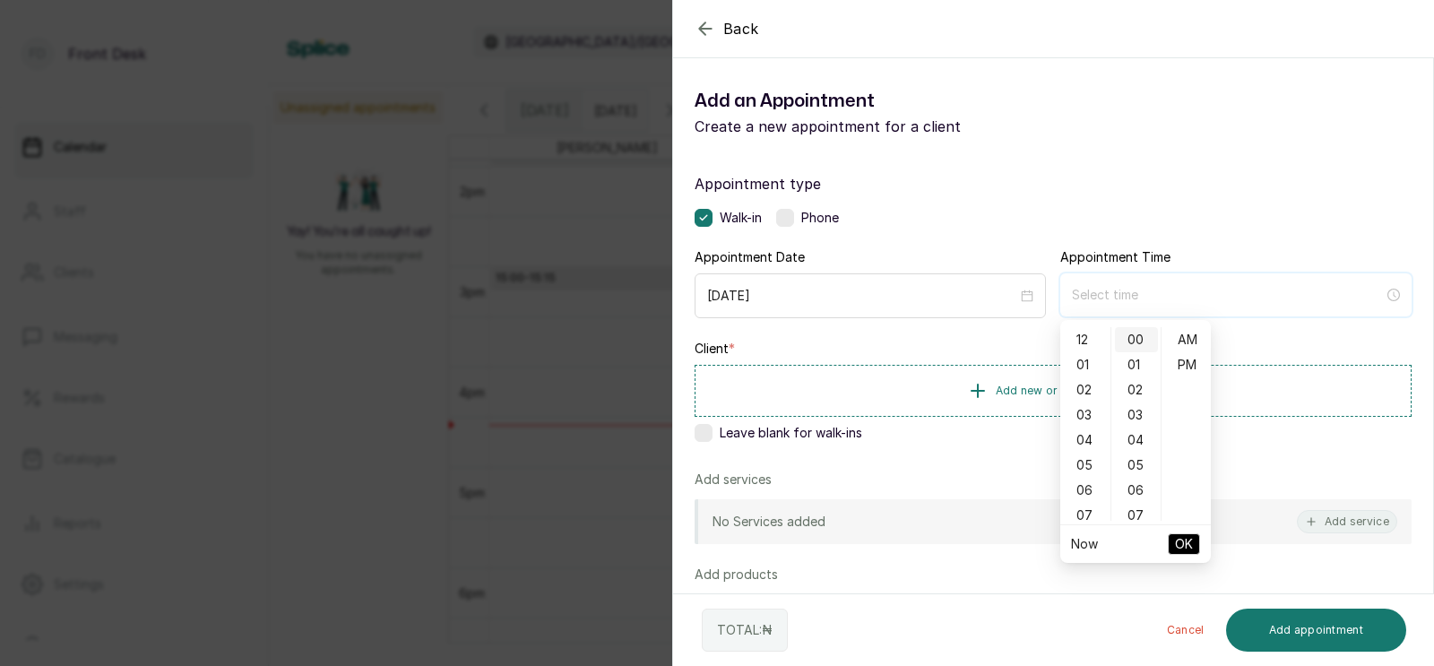
type input "12:00 am"
click at [1086, 413] on div "03" at bounding box center [1085, 415] width 43 height 25
type input "3:00 pm"
click at [1185, 366] on div "PM" at bounding box center [1186, 364] width 43 height 25
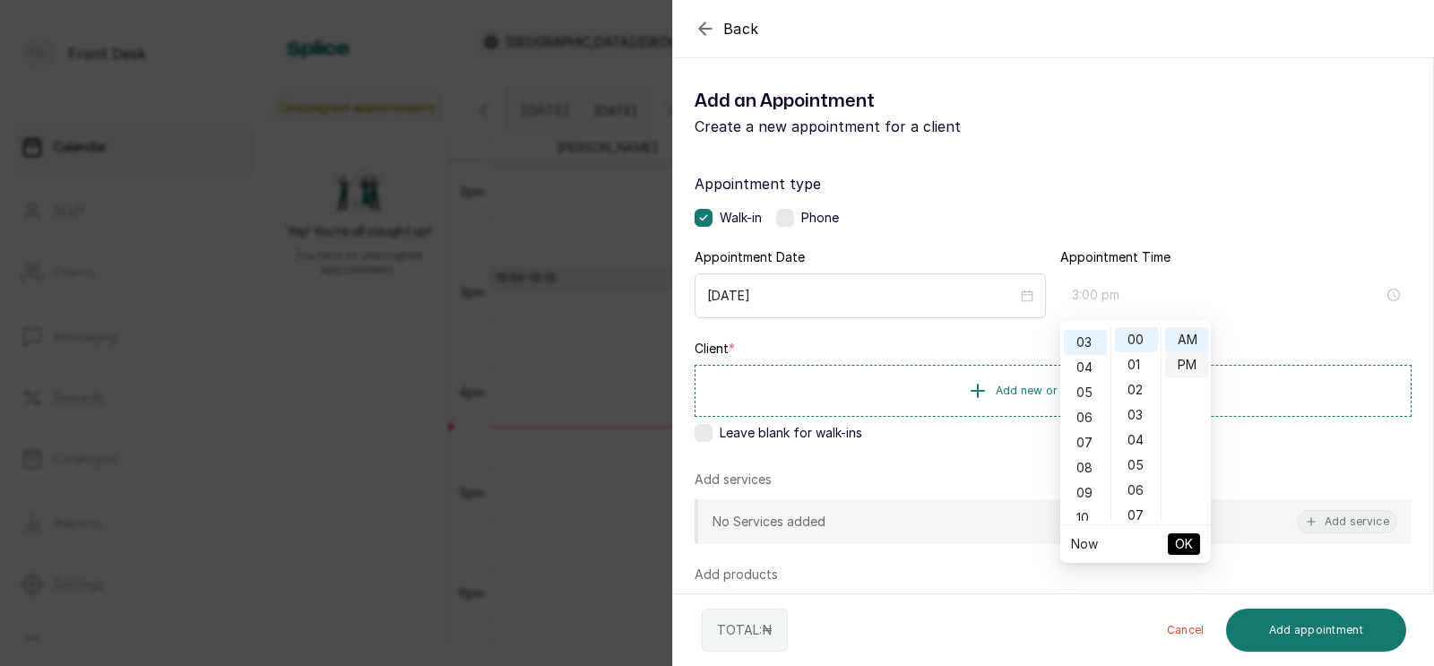
scroll to position [22, 0]
click at [1190, 544] on span "OK" at bounding box center [1184, 544] width 18 height 34
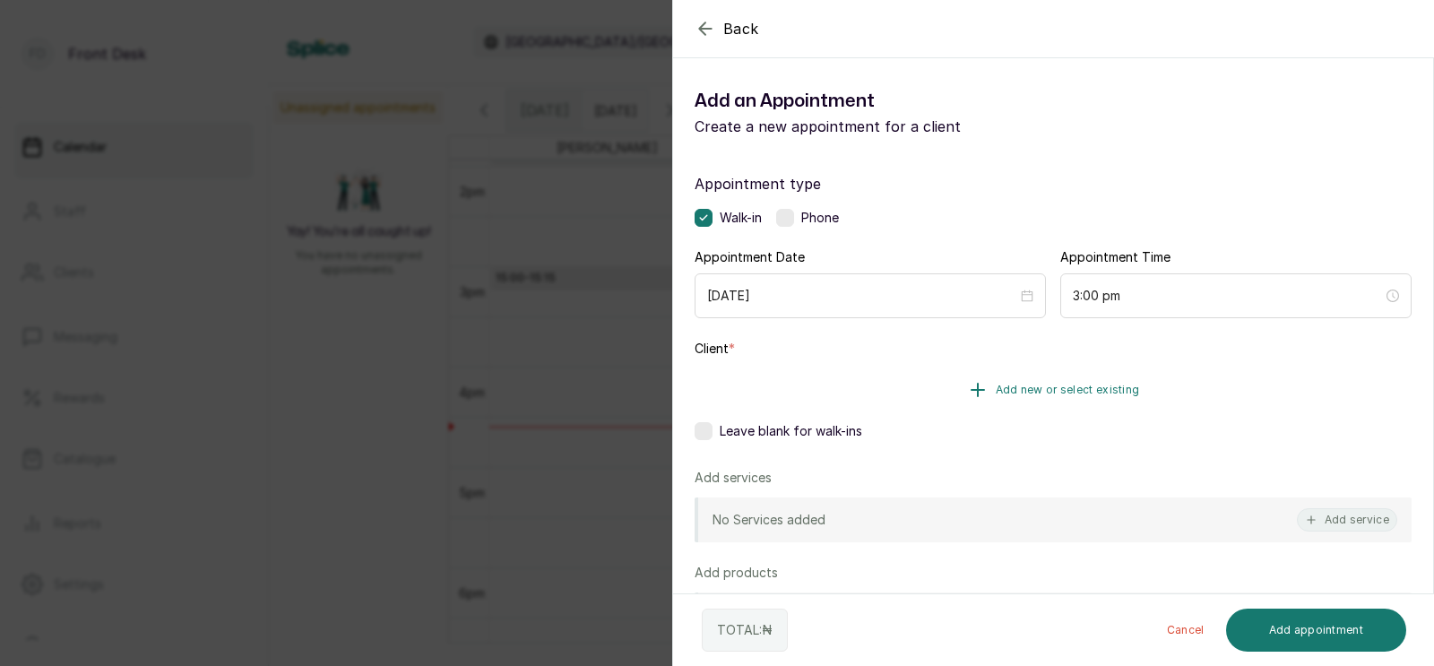
click at [1090, 387] on span "Add new or select existing" at bounding box center [1068, 390] width 144 height 14
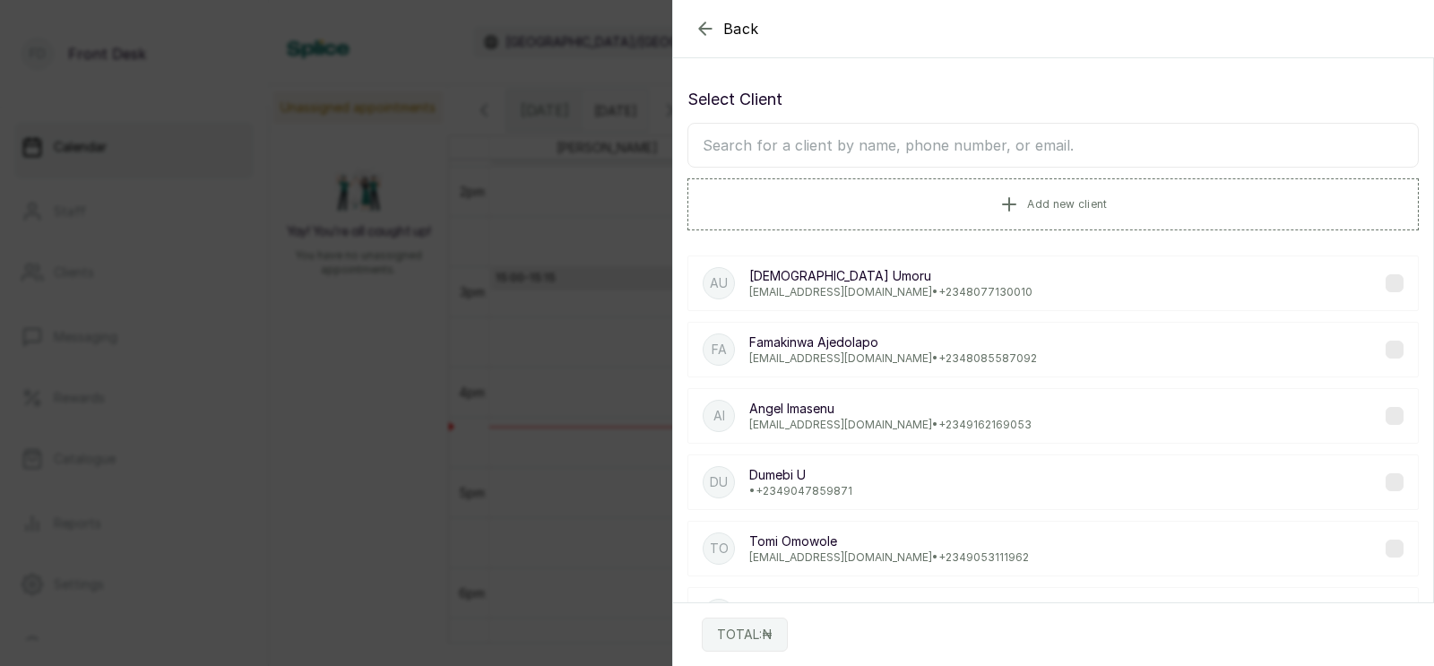
click at [1024, 145] on input "text" at bounding box center [1054, 145] width 732 height 45
type input "naz"
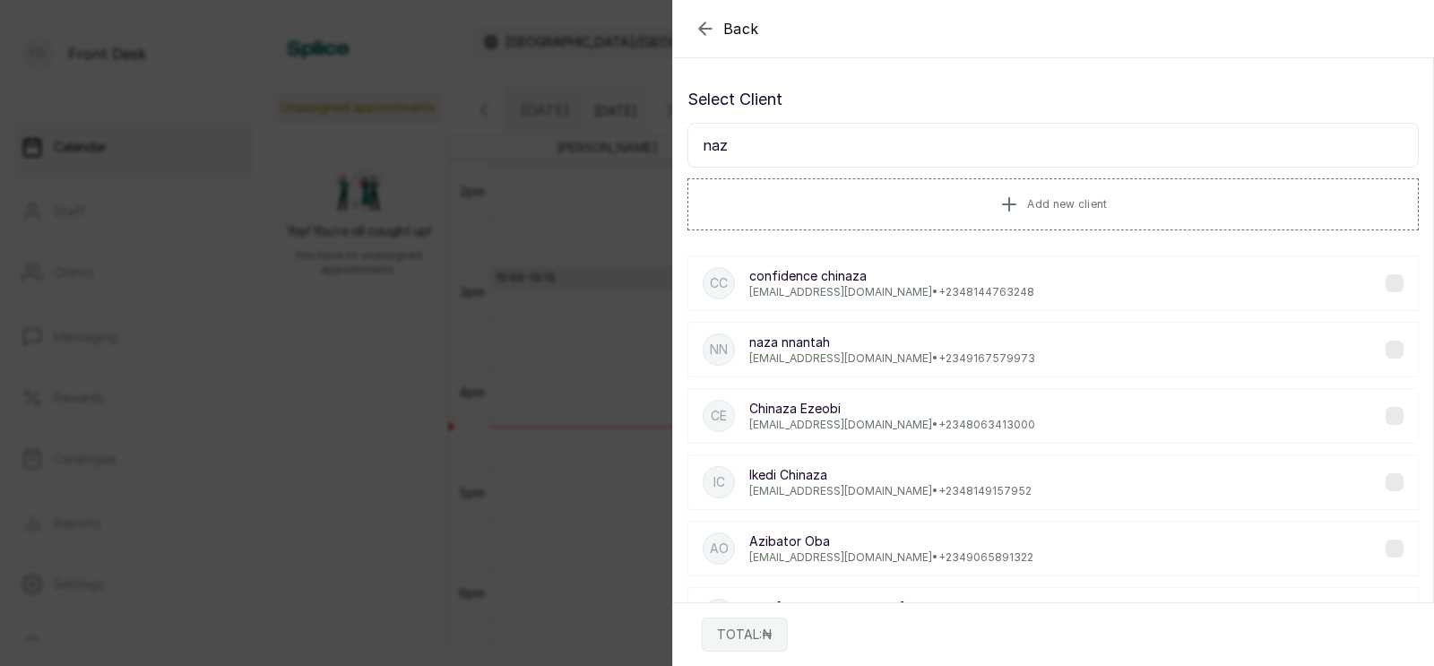
click at [832, 342] on p "naza nnantah" at bounding box center [892, 343] width 286 height 18
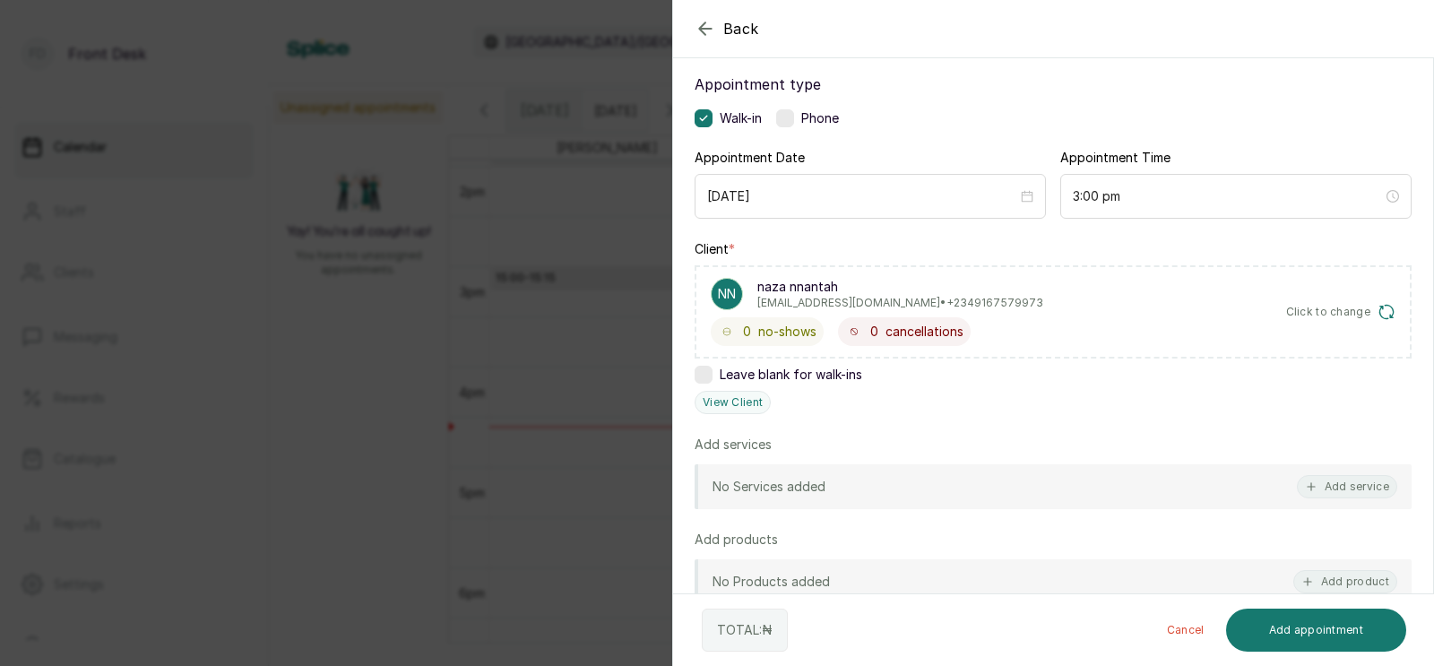
scroll to position [111, 0]
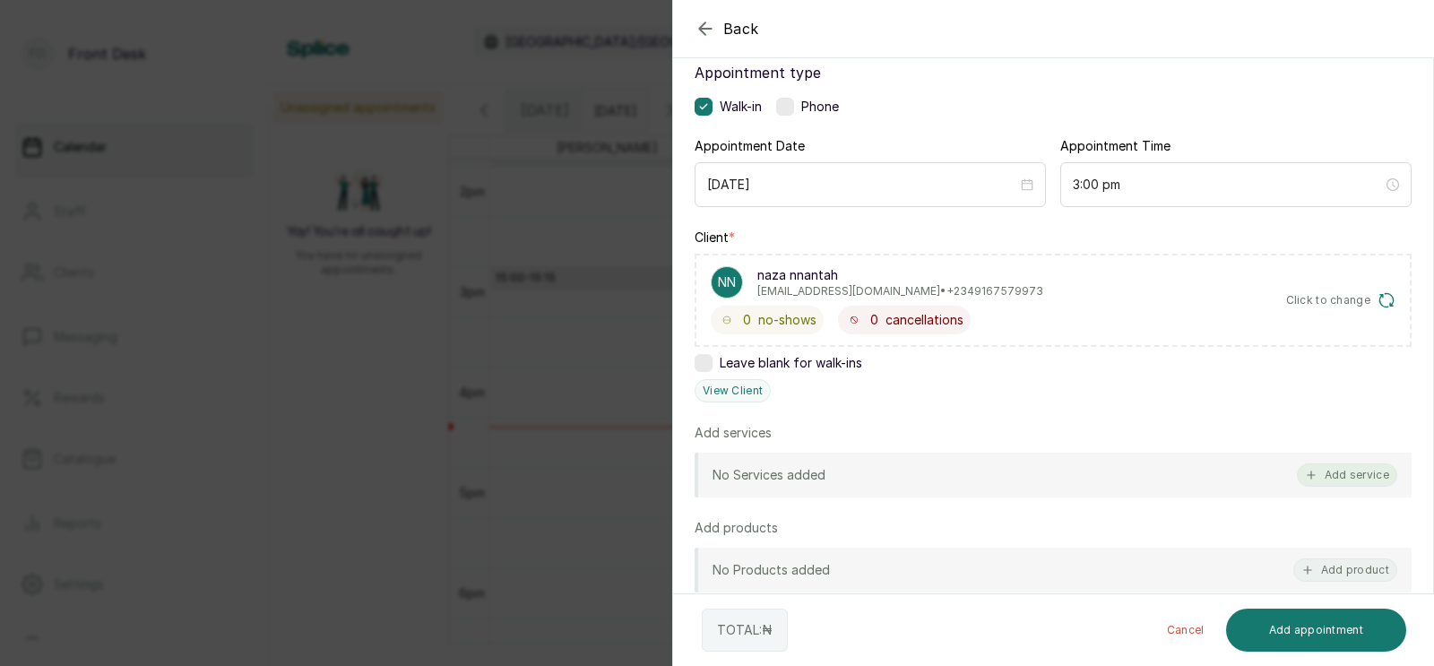
click at [1330, 478] on button "Add service" at bounding box center [1347, 474] width 100 height 23
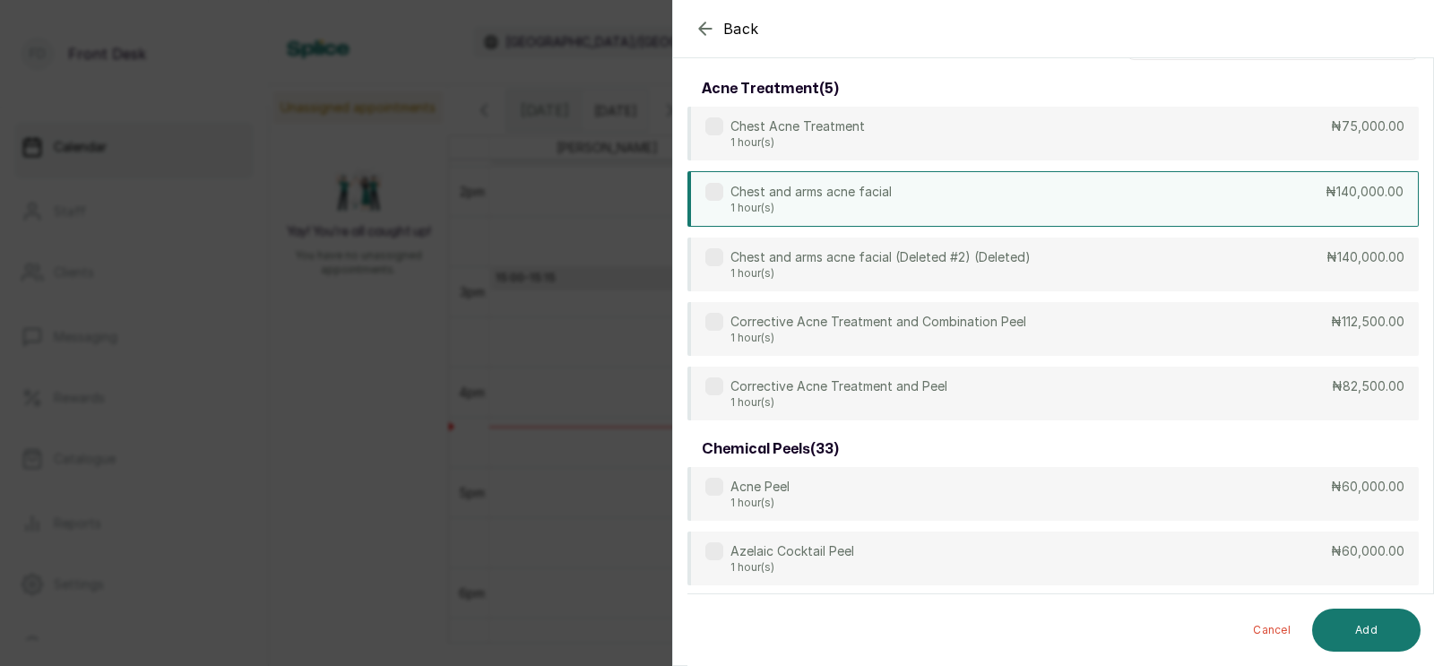
scroll to position [0, 0]
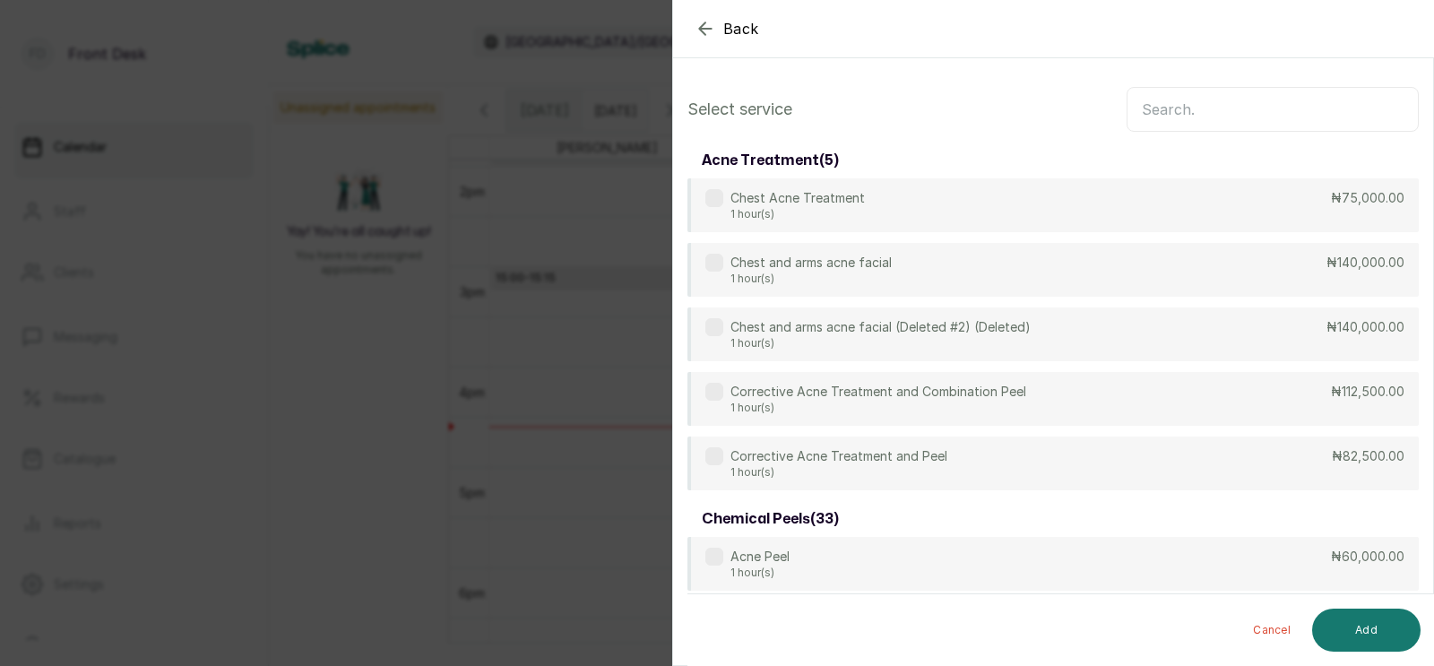
click at [1217, 114] on input "text" at bounding box center [1273, 109] width 292 height 45
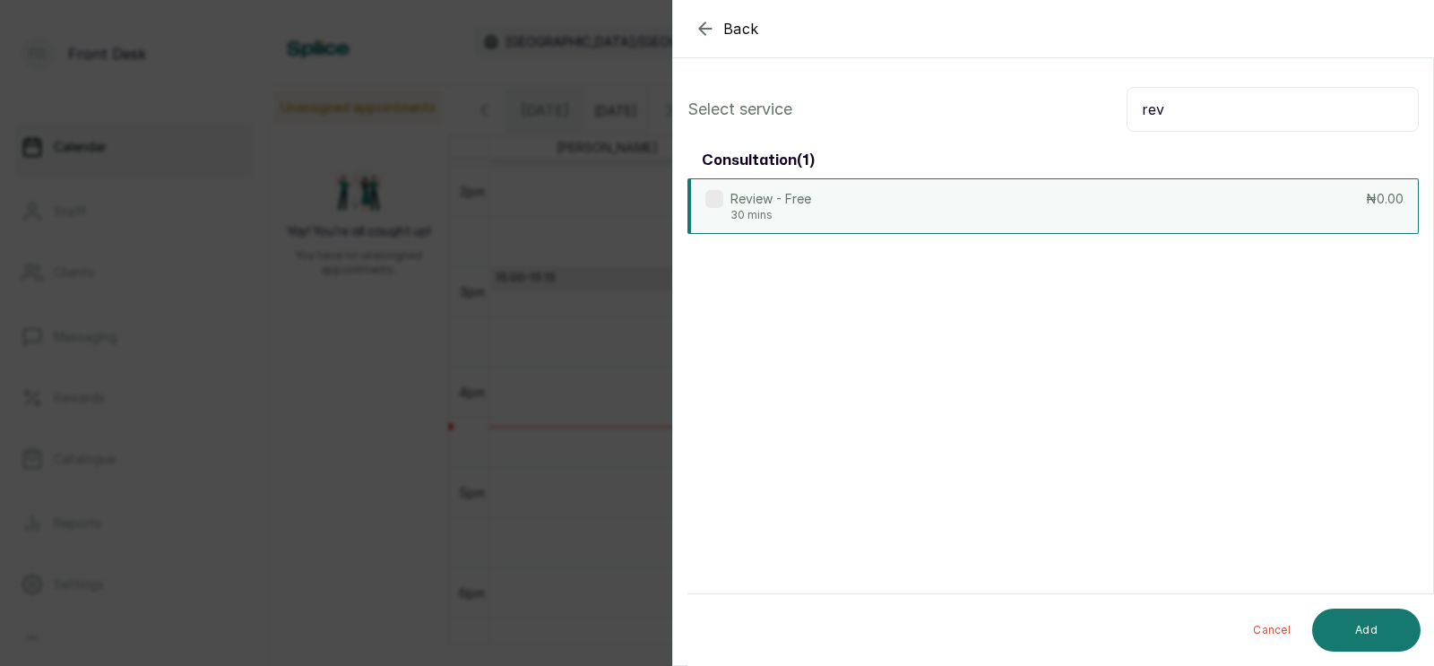
type input "rev"
click at [1086, 198] on div "Review - Free 30 mins ₦0.00" at bounding box center [1054, 206] width 732 height 56
click at [1335, 639] on button "Add" at bounding box center [1366, 630] width 108 height 43
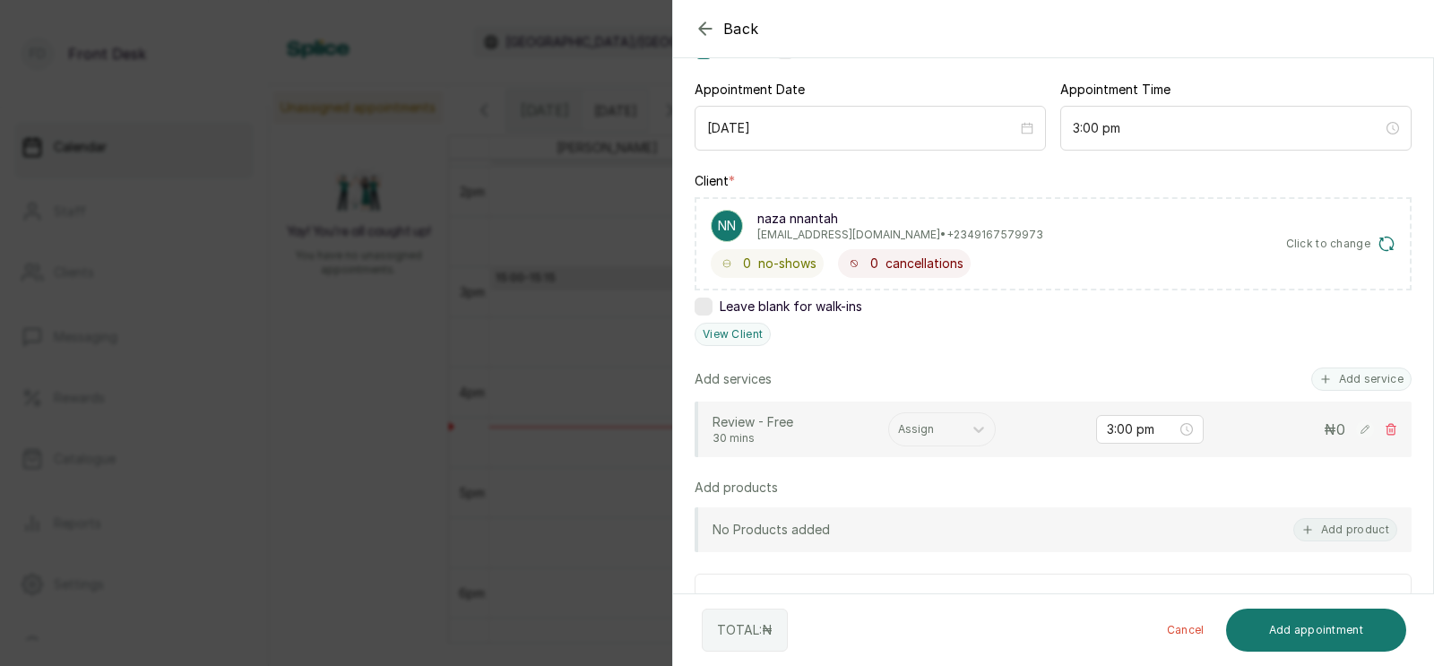
scroll to position [195, 0]
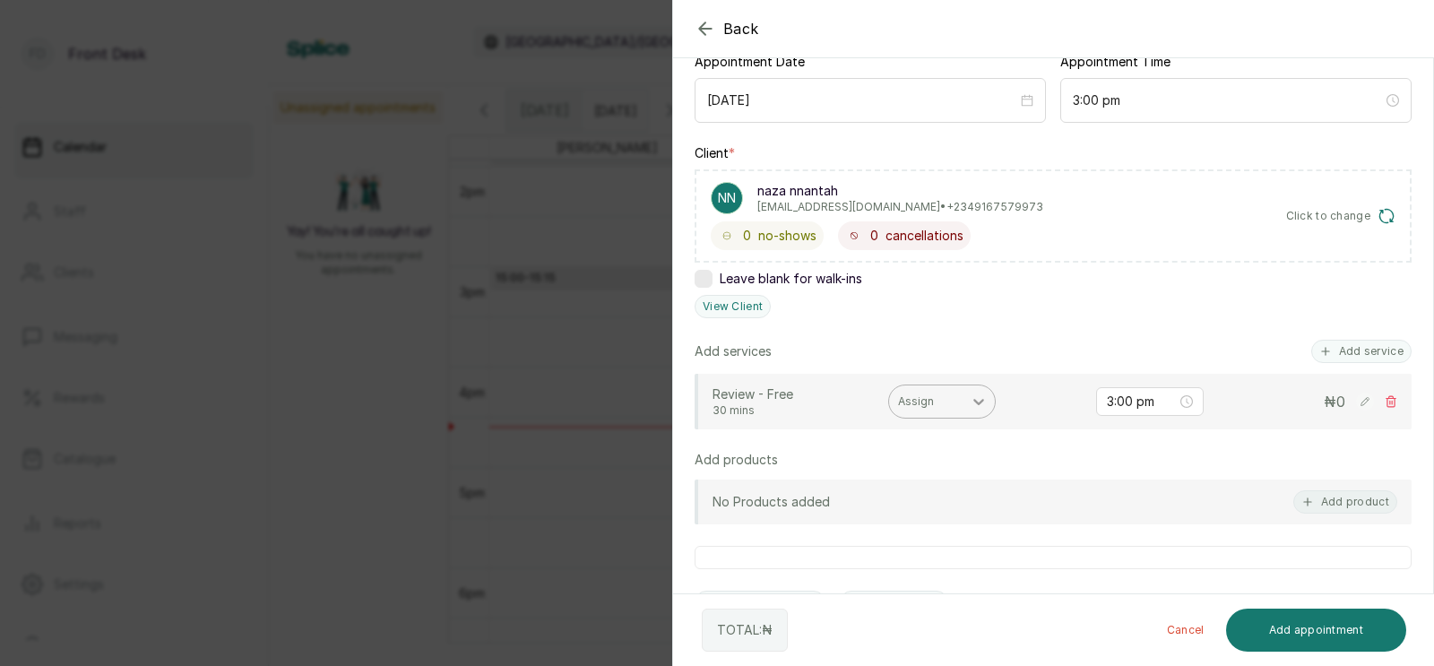
click at [975, 404] on icon at bounding box center [979, 402] width 18 height 18
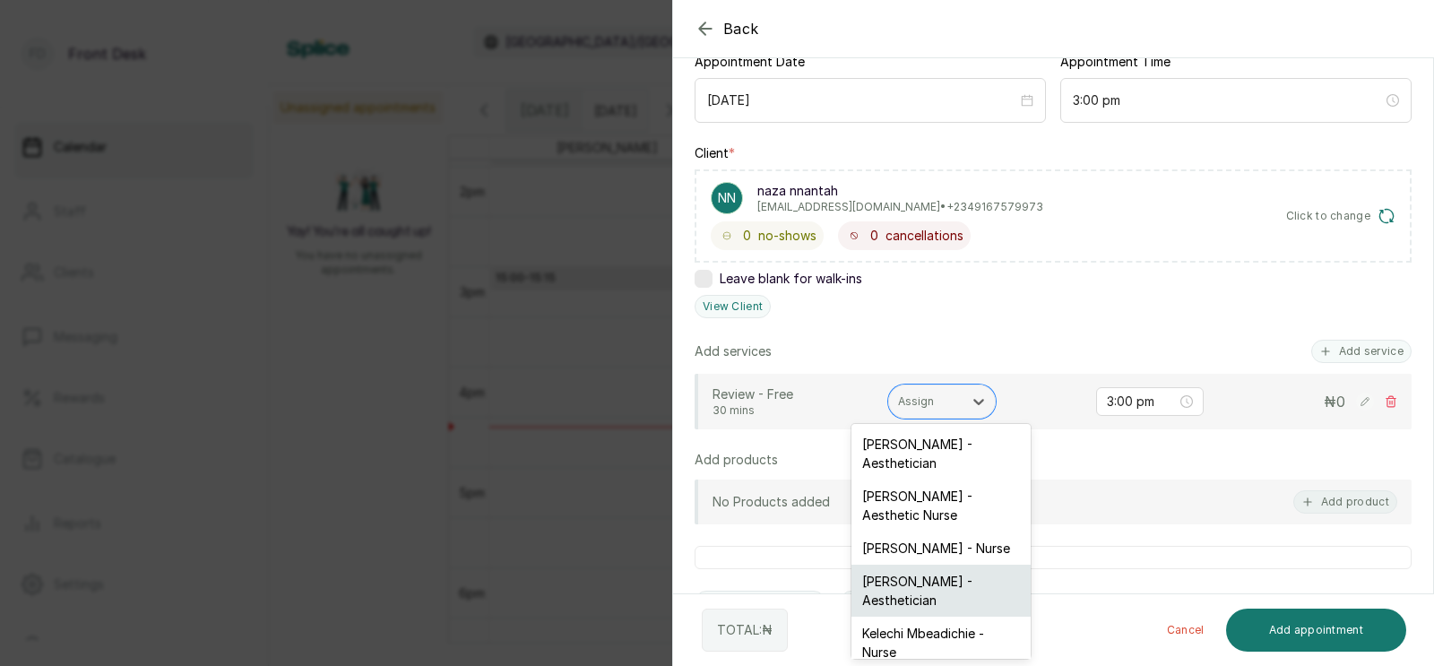
click at [905, 565] on div "[PERSON_NAME] - Aesthetician" at bounding box center [941, 591] width 179 height 52
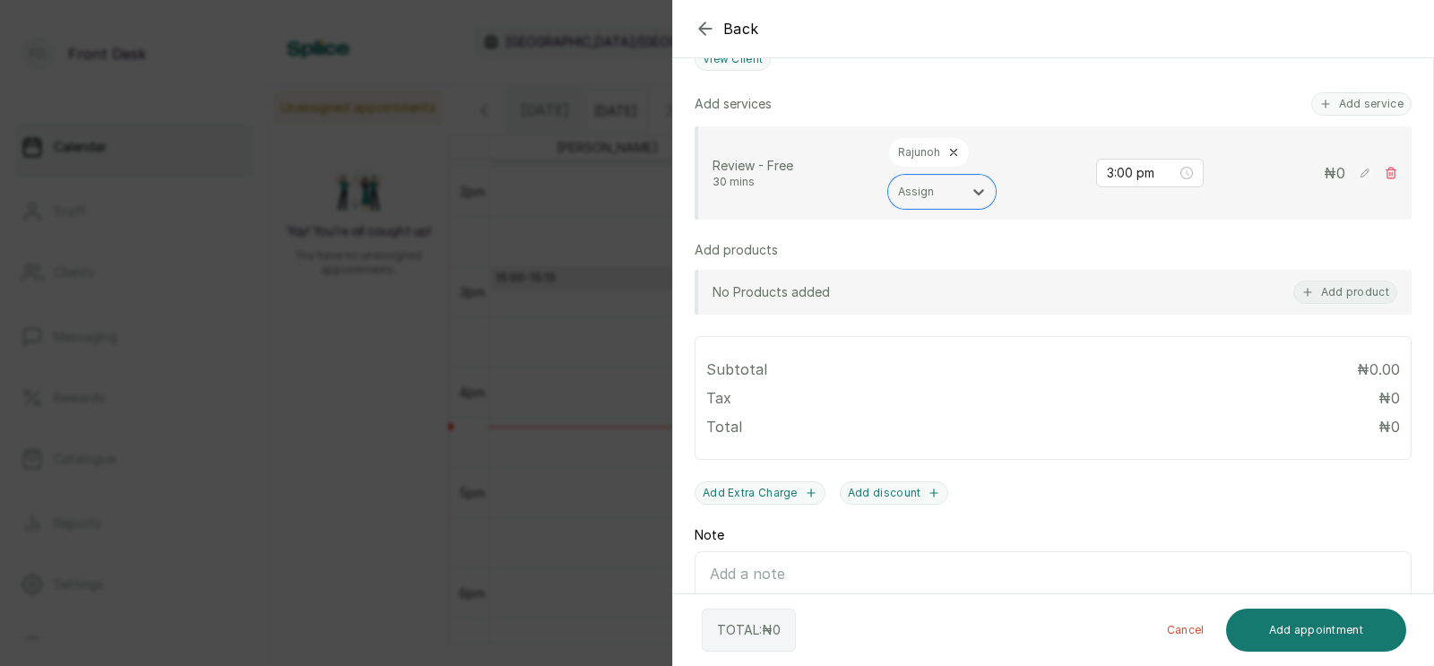
scroll to position [467, 0]
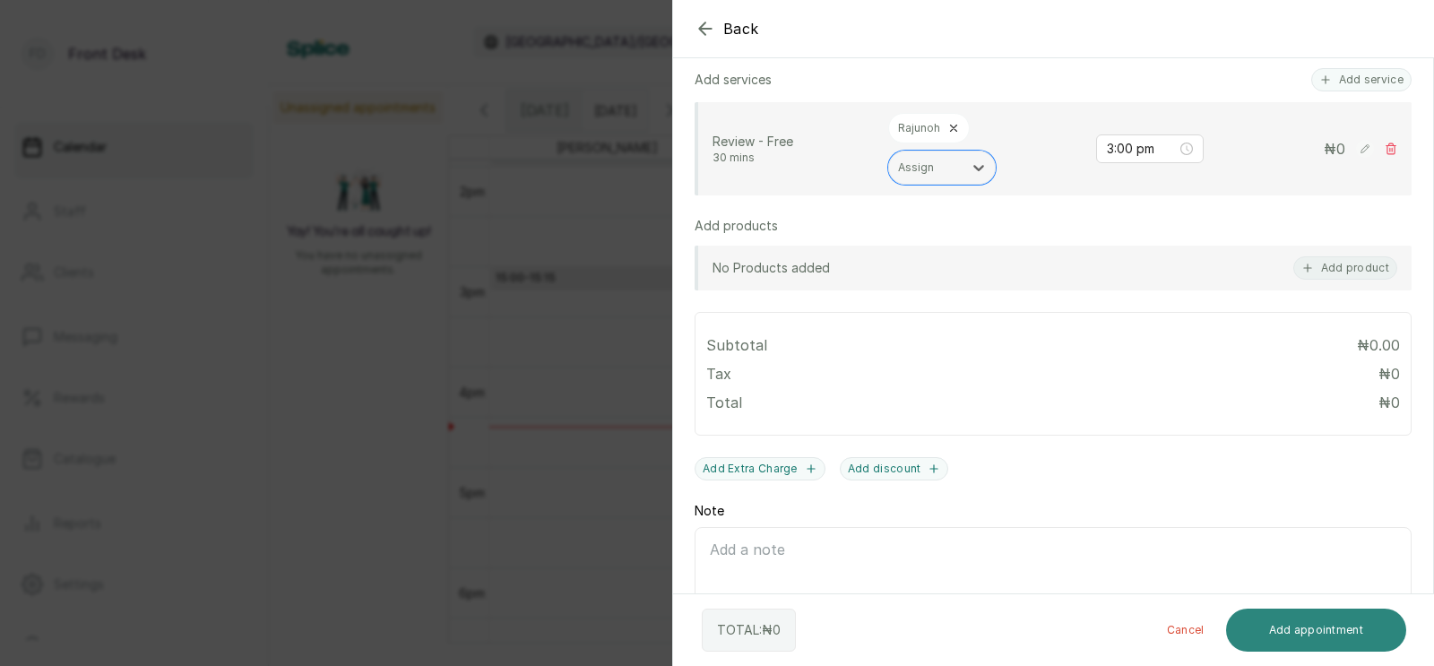
click at [1326, 631] on button "Add appointment" at bounding box center [1316, 630] width 181 height 43
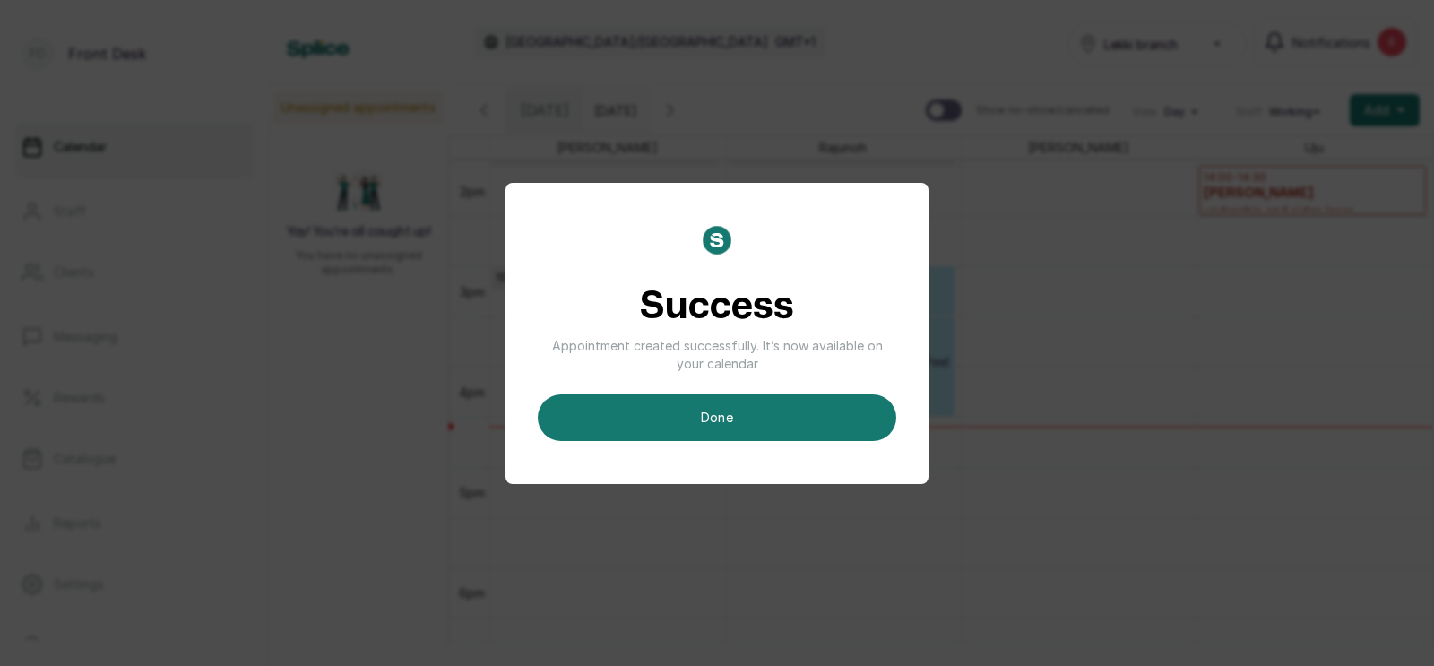
click at [1326, 631] on div "Success Appointment created successfully. It’s now available on your calendar d…" at bounding box center [717, 333] width 1434 height 666
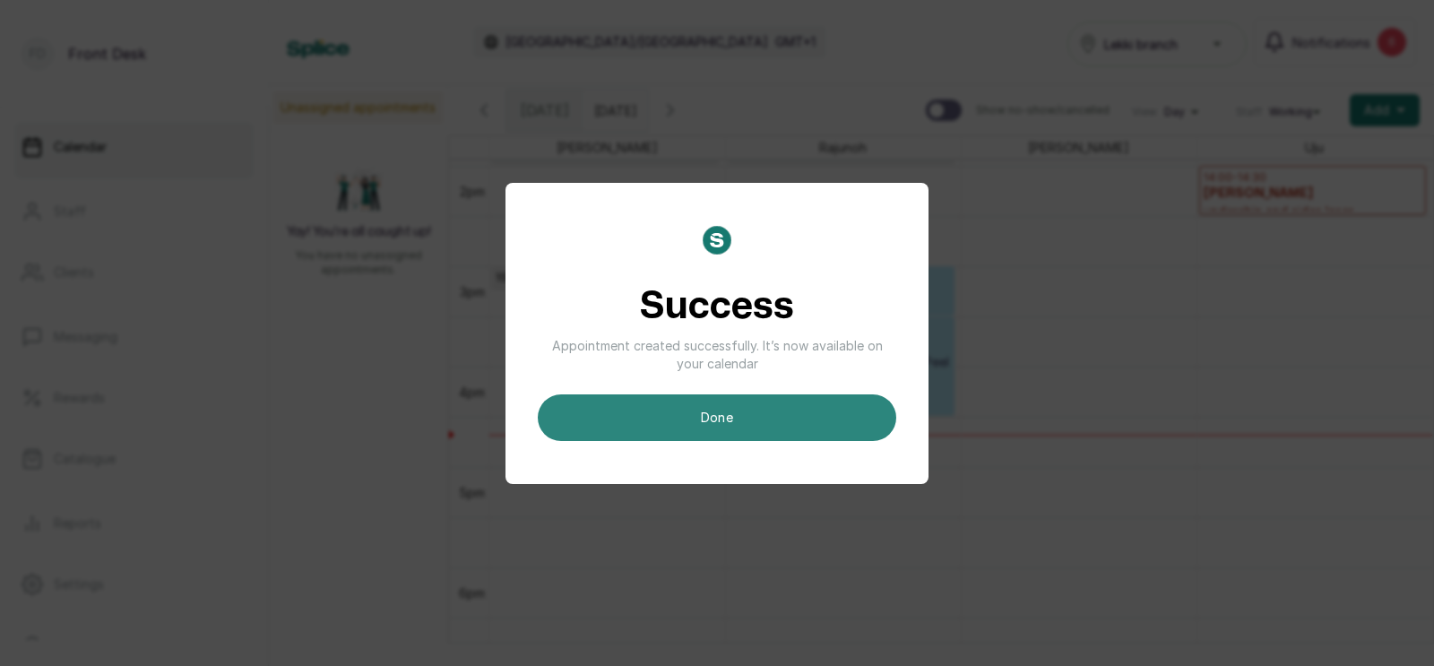
click at [801, 414] on button "done" at bounding box center [717, 417] width 359 height 47
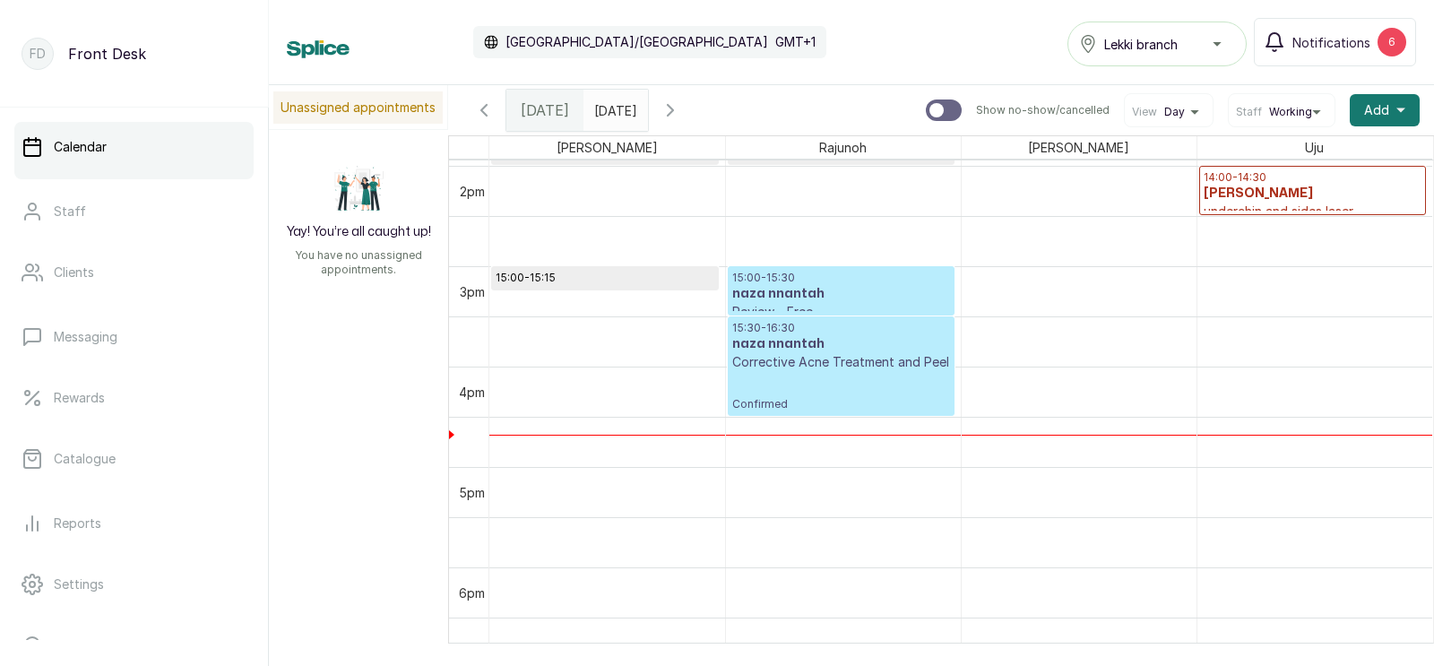
click at [822, 369] on p "Corrective Acne Treatment and Peel" at bounding box center [841, 362] width 218 height 18
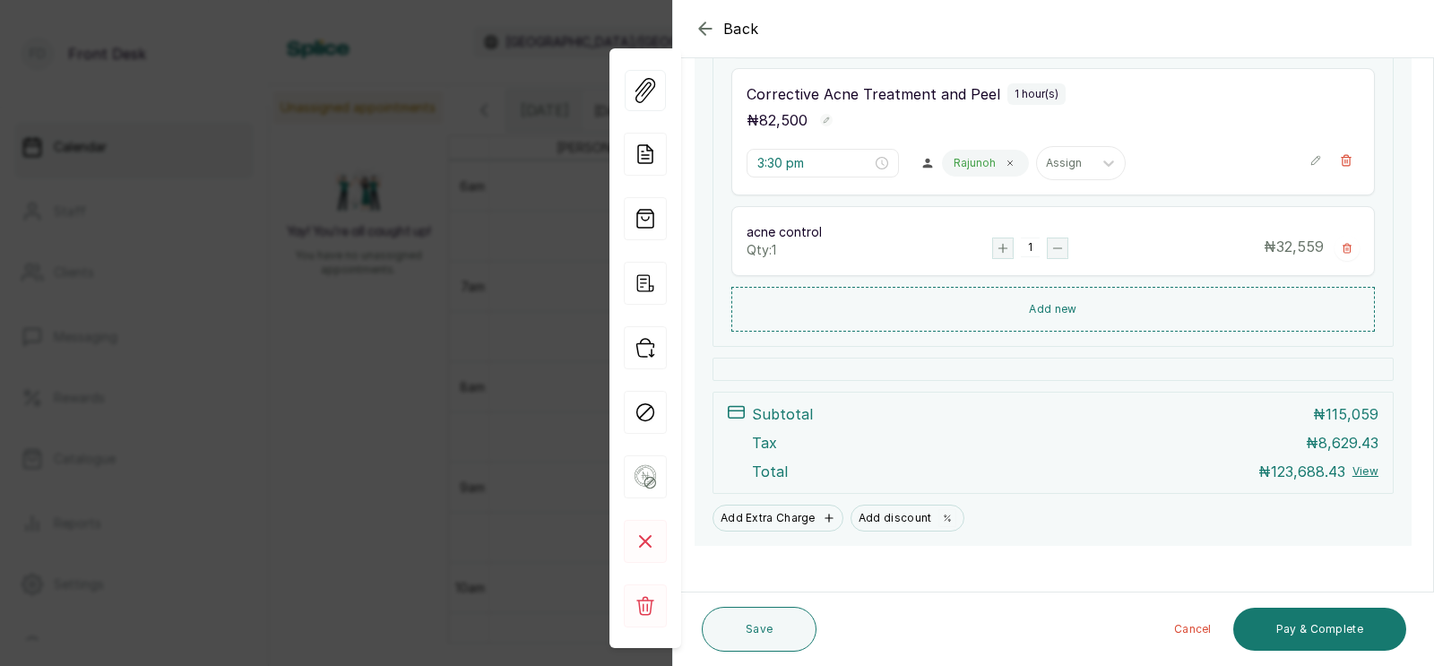
scroll to position [457, 0]
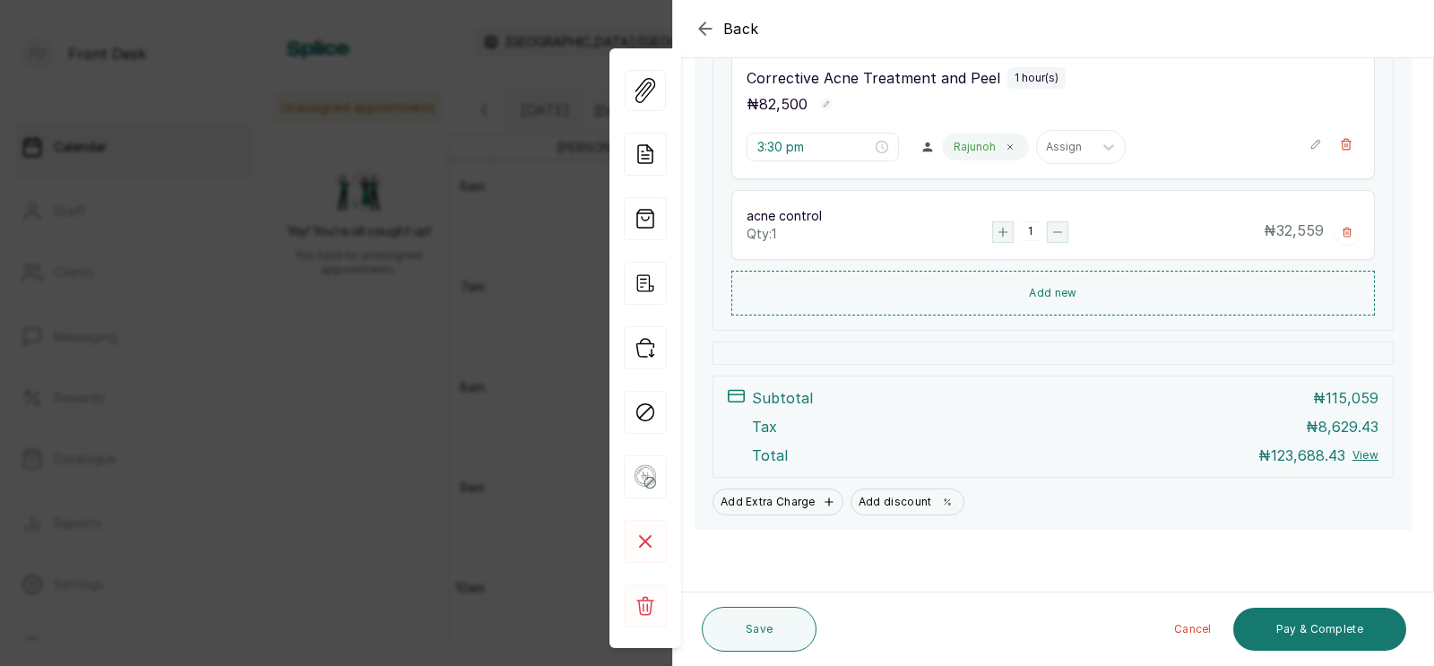
click at [354, 391] on div "Back Appointment Details Edit appointment 🚶 Walk-in (booked by Front Desk) Make…" at bounding box center [717, 333] width 1434 height 666
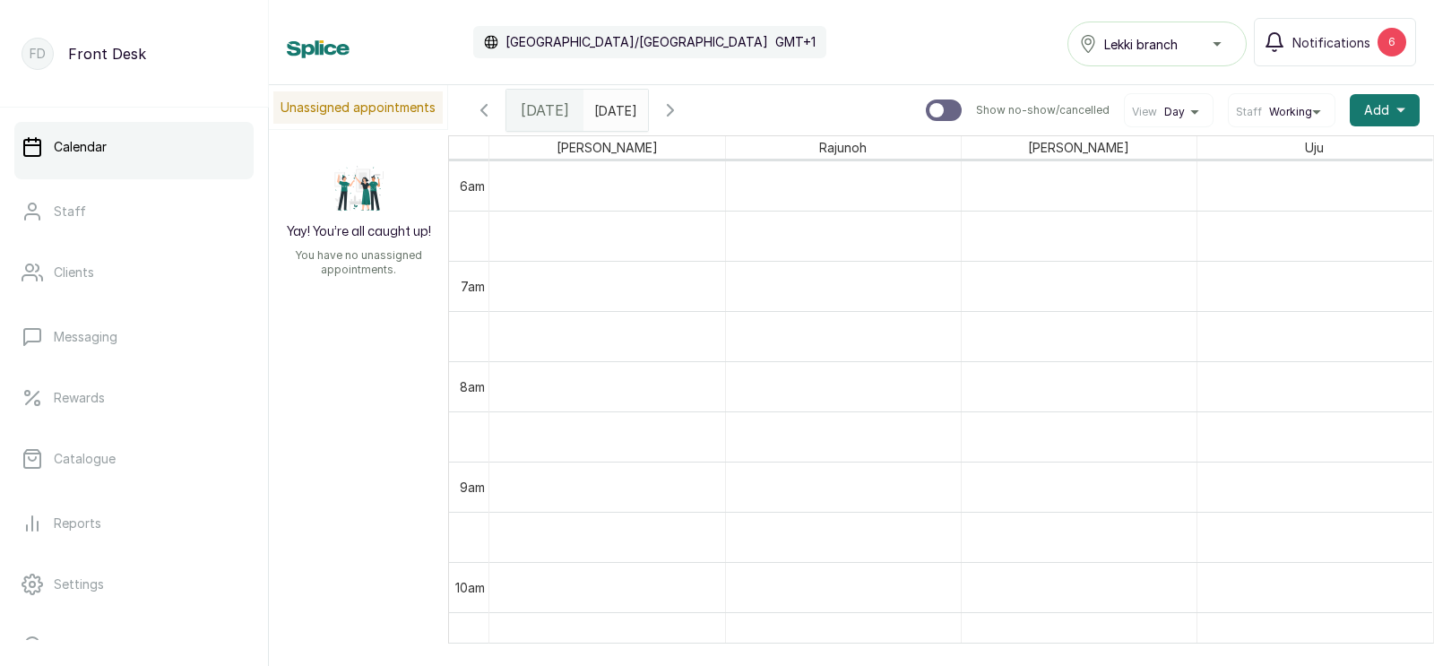
type input "dd/MM/yyyy"
click at [604, 106] on input "dd/MM/yyyy" at bounding box center [599, 106] width 29 height 30
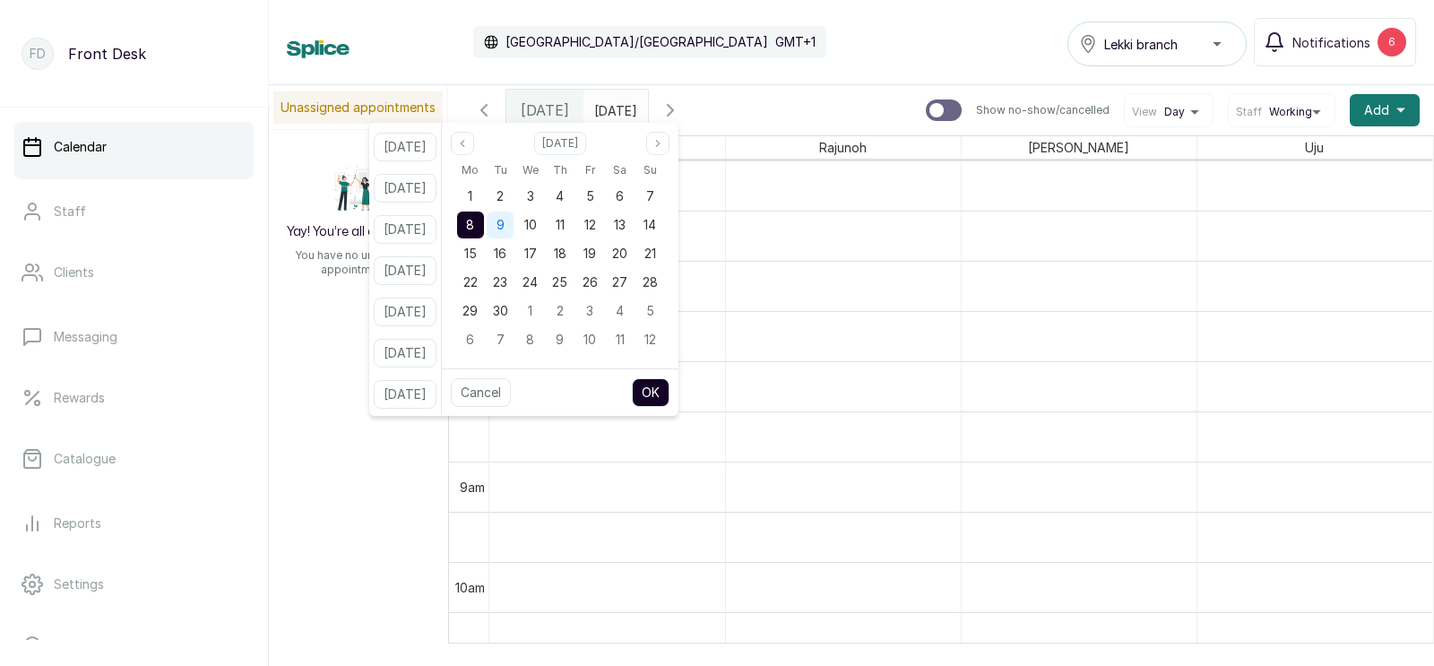
click at [514, 224] on div "9" at bounding box center [500, 225] width 27 height 27
click at [670, 388] on button "OK" at bounding box center [651, 392] width 38 height 29
type input "[DATE]"
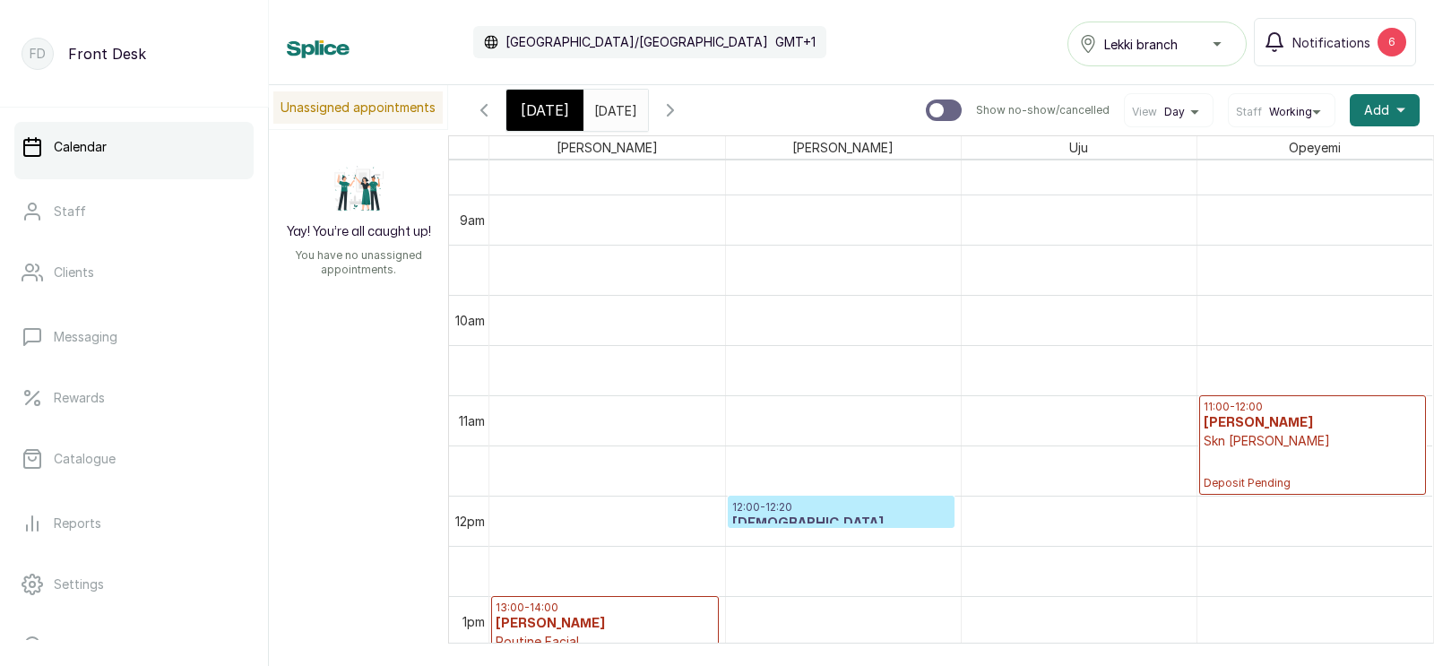
scroll to position [888, 0]
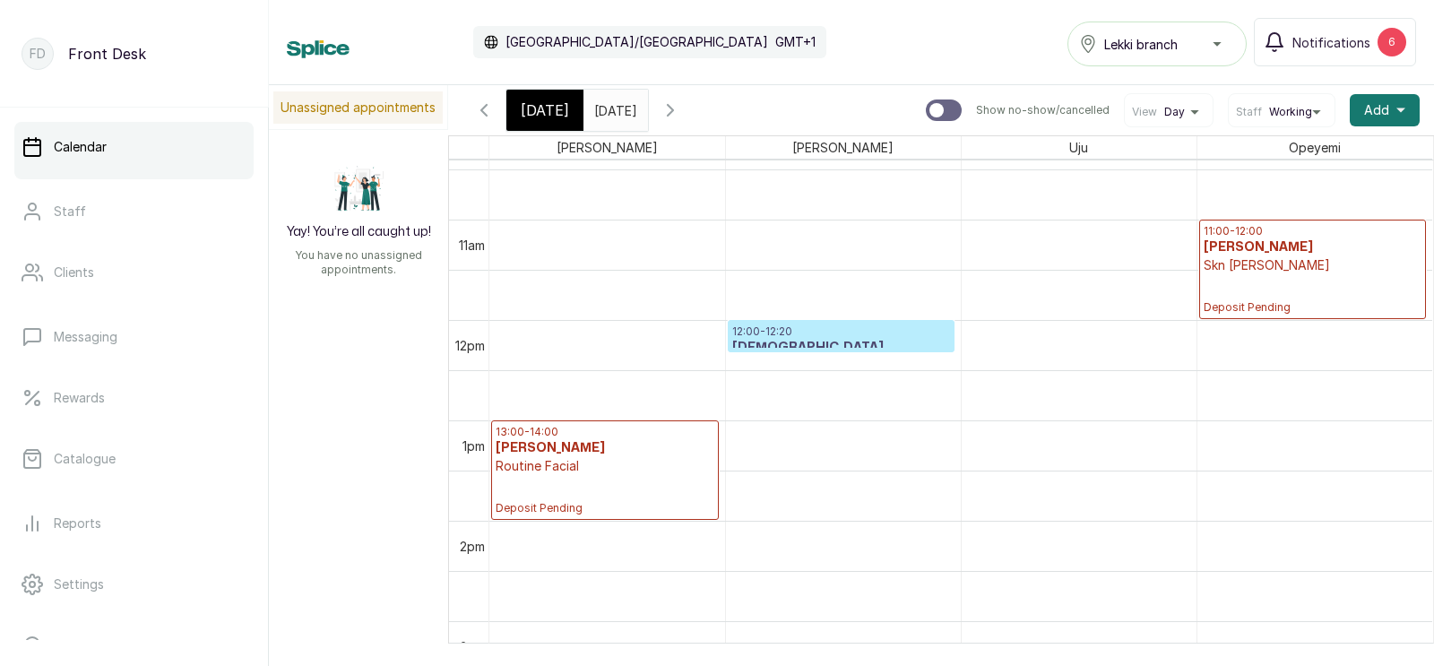
click at [541, 112] on span "[DATE]" at bounding box center [545, 111] width 48 height 22
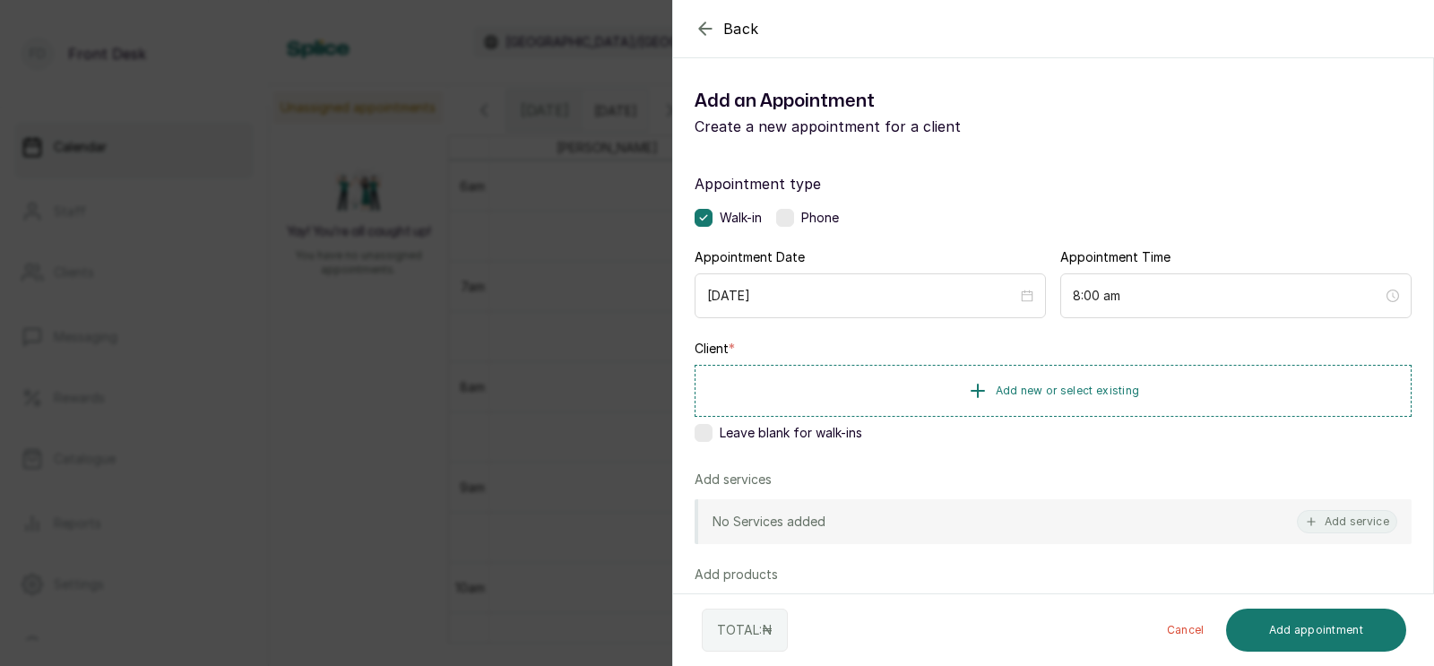
click at [311, 484] on div "Back Add Appointment Add an Appointment Create a new appointment for a client A…" at bounding box center [717, 333] width 1434 height 666
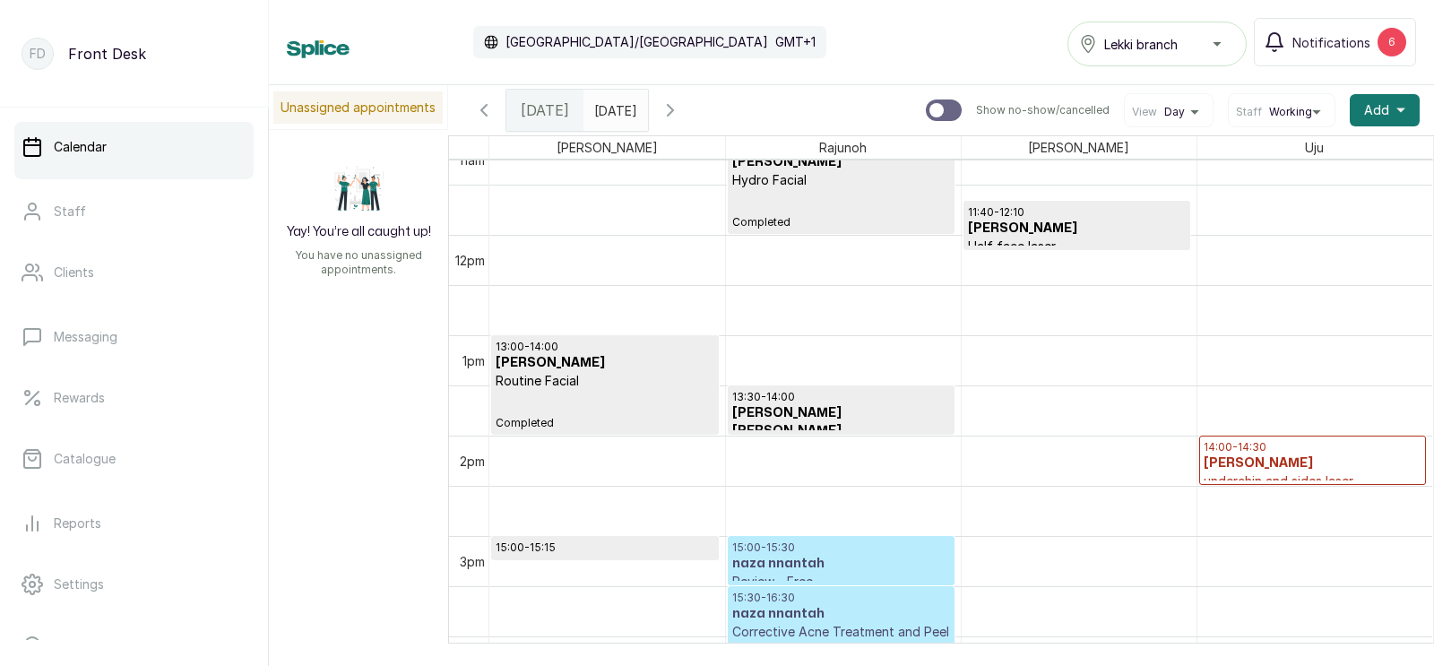
scroll to position [1197, 0]
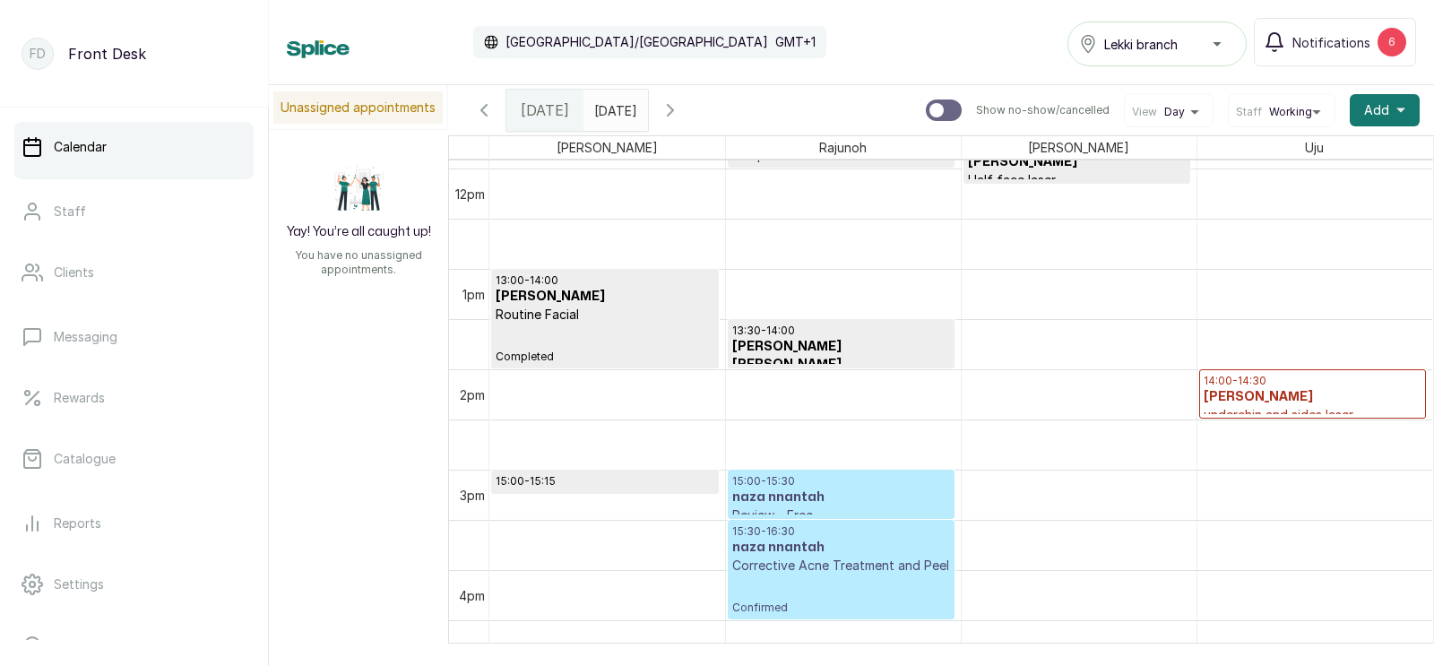
click at [784, 541] on h3 "naza nnantah" at bounding box center [841, 548] width 218 height 18
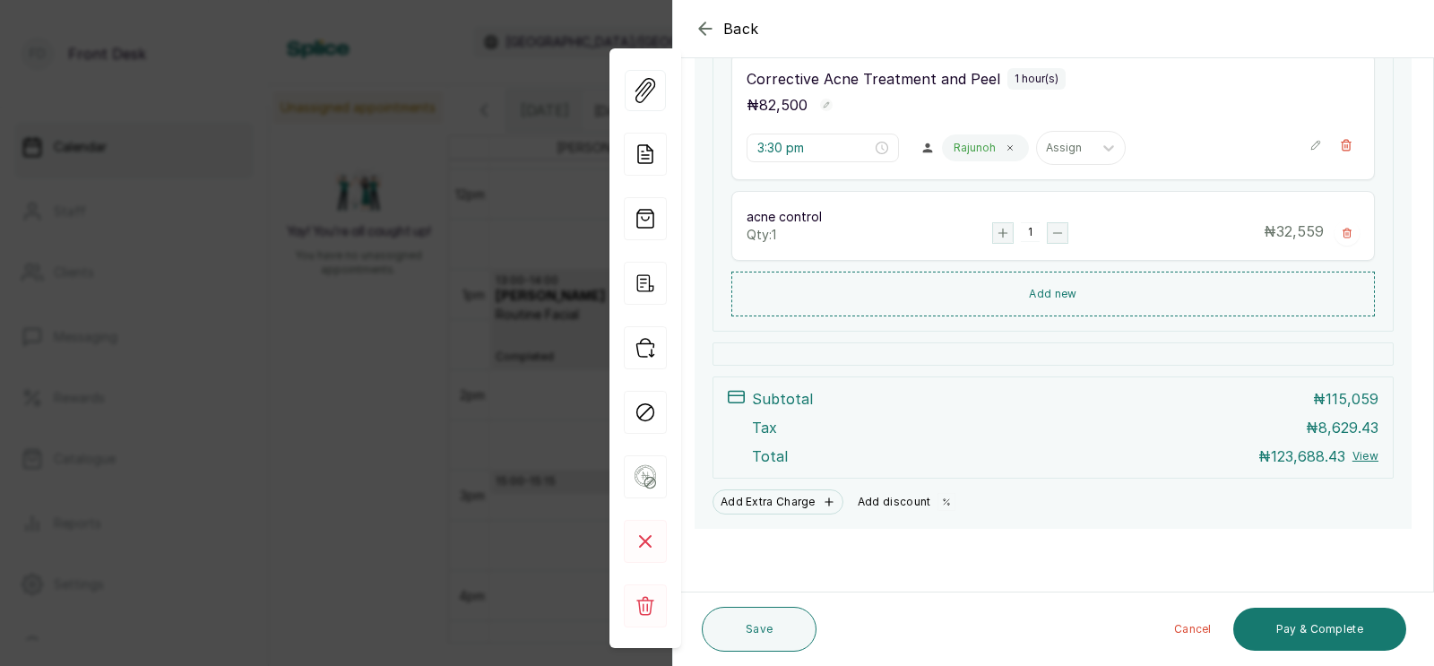
scroll to position [457, 0]
click at [905, 502] on button "Add discount" at bounding box center [907, 501] width 113 height 25
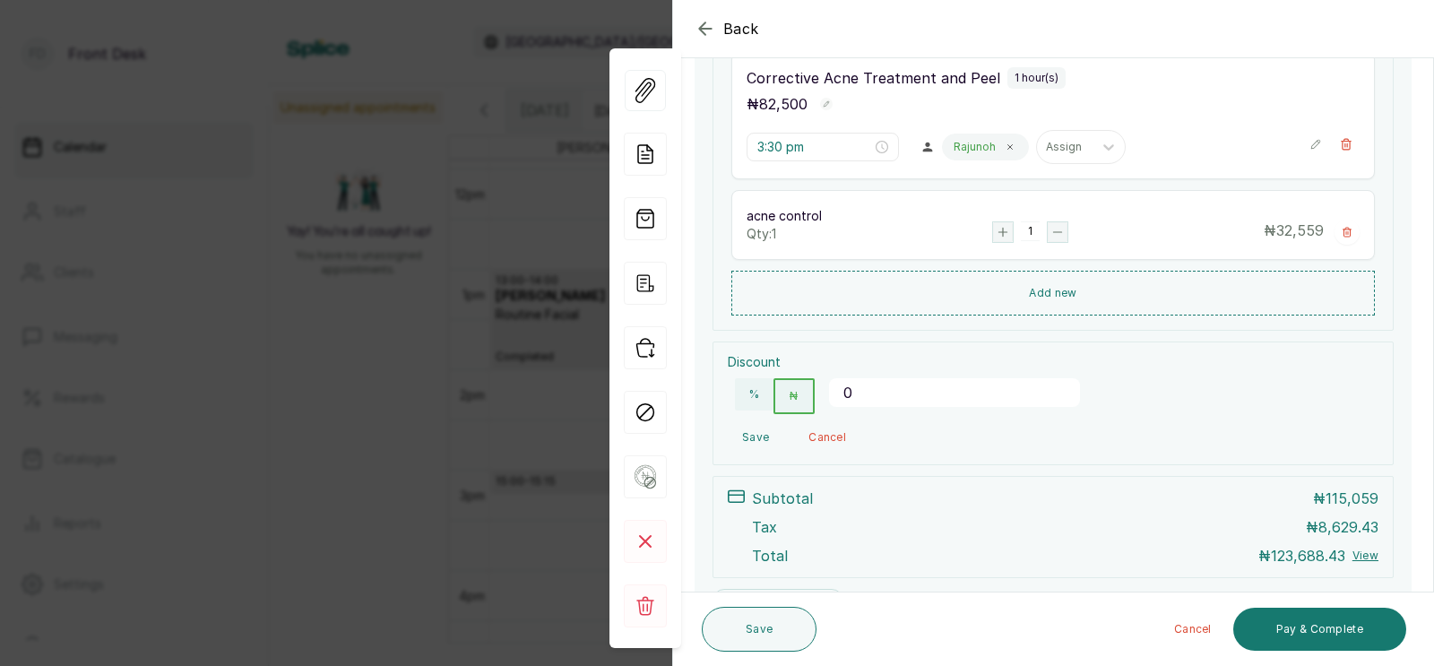
click at [922, 397] on input "0" at bounding box center [954, 392] width 251 height 29
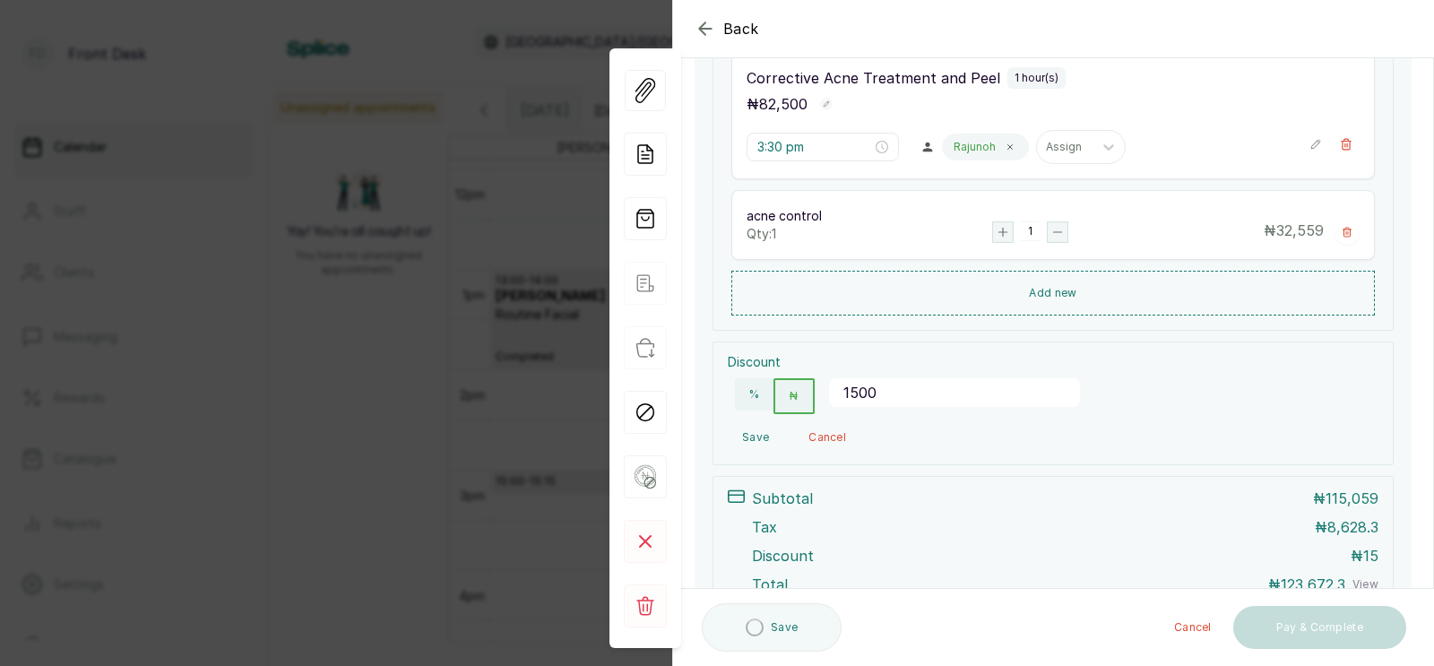
type input "15000"
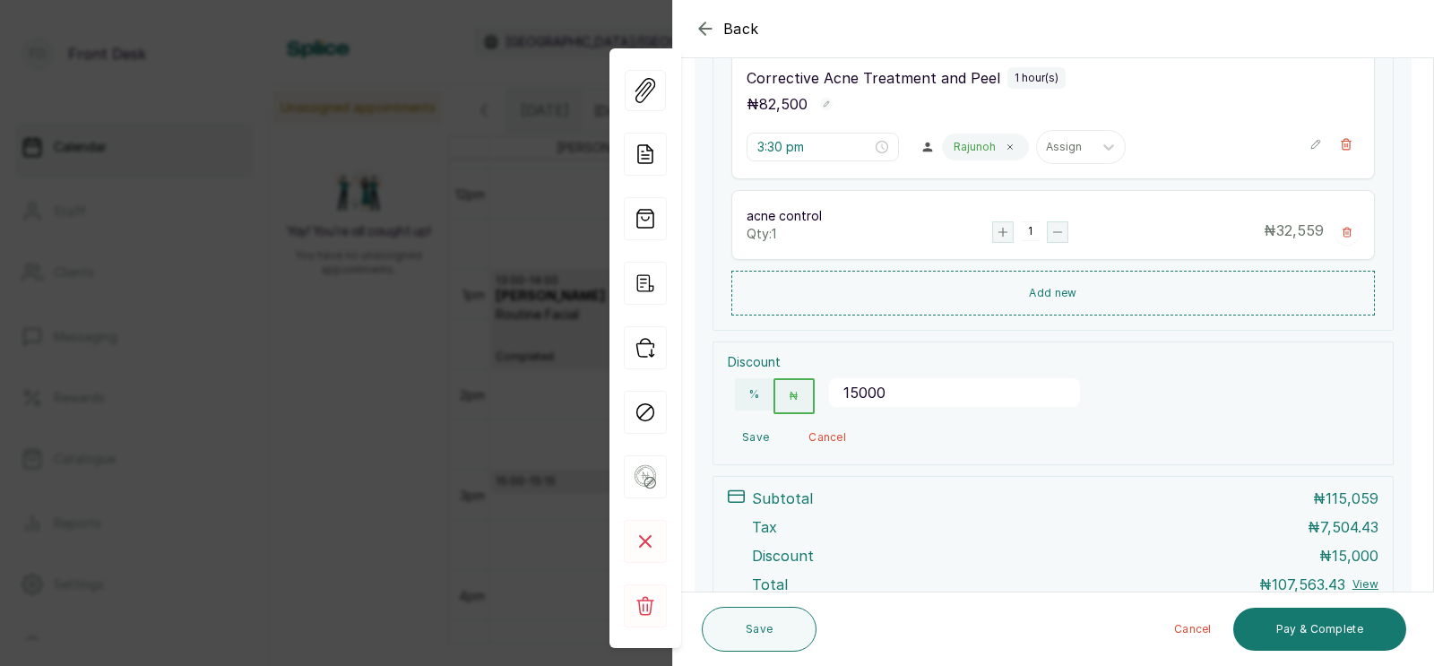
click at [752, 443] on button "Save" at bounding box center [756, 437] width 56 height 32
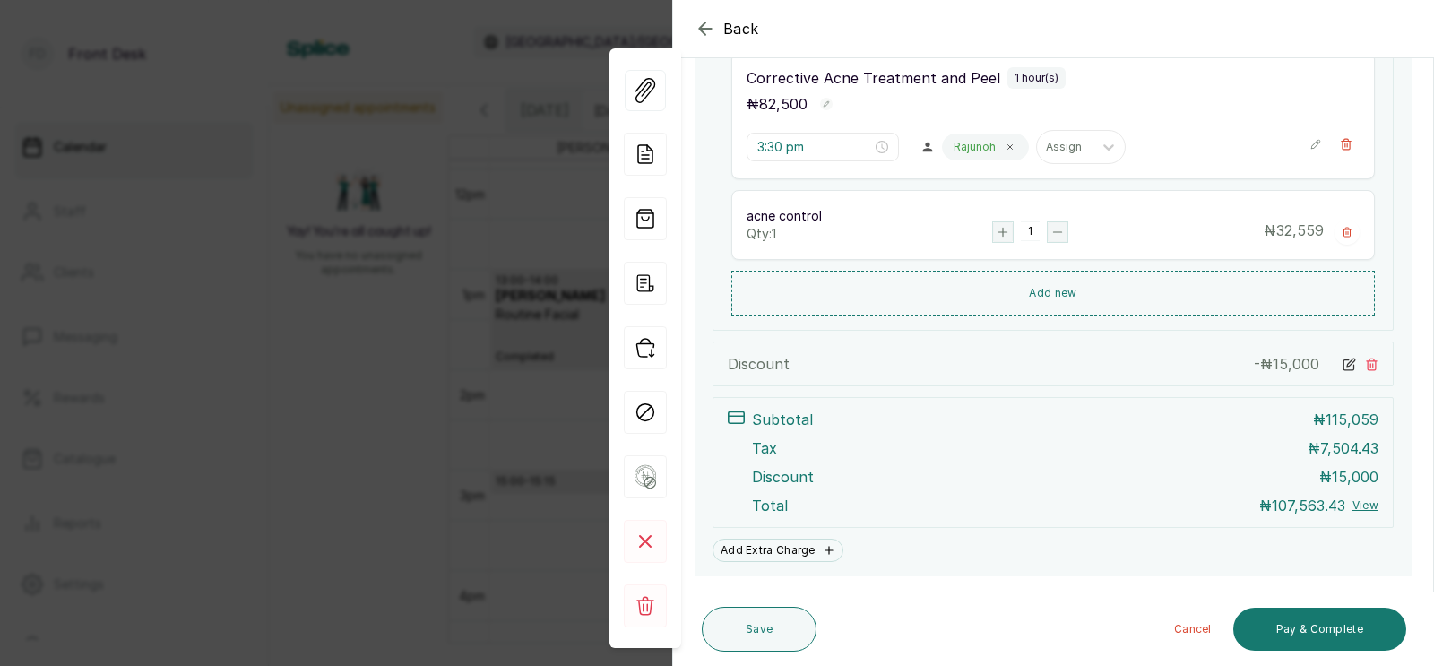
scroll to position [506, 0]
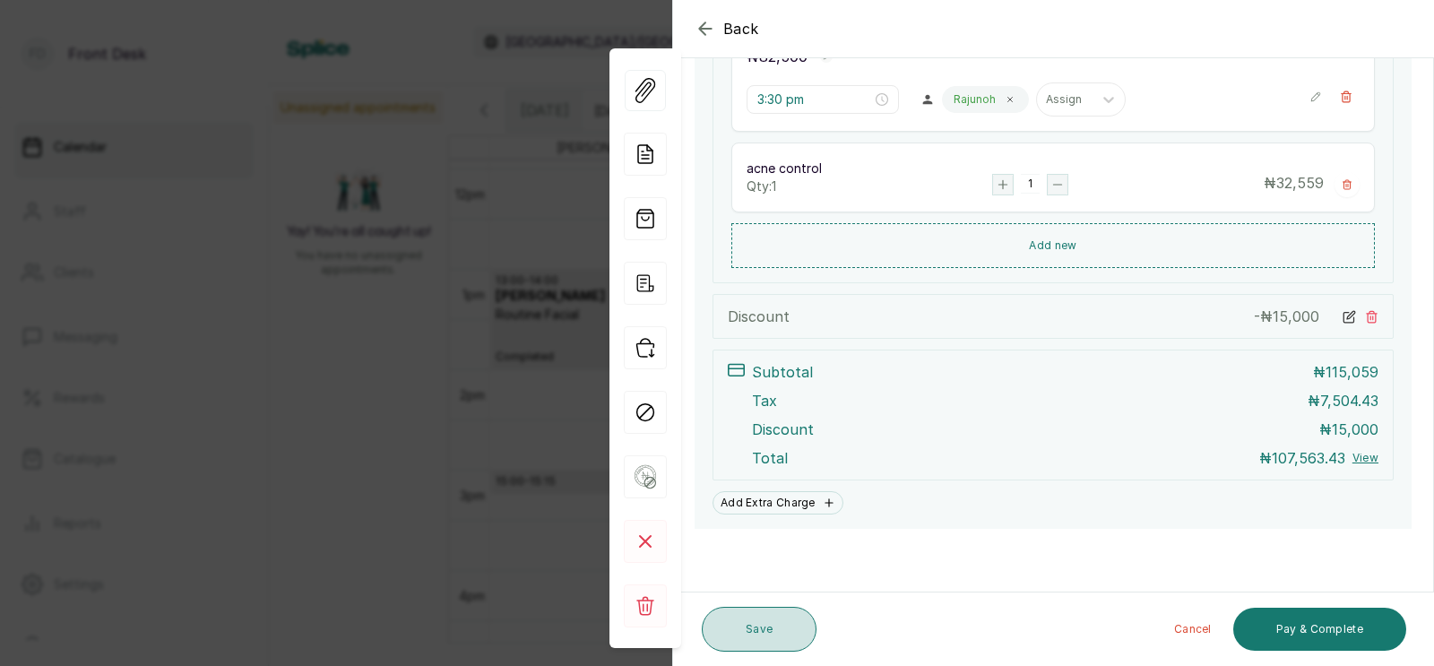
click at [733, 634] on button "Save" at bounding box center [759, 629] width 115 height 45
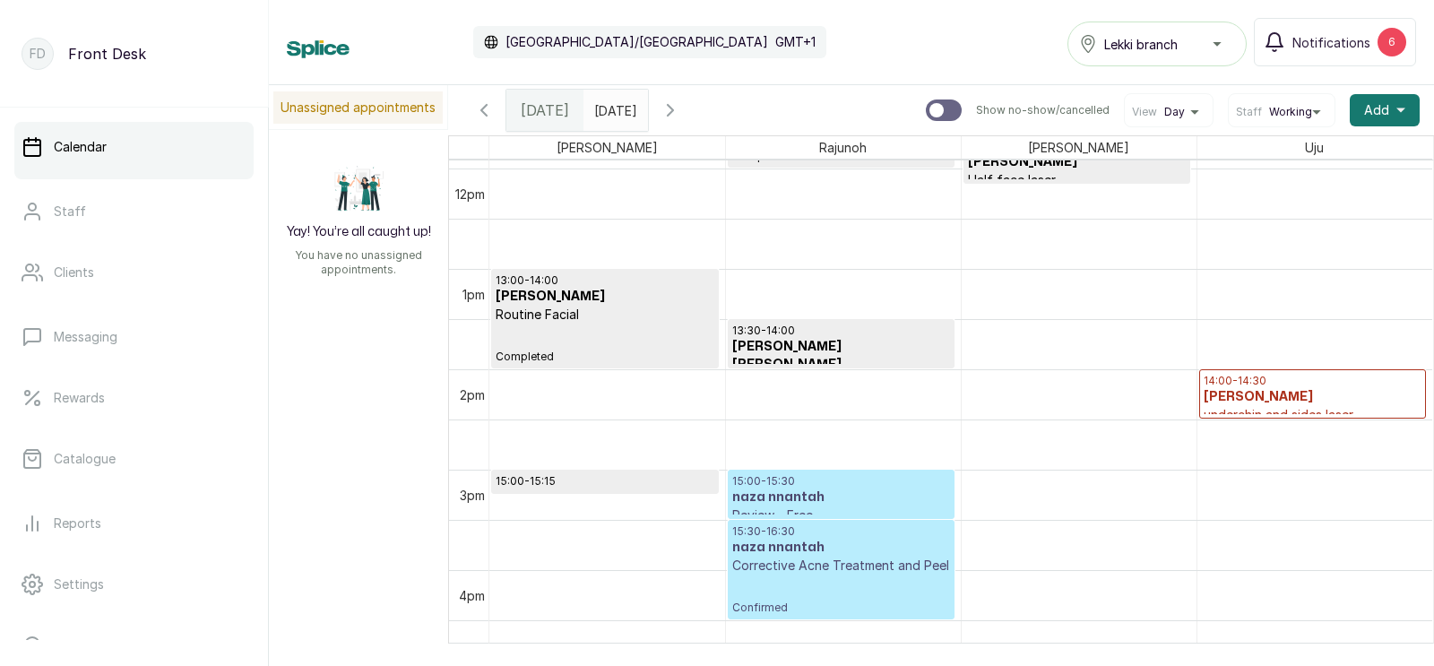
click at [782, 573] on p "Corrective Acne Treatment and Peel" at bounding box center [841, 566] width 218 height 18
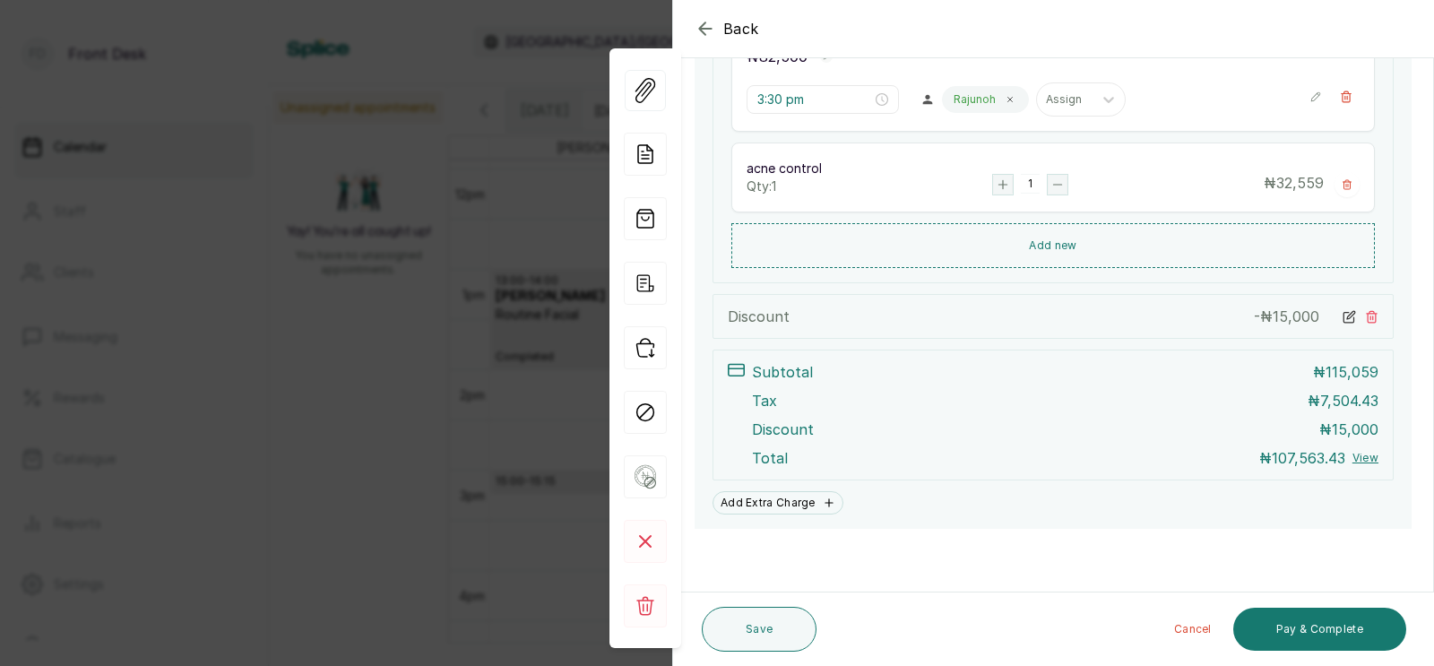
click at [1349, 316] on icon at bounding box center [1351, 315] width 8 height 8
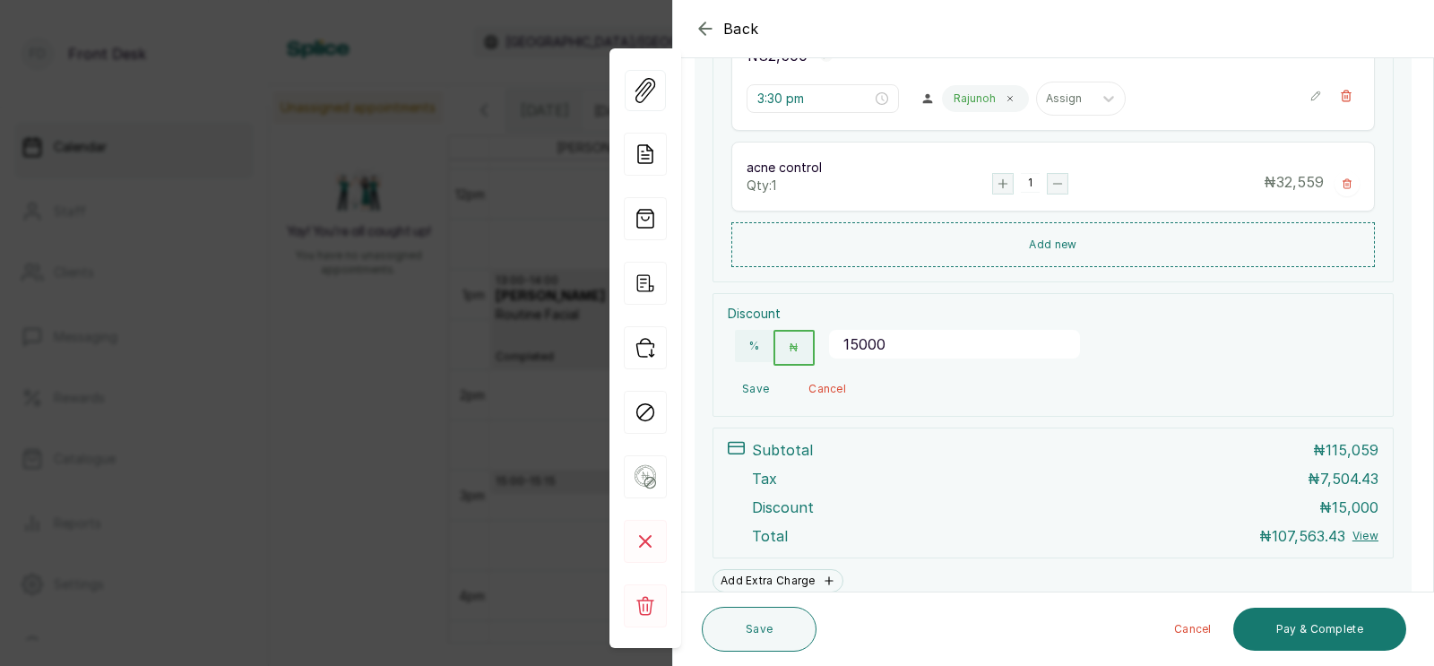
click at [902, 345] on input "15000" at bounding box center [954, 344] width 251 height 29
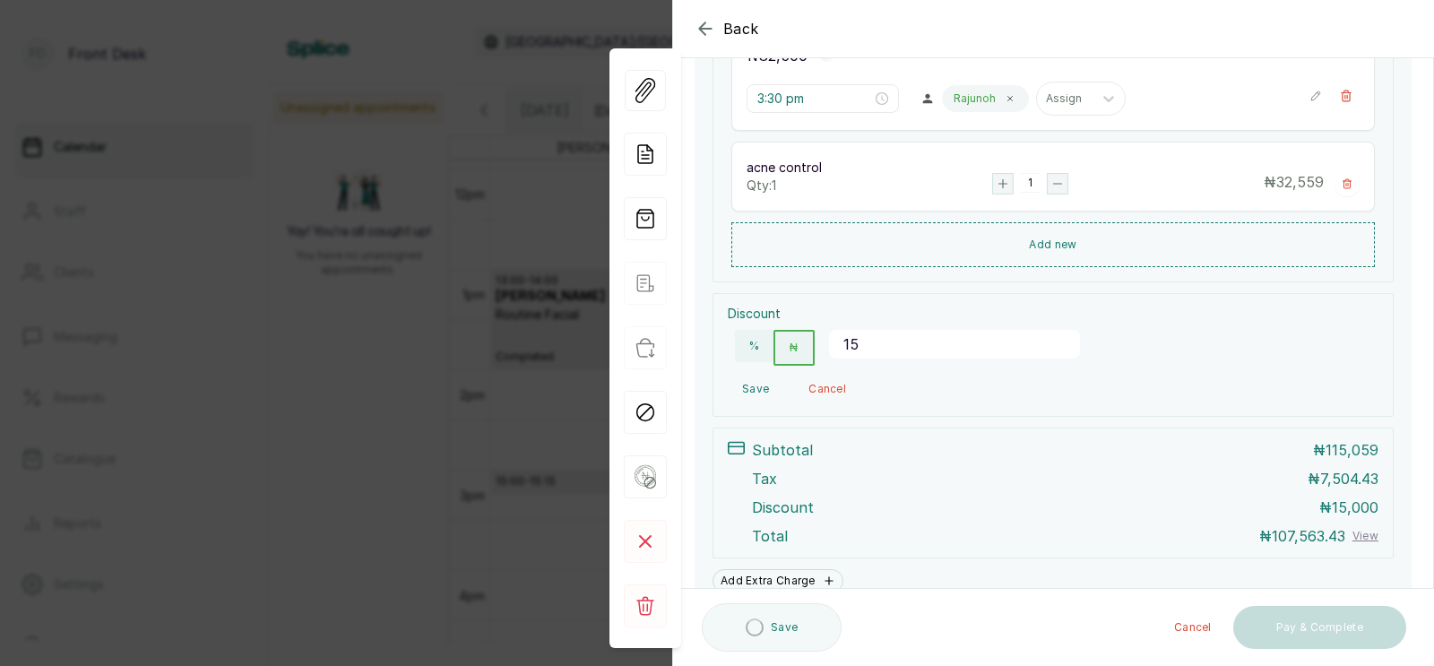
type input "1"
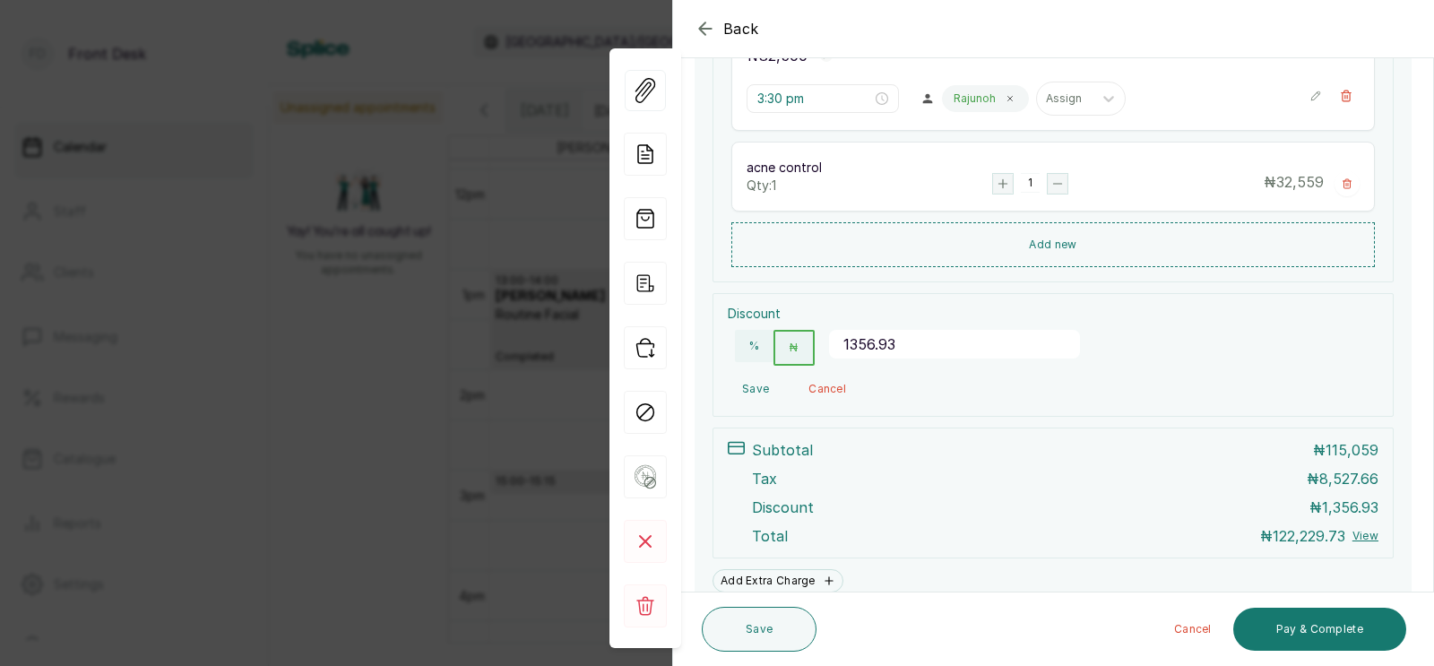
click at [863, 348] on input "1356.93" at bounding box center [954, 344] width 251 height 29
click at [861, 343] on input "1356.93" at bounding box center [954, 344] width 251 height 29
click at [940, 351] on input "138056.93" at bounding box center [954, 344] width 251 height 29
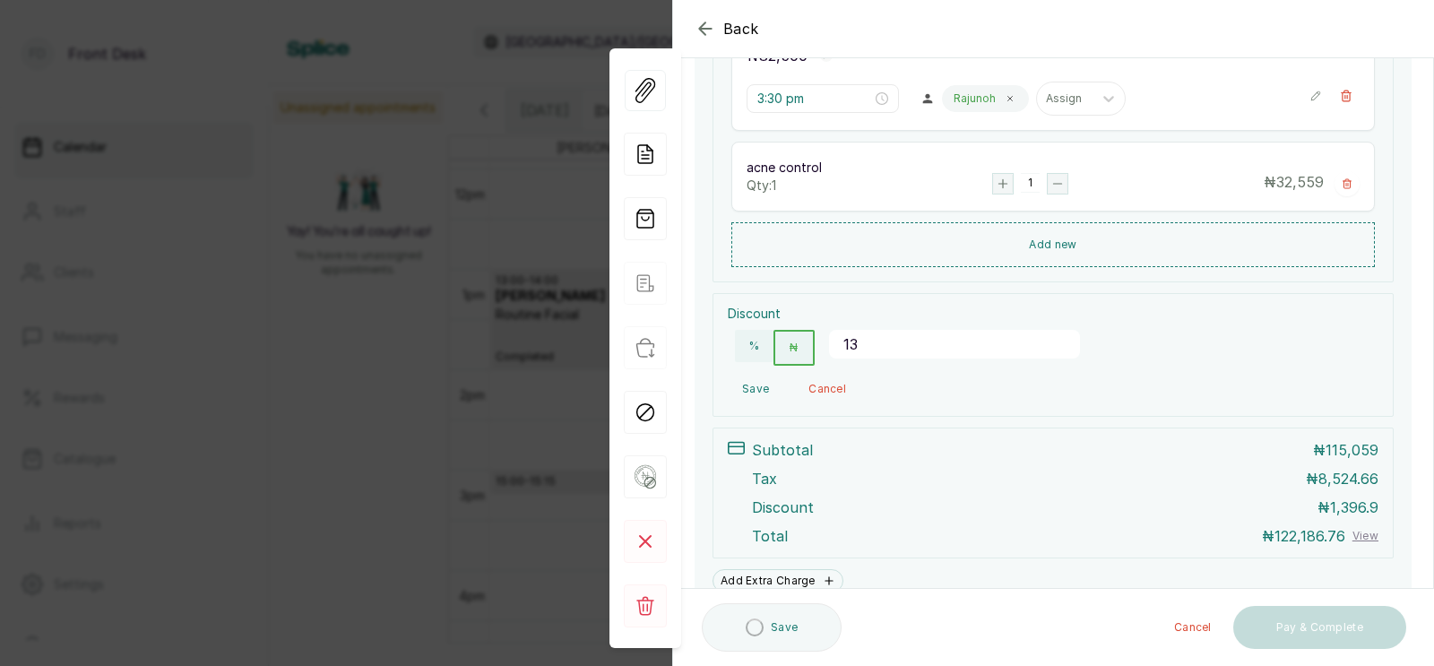
type input "1"
type input "14091"
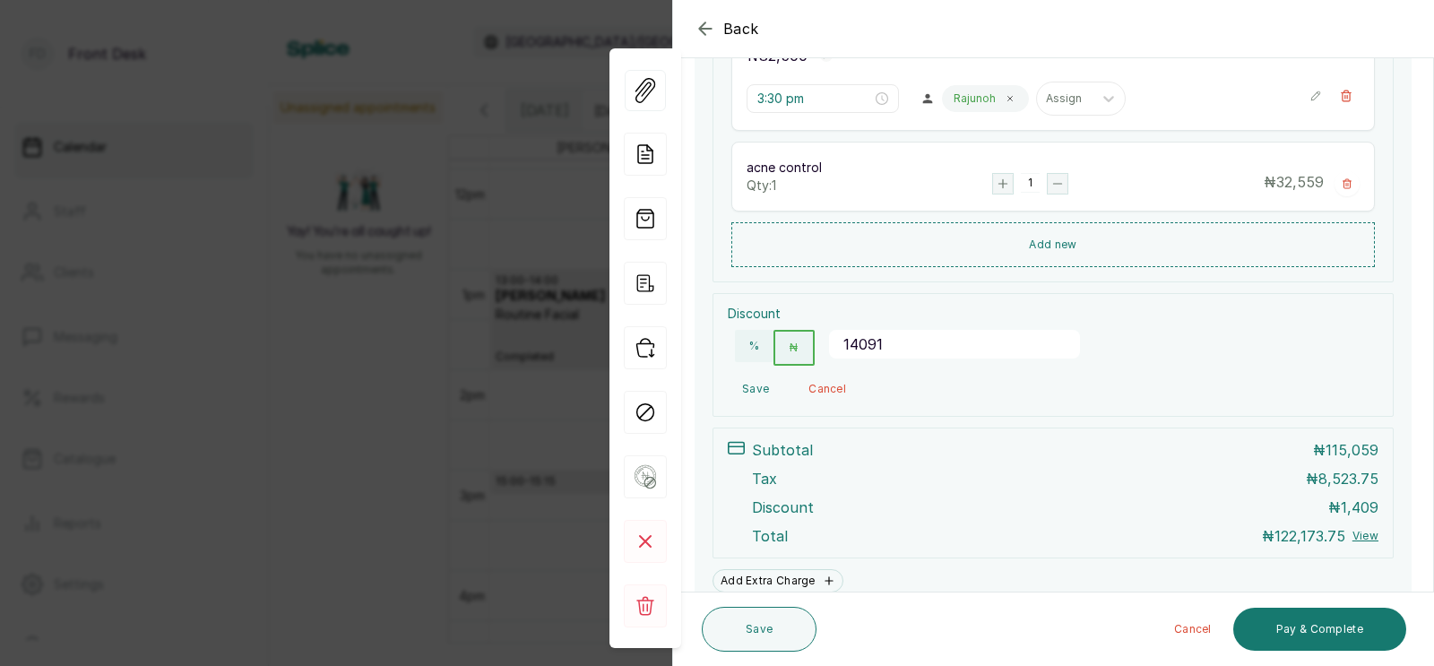
click at [825, 389] on button "Cancel" at bounding box center [827, 389] width 66 height 32
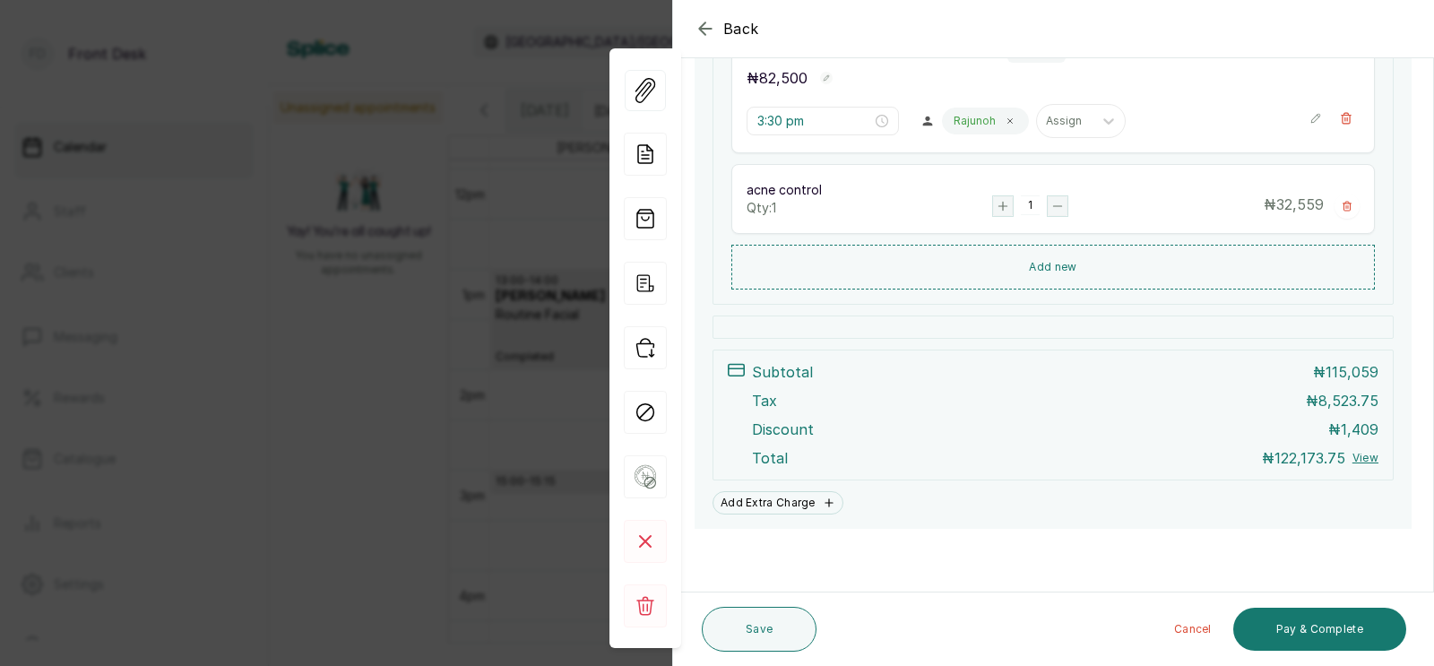
scroll to position [485, 0]
click at [748, 22] on span "Back" at bounding box center [741, 29] width 36 height 22
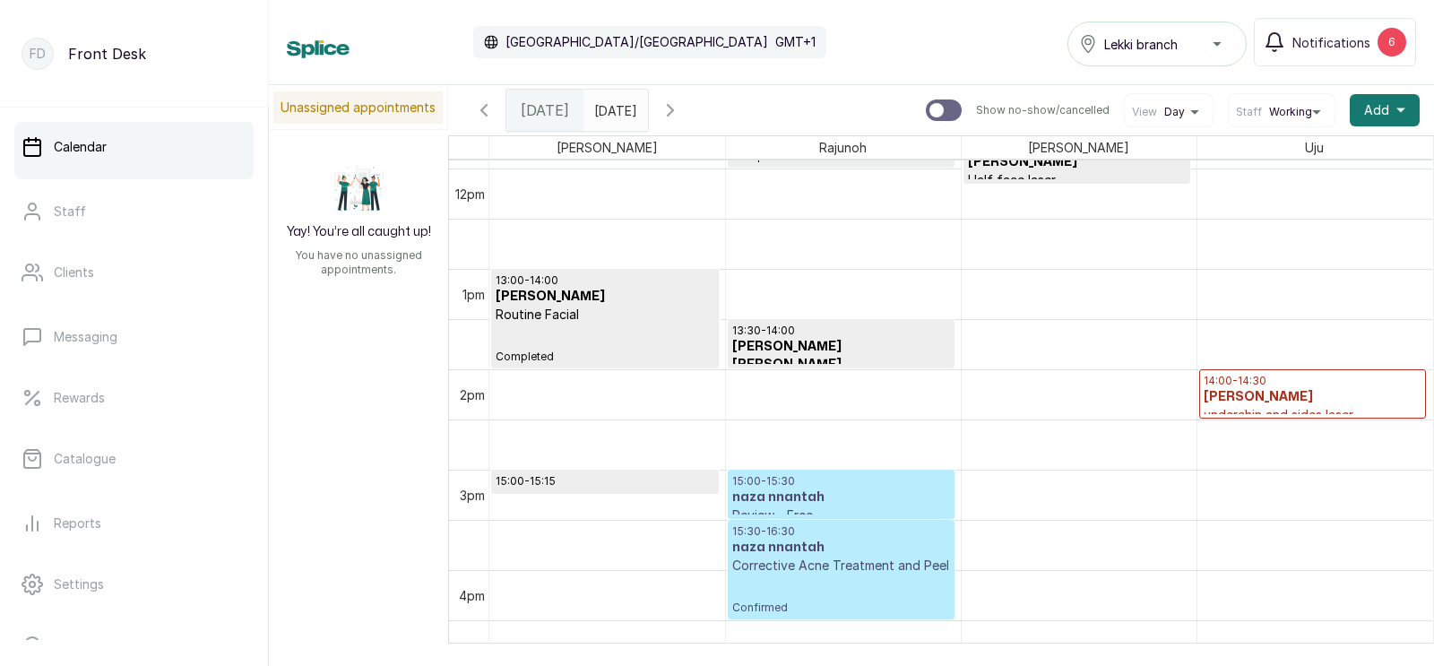
click at [830, 531] on p "15:30 - 16:30" at bounding box center [841, 531] width 218 height 14
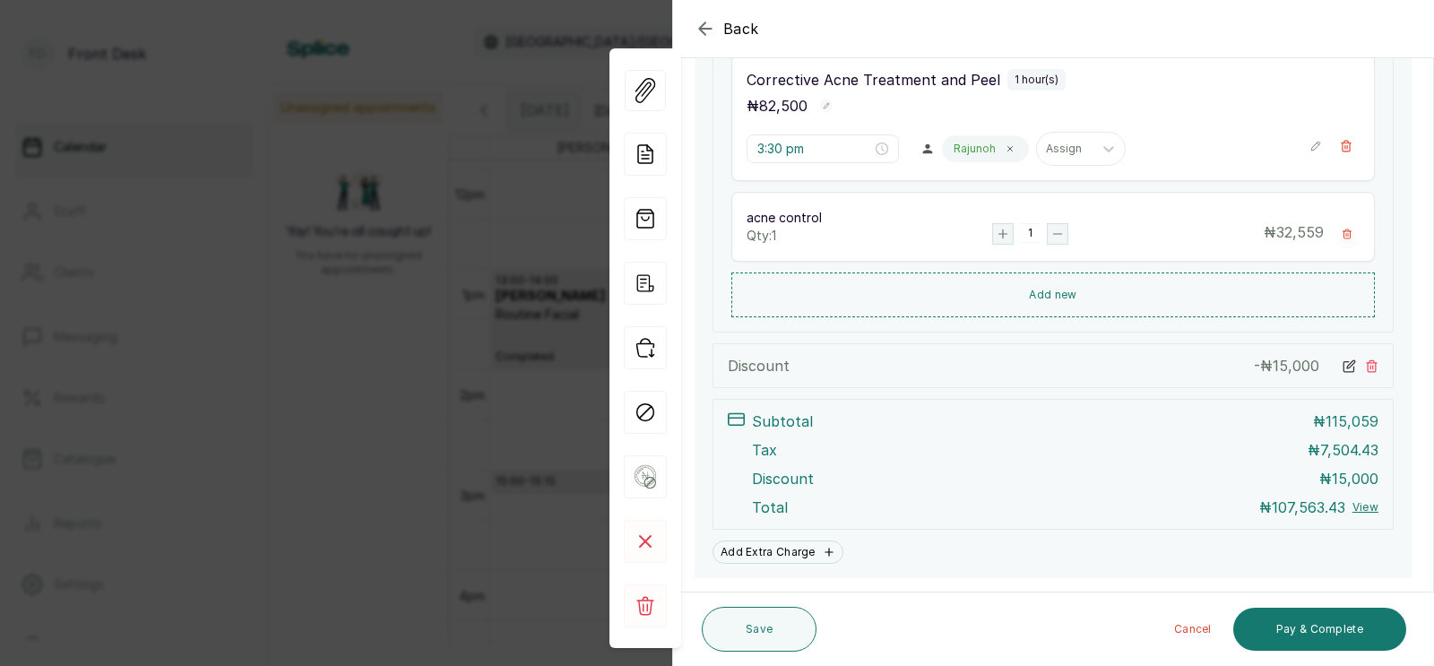
scroll to position [506, 0]
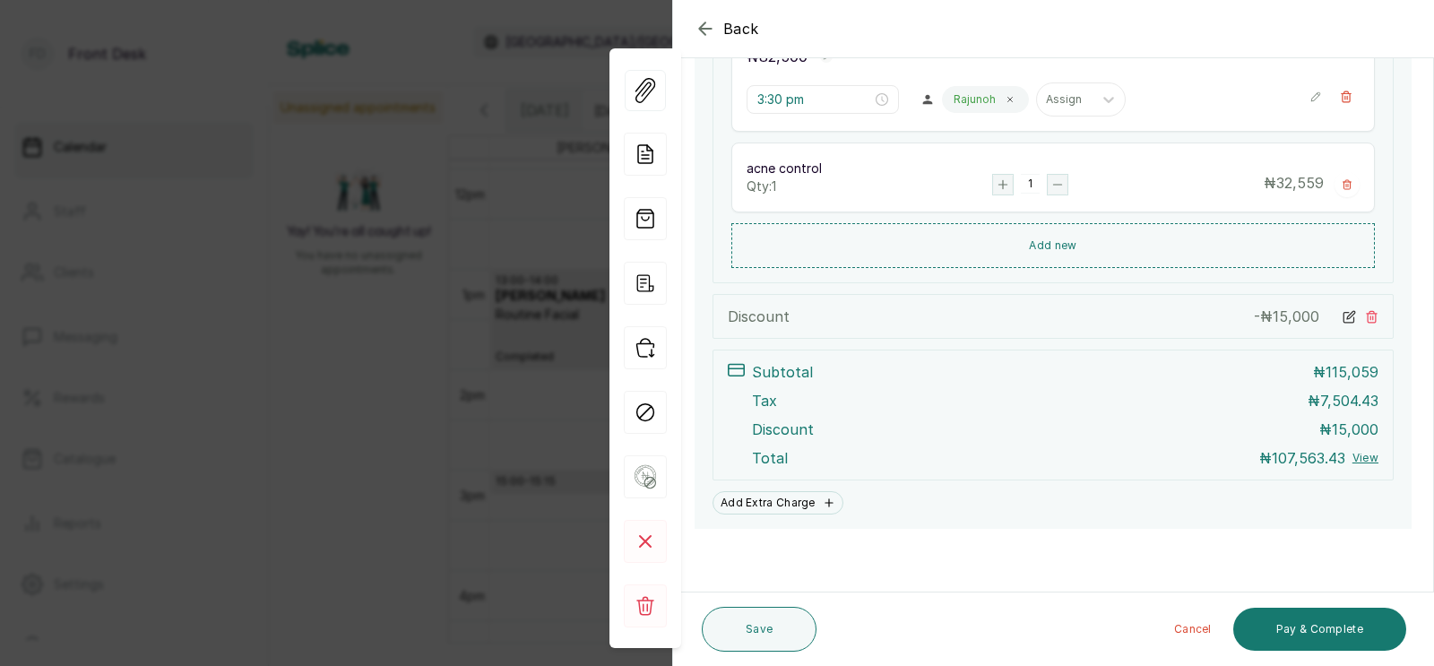
click at [1372, 318] on icon at bounding box center [1371, 316] width 13 height 13
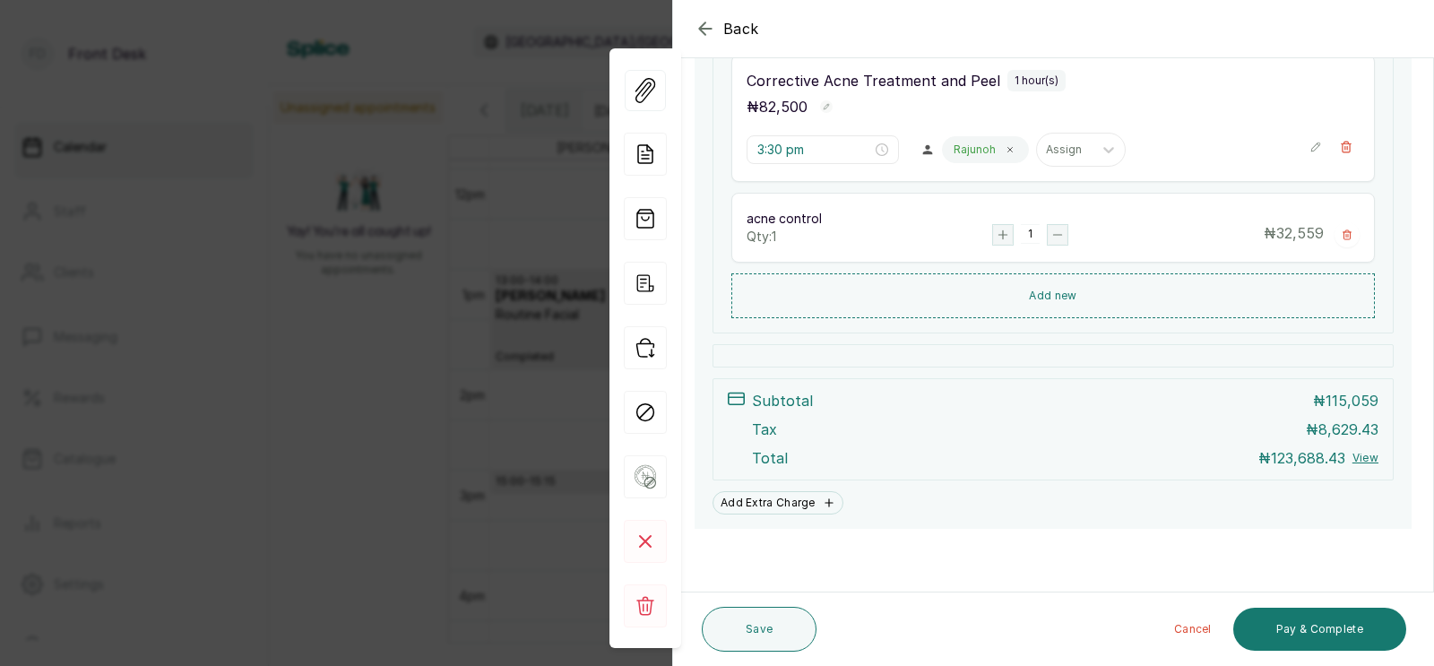
scroll to position [455, 0]
click at [308, 321] on div "Back Appointment Details Edit appointment 🚶 Walk-in (booked by Front Desk) Make…" at bounding box center [717, 333] width 1434 height 666
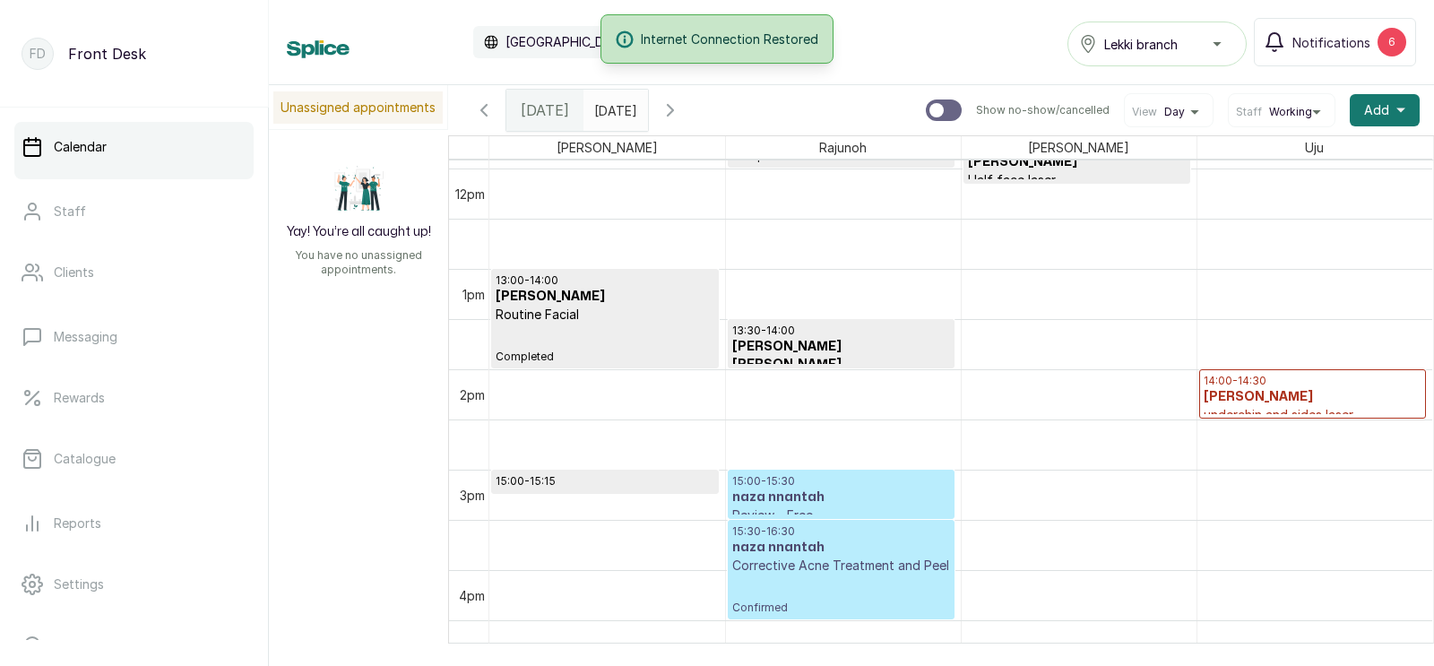
click at [598, 117] on input "[DATE]" at bounding box center [599, 106] width 29 height 30
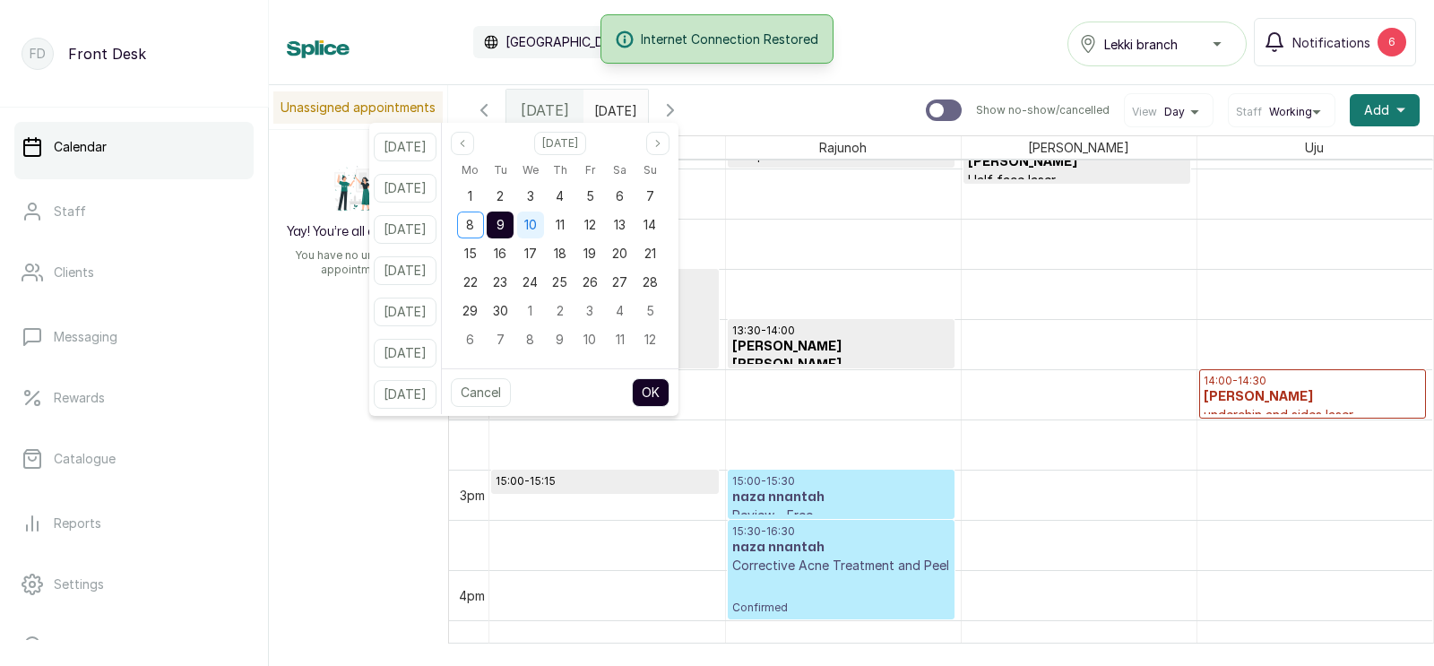
click at [537, 219] on span "10" at bounding box center [530, 224] width 13 height 15
click at [515, 220] on div "9" at bounding box center [500, 225] width 30 height 29
click at [670, 390] on button "OK" at bounding box center [651, 392] width 38 height 29
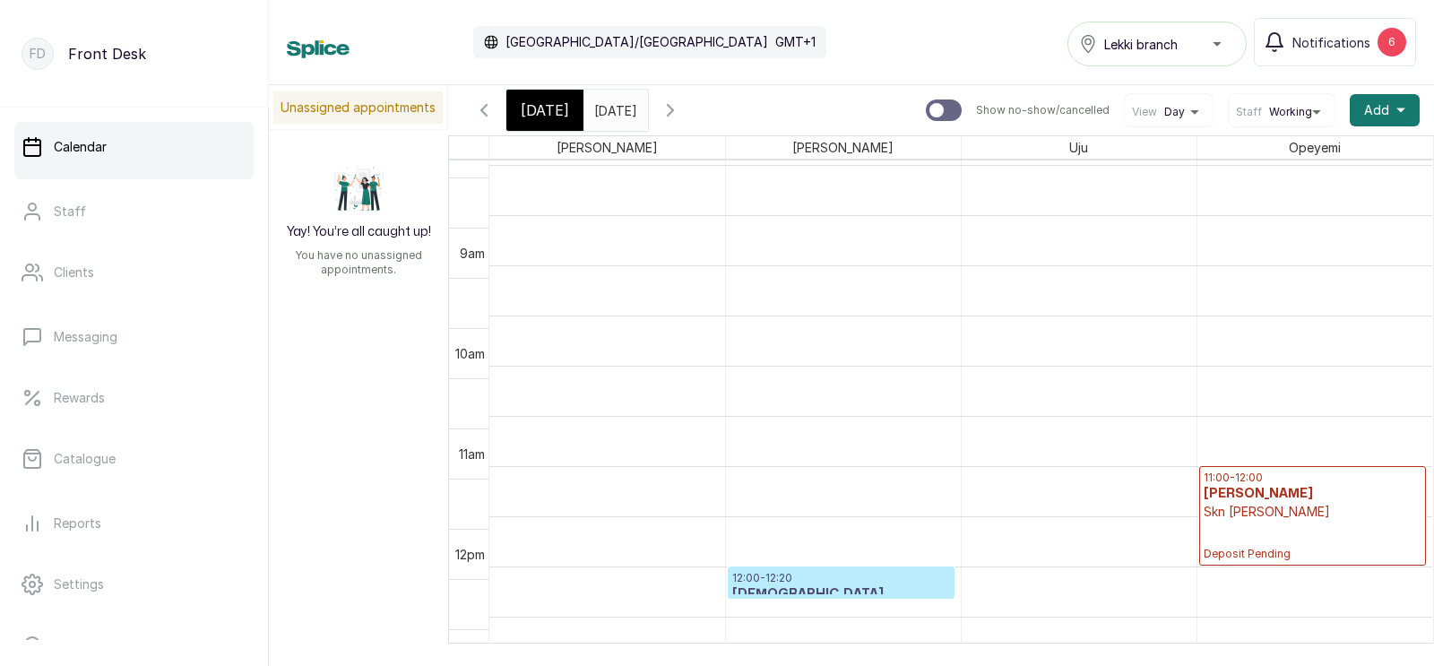
scroll to position [791, 0]
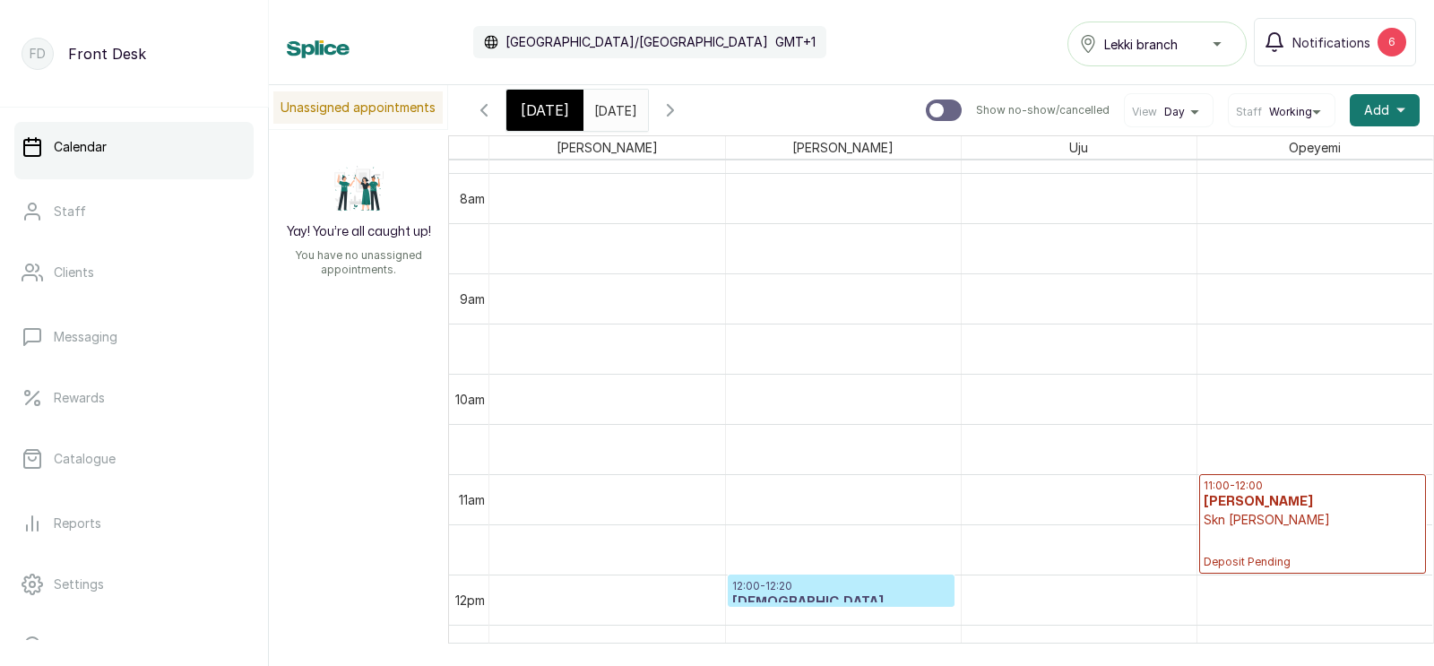
click at [540, 115] on span "[DATE]" at bounding box center [545, 111] width 48 height 22
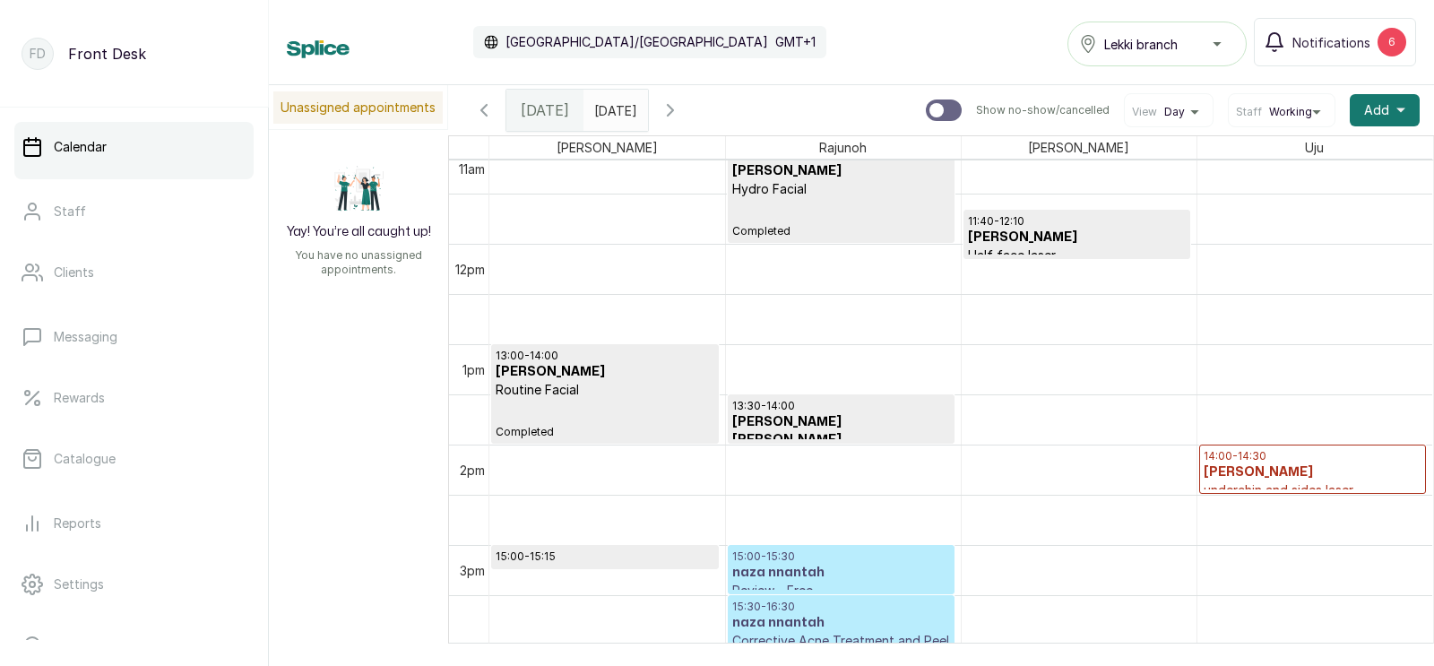
scroll to position [1192, 0]
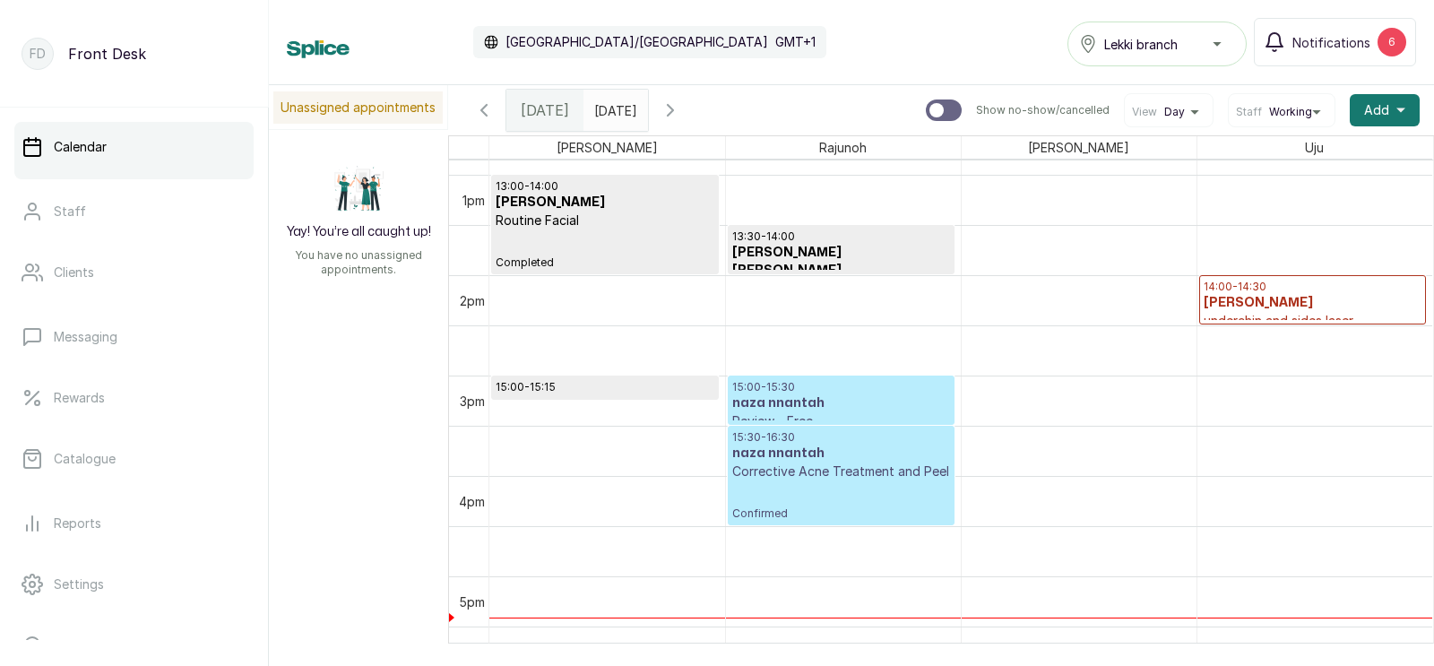
click at [830, 481] on div "15:30 - 16:30 naza nnantah Corrective Acne Treatment and Peel Confirmed" at bounding box center [841, 475] width 218 height 91
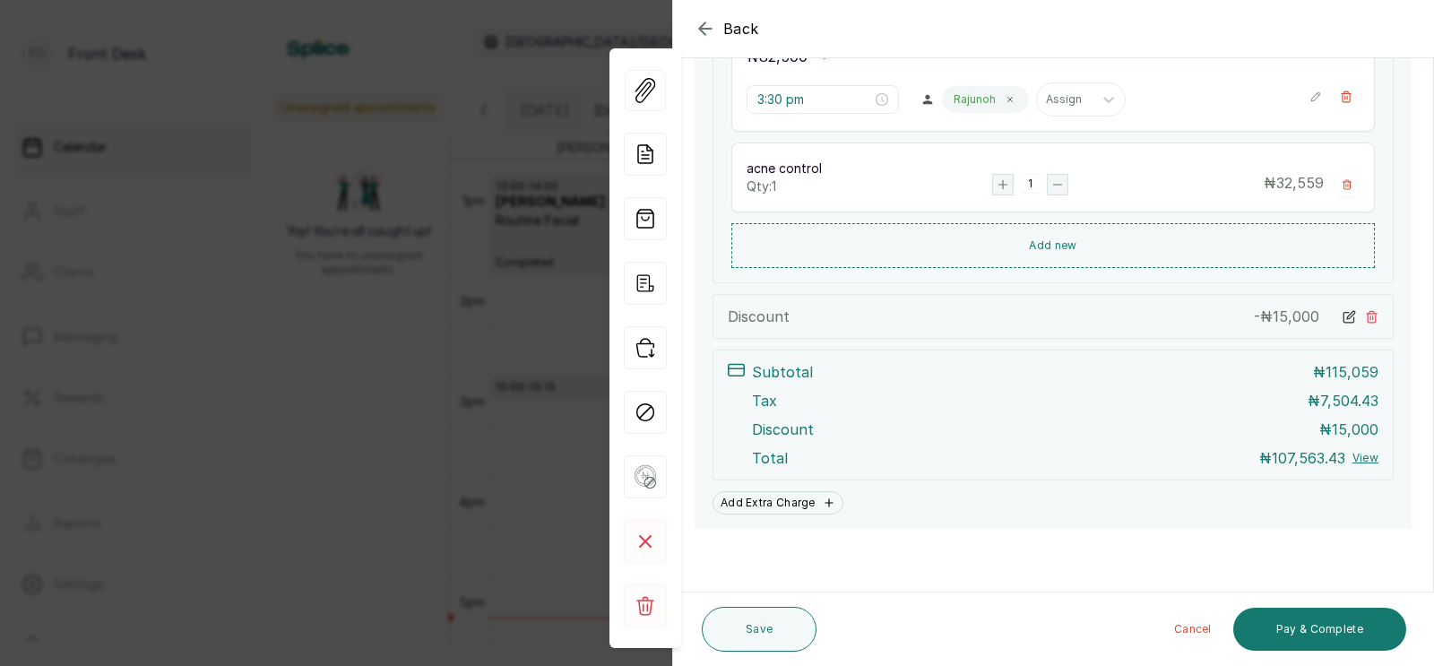
click at [1373, 316] on icon at bounding box center [1372, 317] width 10 height 12
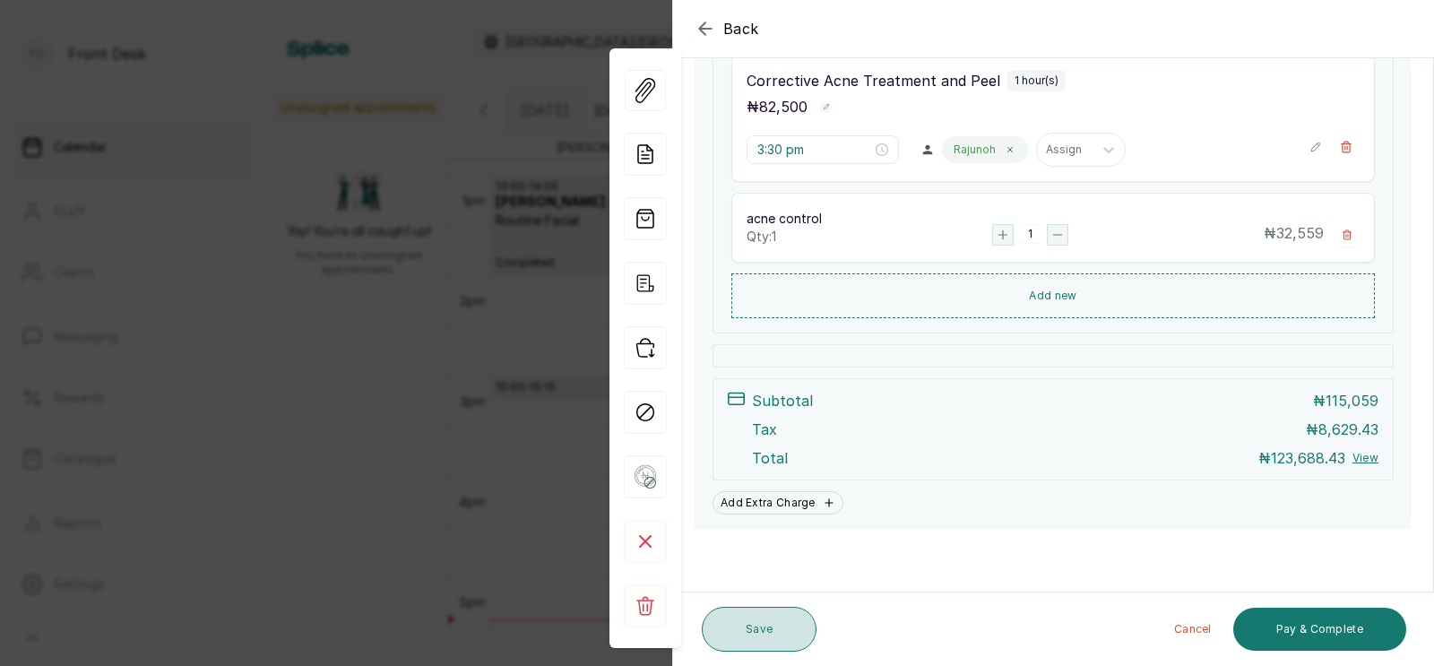
click at [782, 628] on button "Save" at bounding box center [759, 629] width 115 height 45
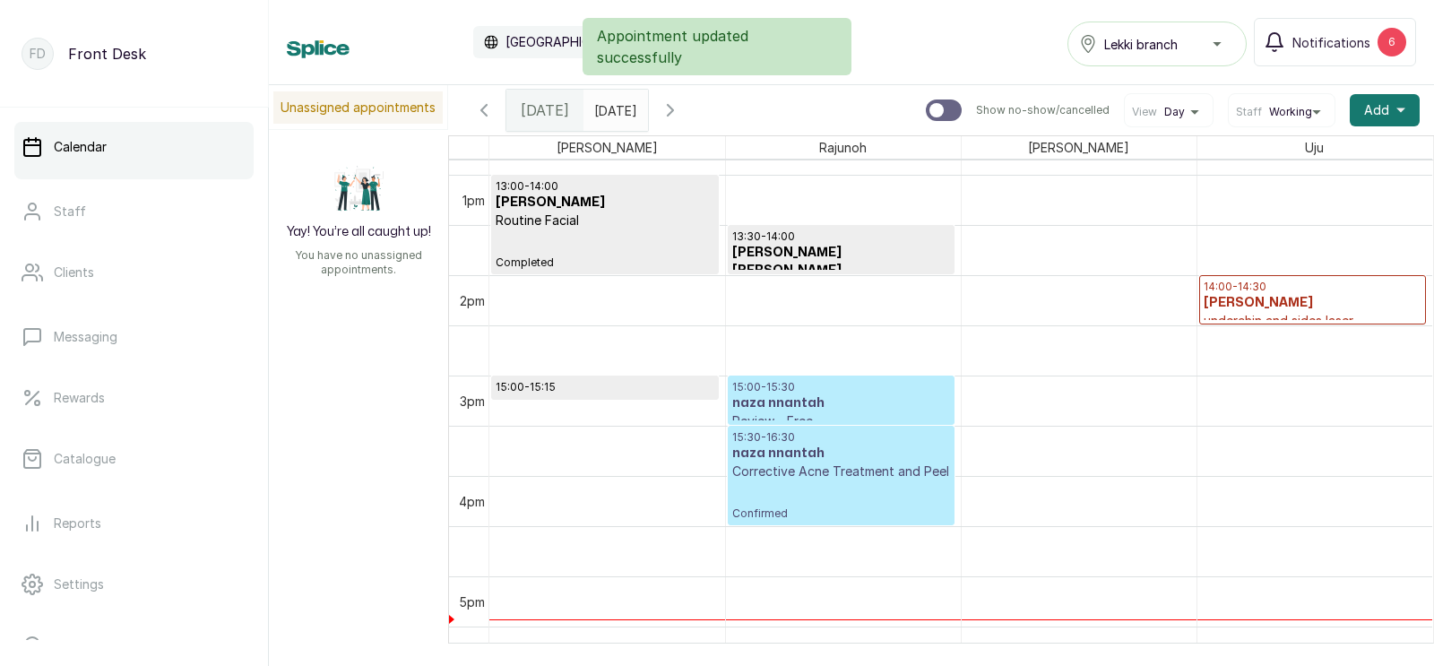
click at [857, 446] on h3 "naza nnantah" at bounding box center [841, 454] width 218 height 18
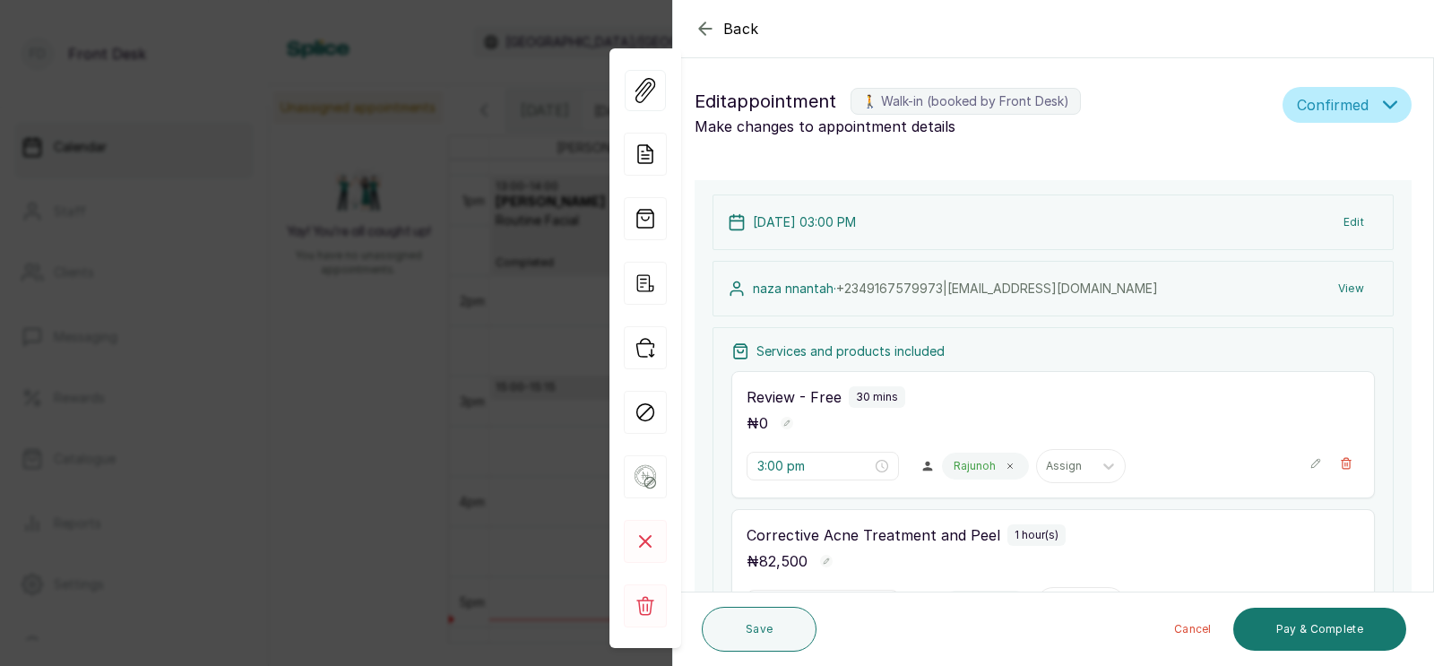
click at [1354, 295] on button "View" at bounding box center [1351, 289] width 55 height 32
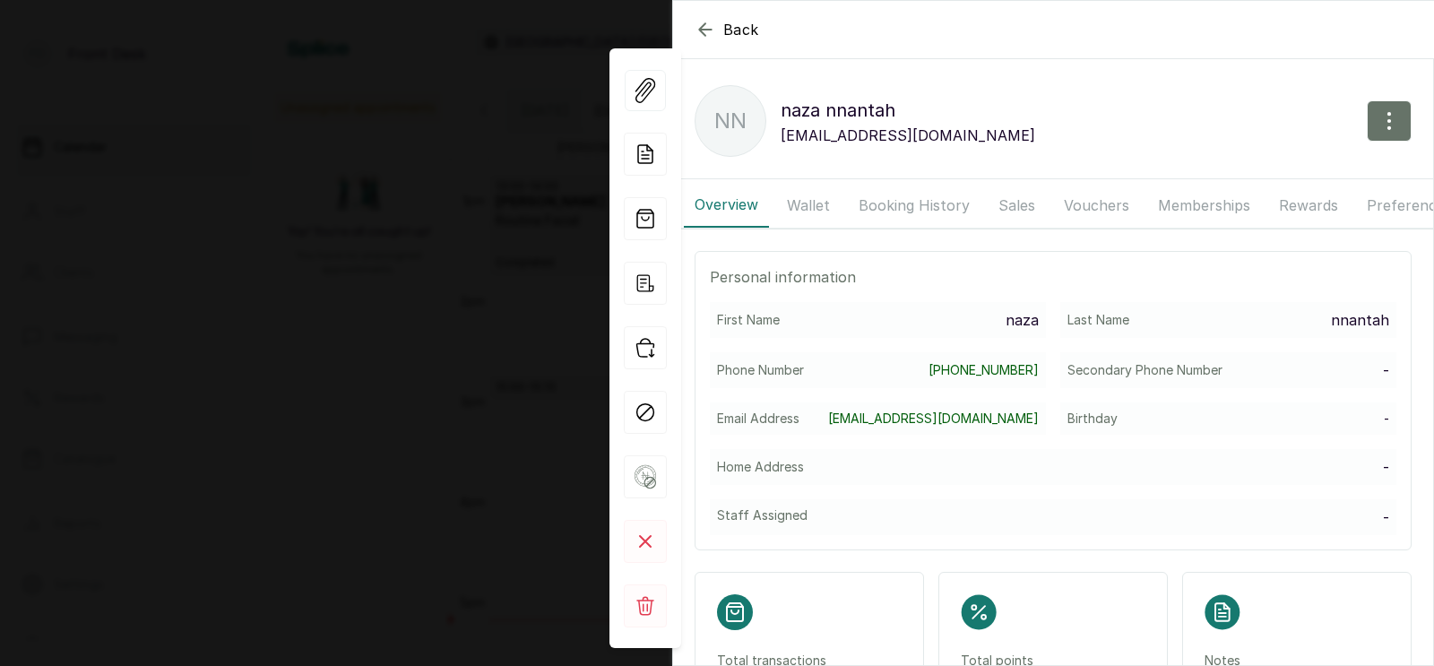
click at [946, 209] on button "Booking History" at bounding box center [914, 205] width 133 height 45
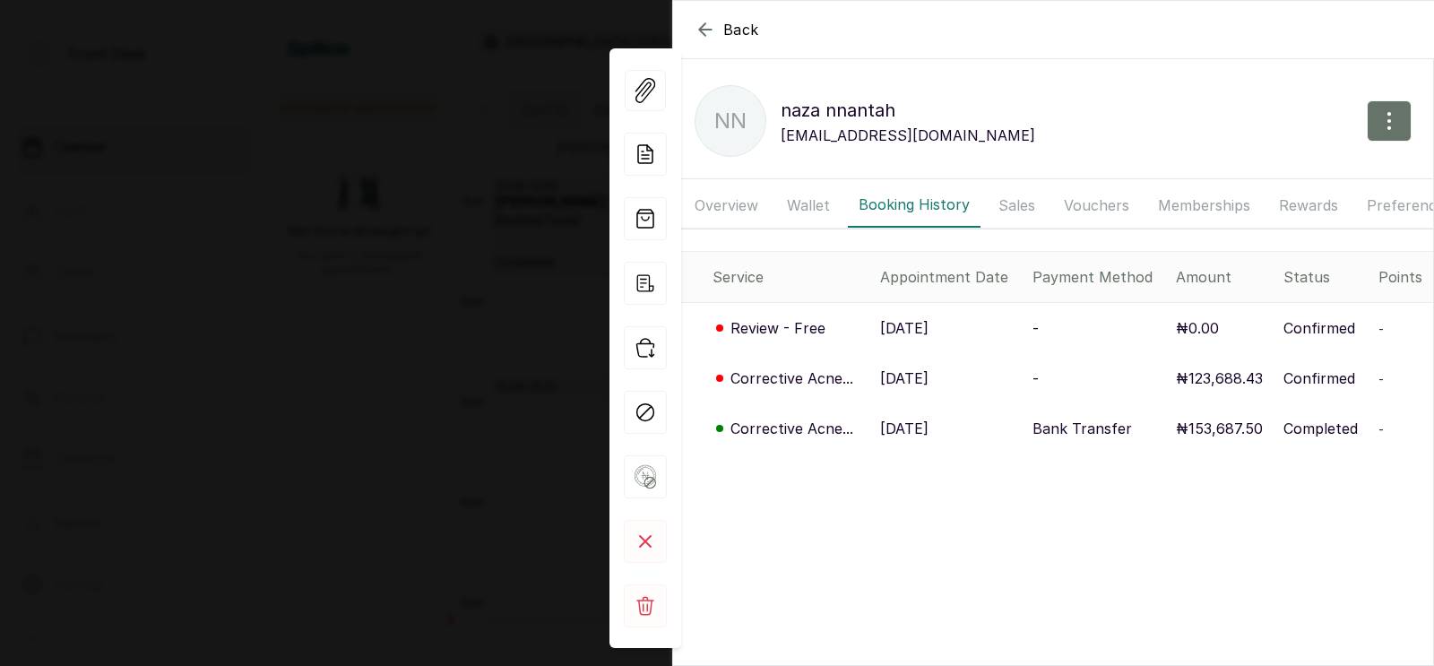
click at [929, 325] on p "22 Sep, 2025" at bounding box center [904, 328] width 48 height 22
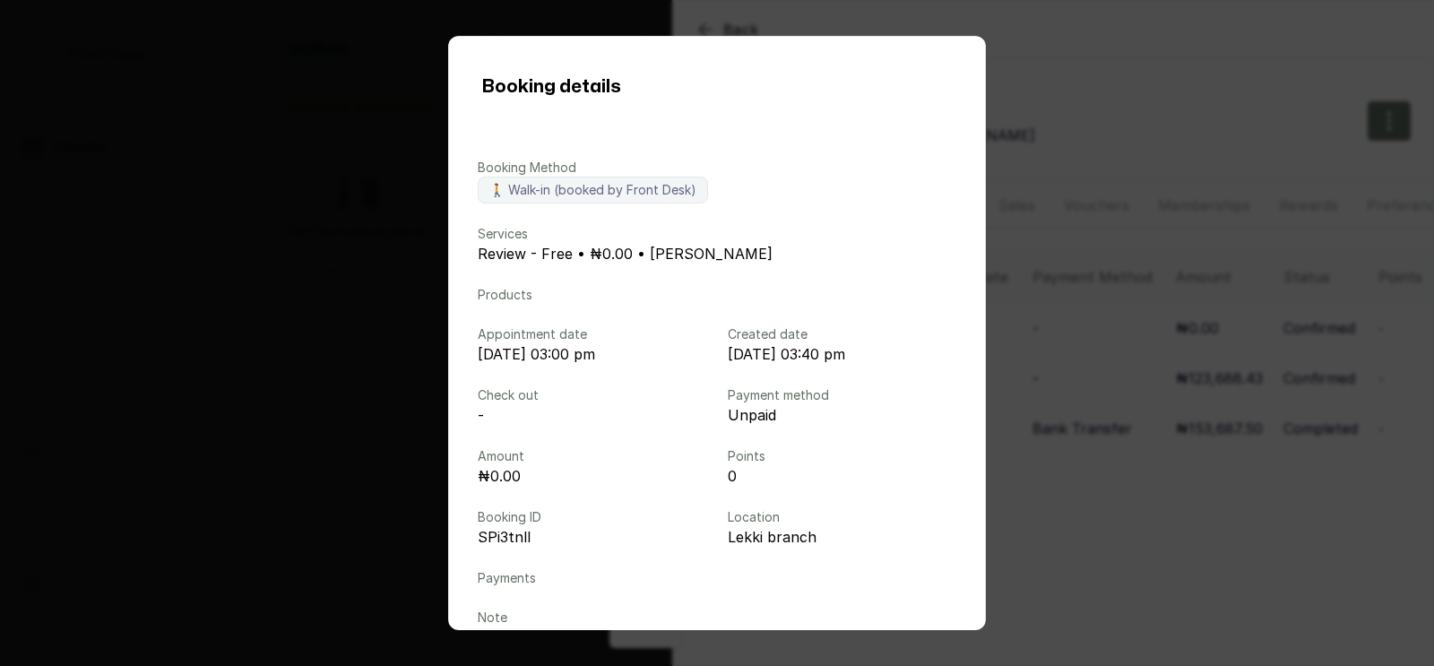
click at [224, 342] on div "Booking details Booking Method 🚶 Walk-in (booked by Front Desk) Services Review…" at bounding box center [717, 333] width 1434 height 666
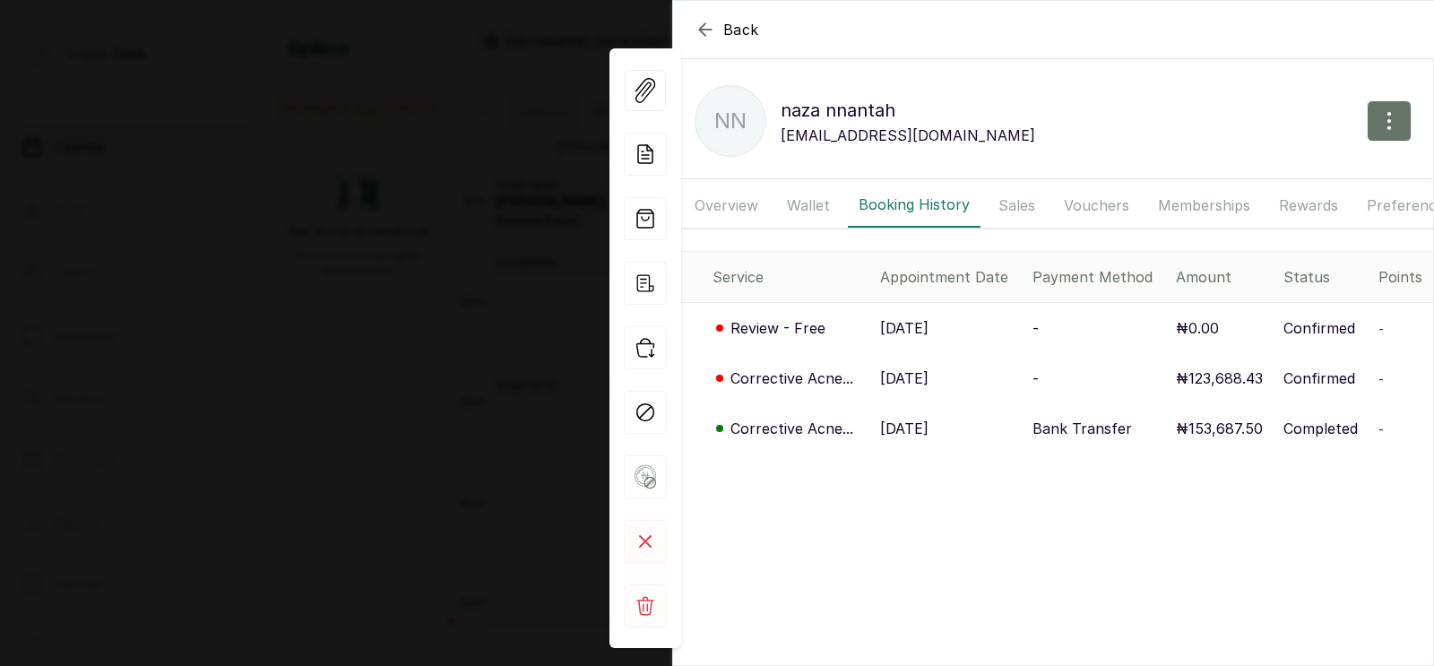
click at [224, 342] on div "Back naza nnantah nn naza nnantah Hephzibahnnantah@gmail.com Overview Wallet Bo…" at bounding box center [717, 333] width 1434 height 666
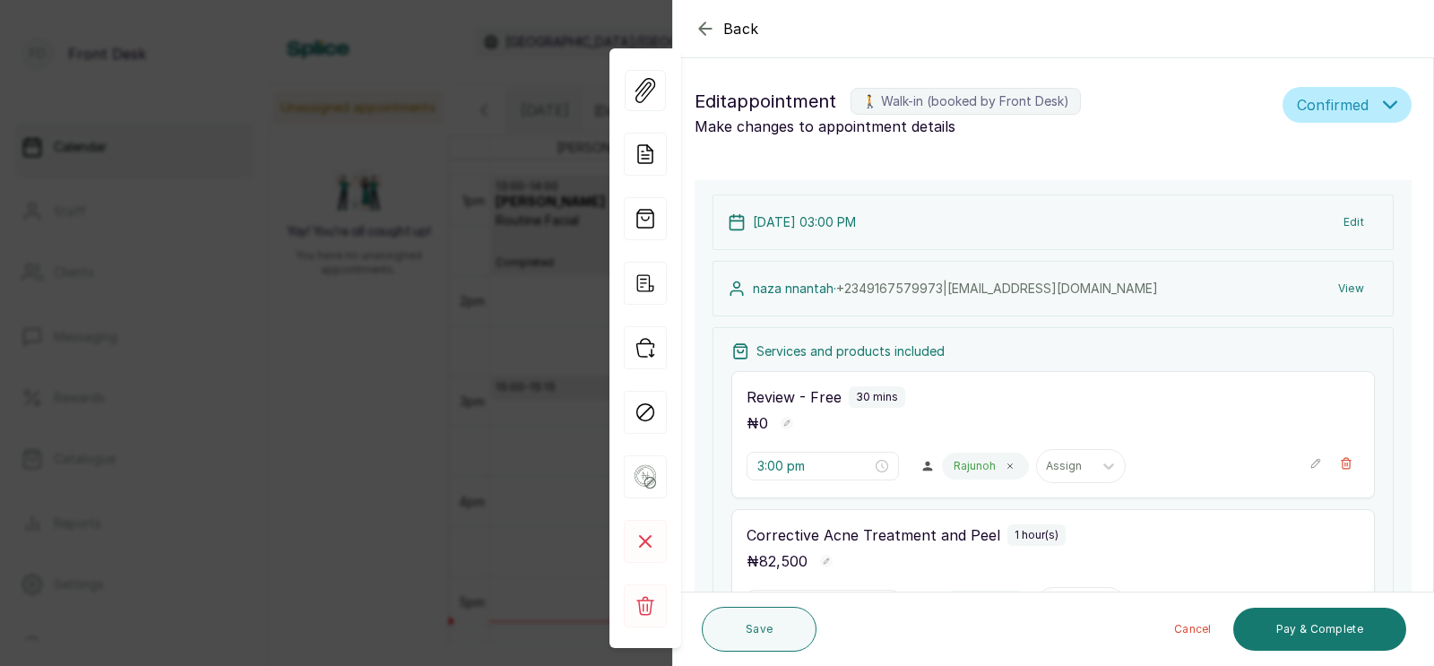
click at [224, 342] on div "Back Appointment Details Edit appointment 🚶 Walk-in (booked by Front Desk) Make…" at bounding box center [717, 333] width 1434 height 666
